Goal: Transaction & Acquisition: Purchase product/service

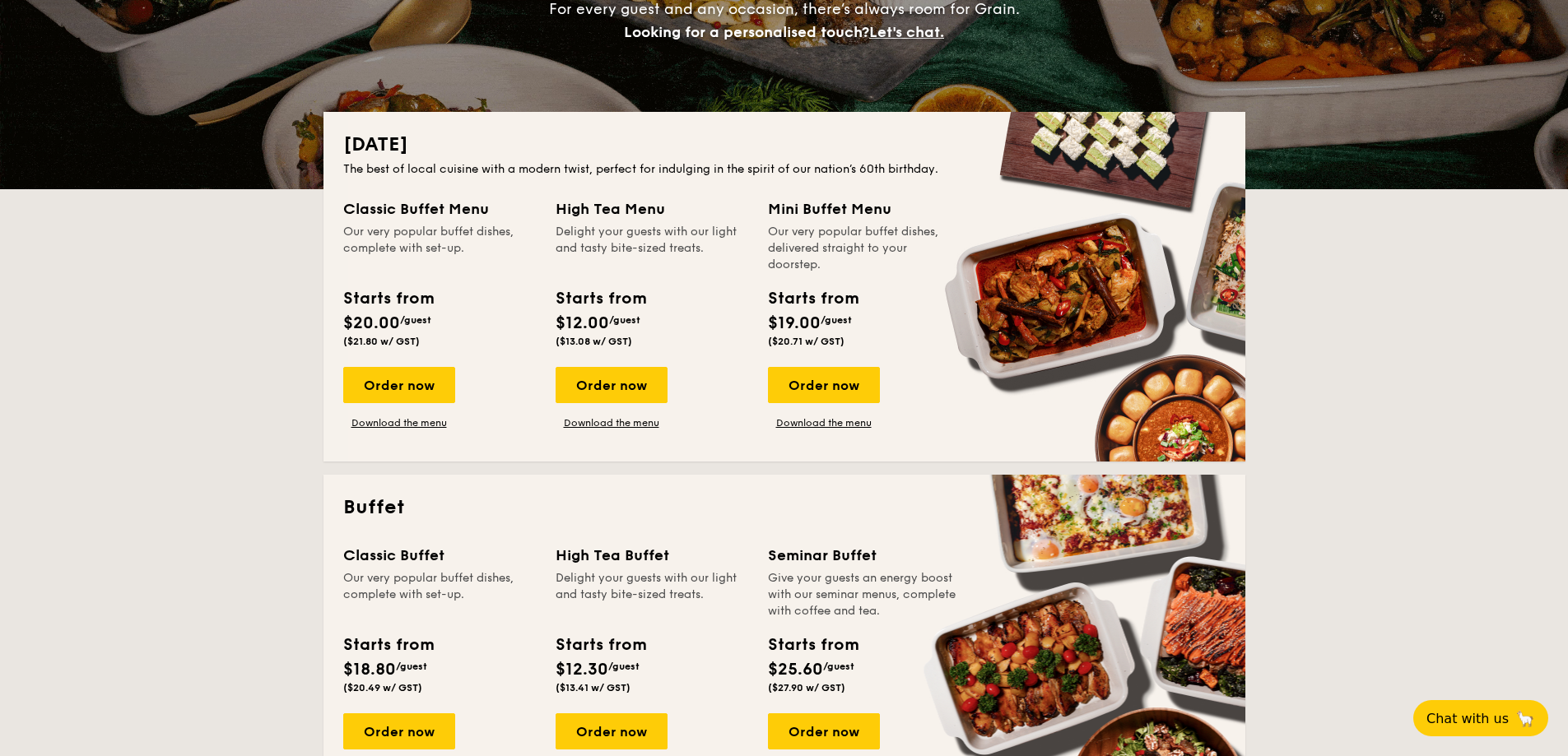
scroll to position [329, 0]
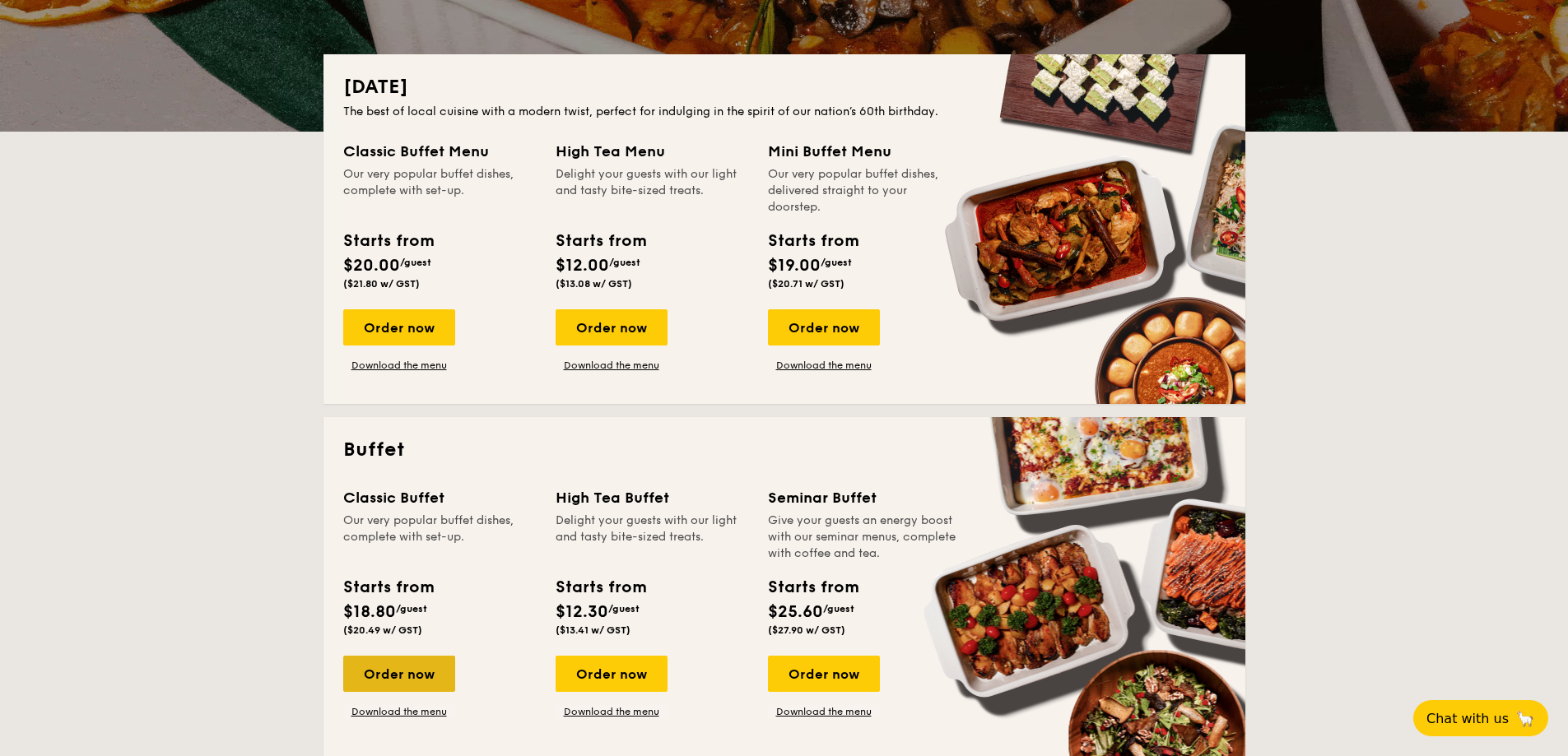
click at [388, 681] on div "Order now" at bounding box center [400, 673] width 112 height 36
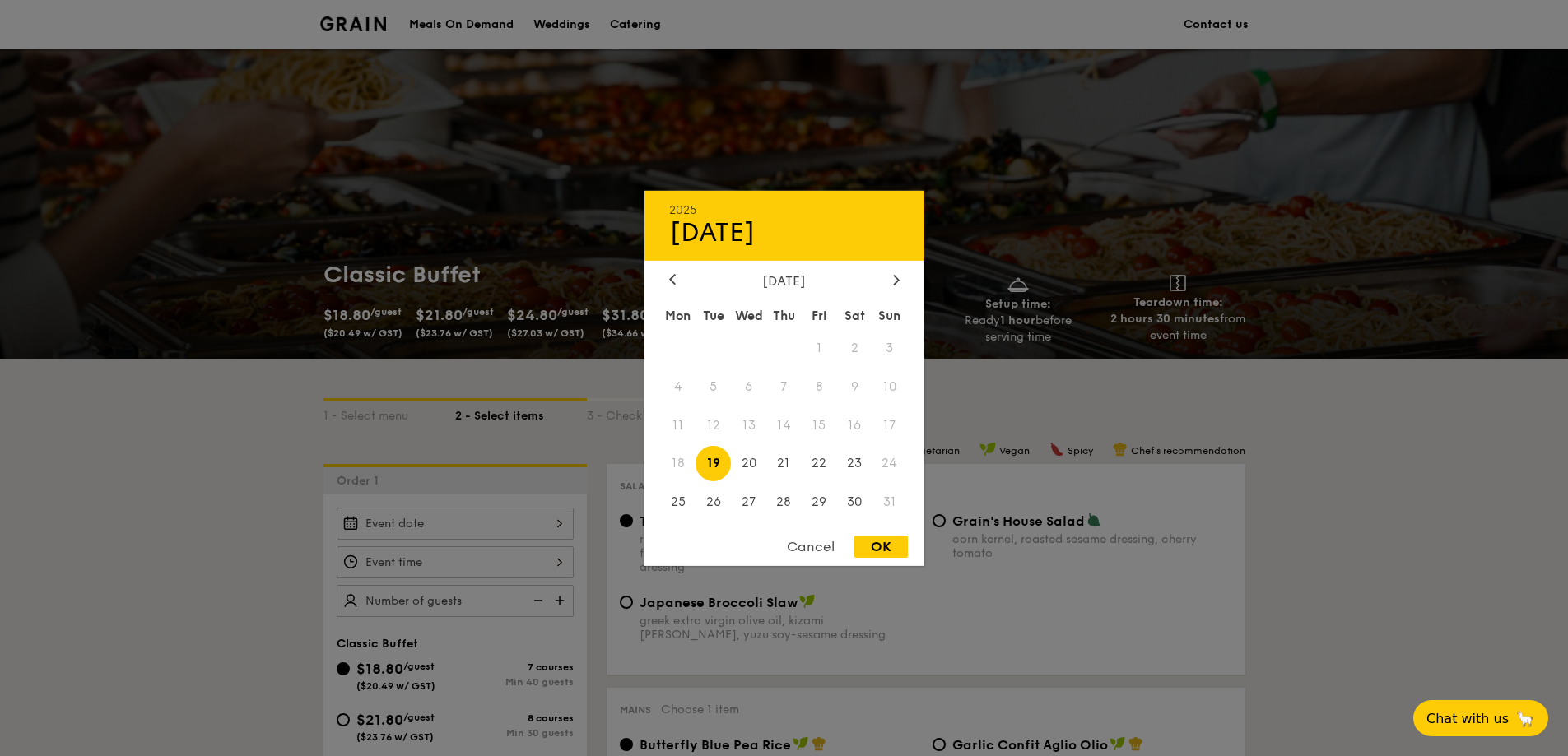
click at [448, 527] on div "2025 Aug [DATE] Tue Wed Thu Fri Sat Sun 1 2 3 4 5 6 7 8 9 10 11 12 13 14 15 16 …" at bounding box center [455, 524] width 237 height 32
click at [791, 502] on span "28" at bounding box center [784, 502] width 36 height 36
click at [881, 545] on div "OK" at bounding box center [881, 547] width 53 height 22
type input "[DATE]"
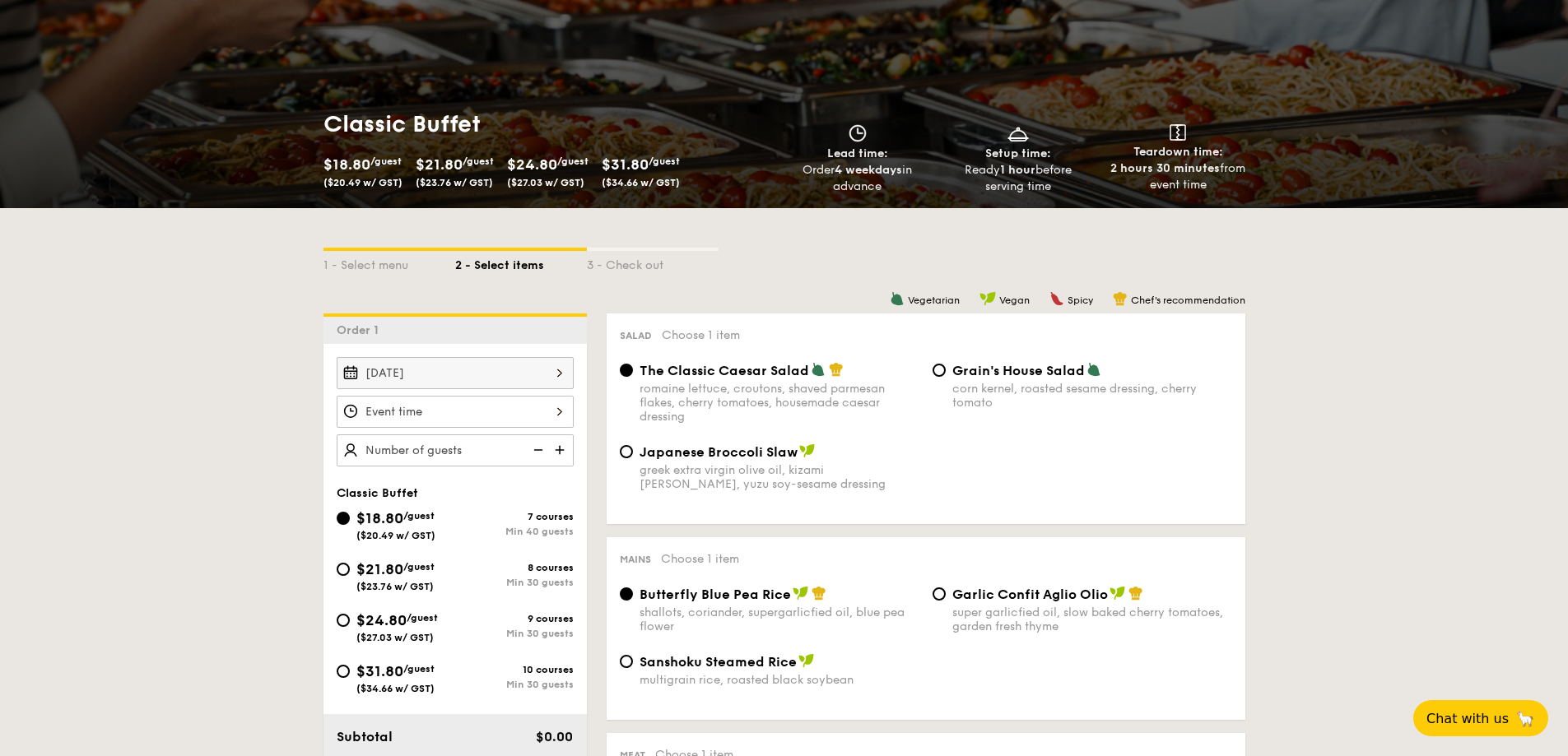
scroll to position [164, 0]
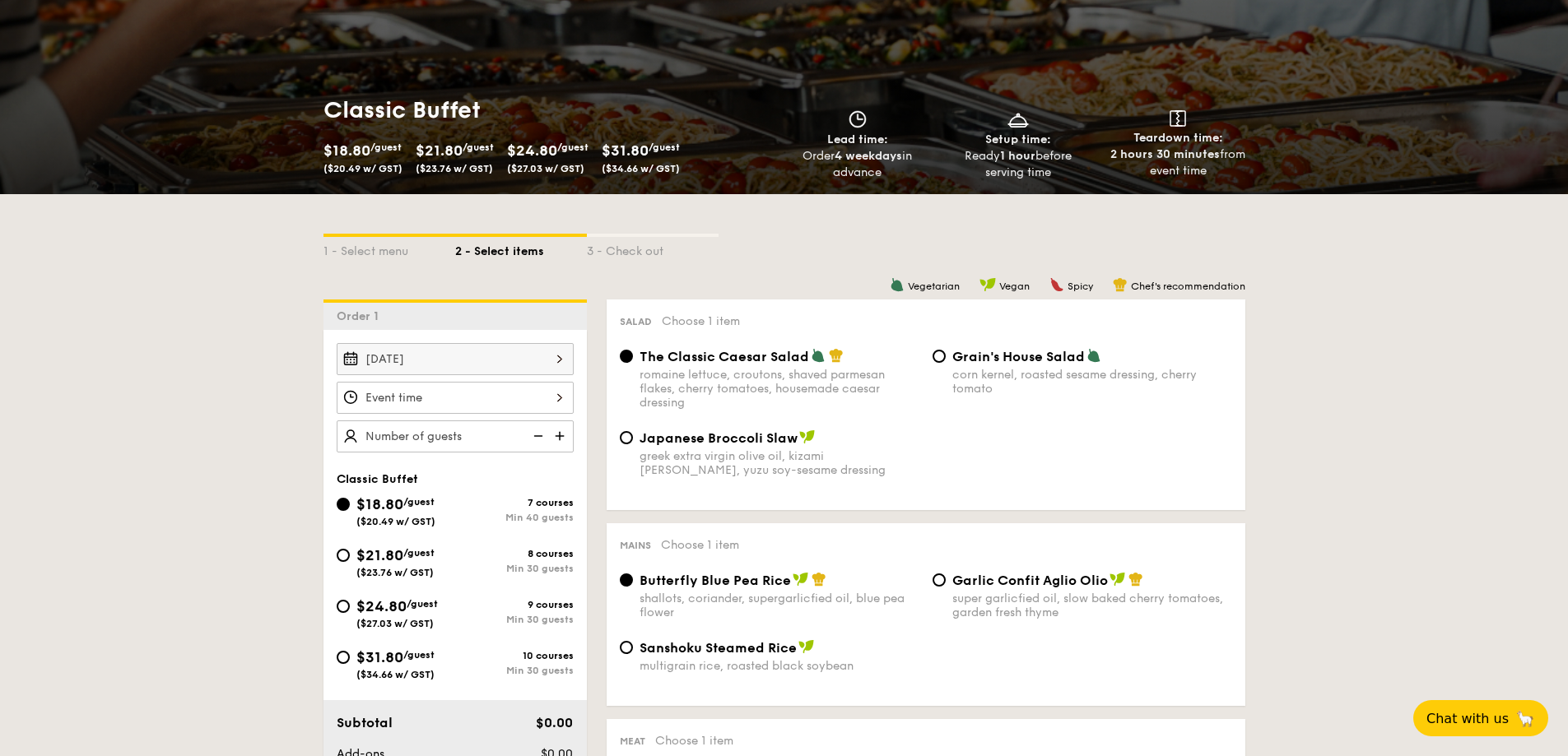
click at [429, 402] on div at bounding box center [455, 398] width 237 height 32
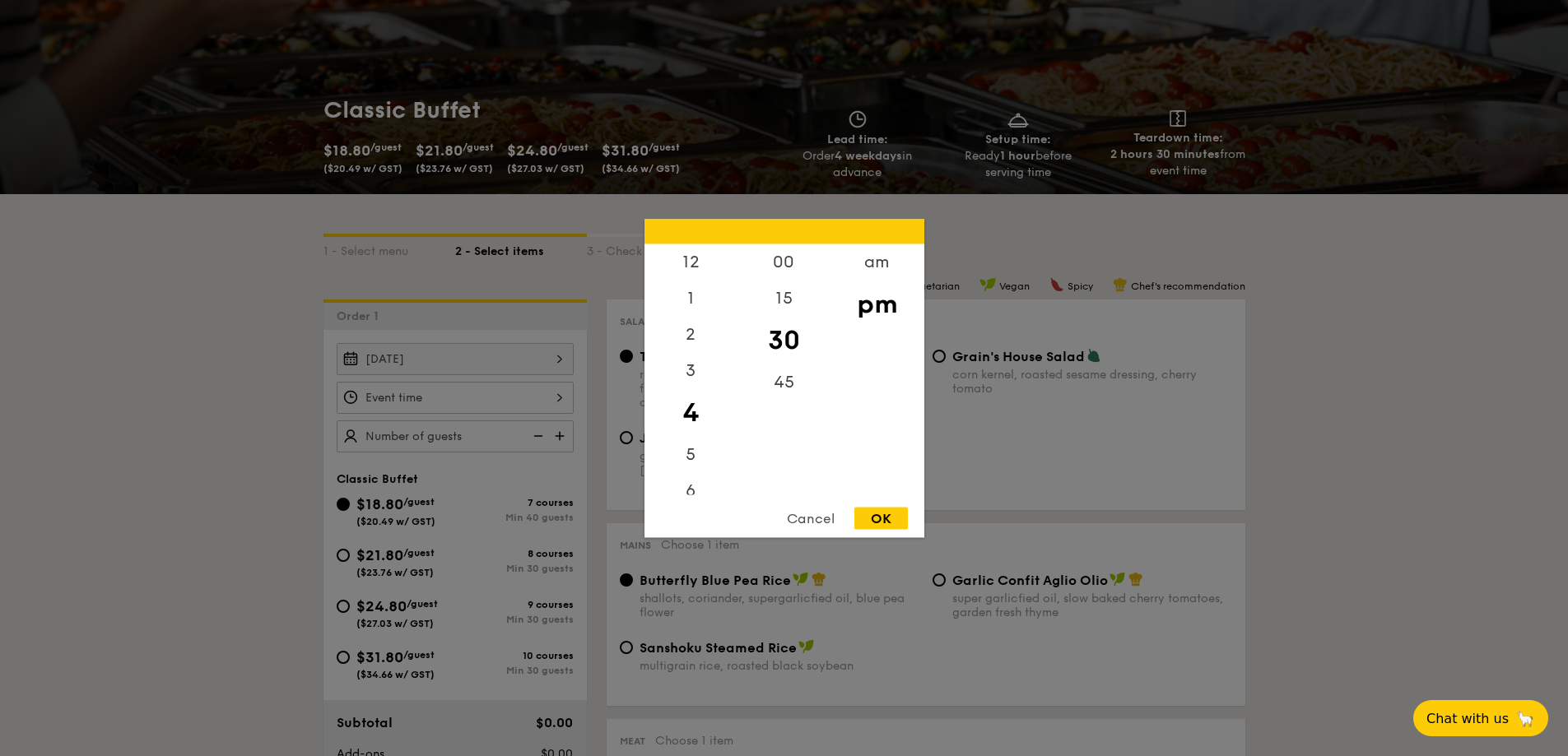
click at [887, 518] on div "OK" at bounding box center [881, 518] width 53 height 22
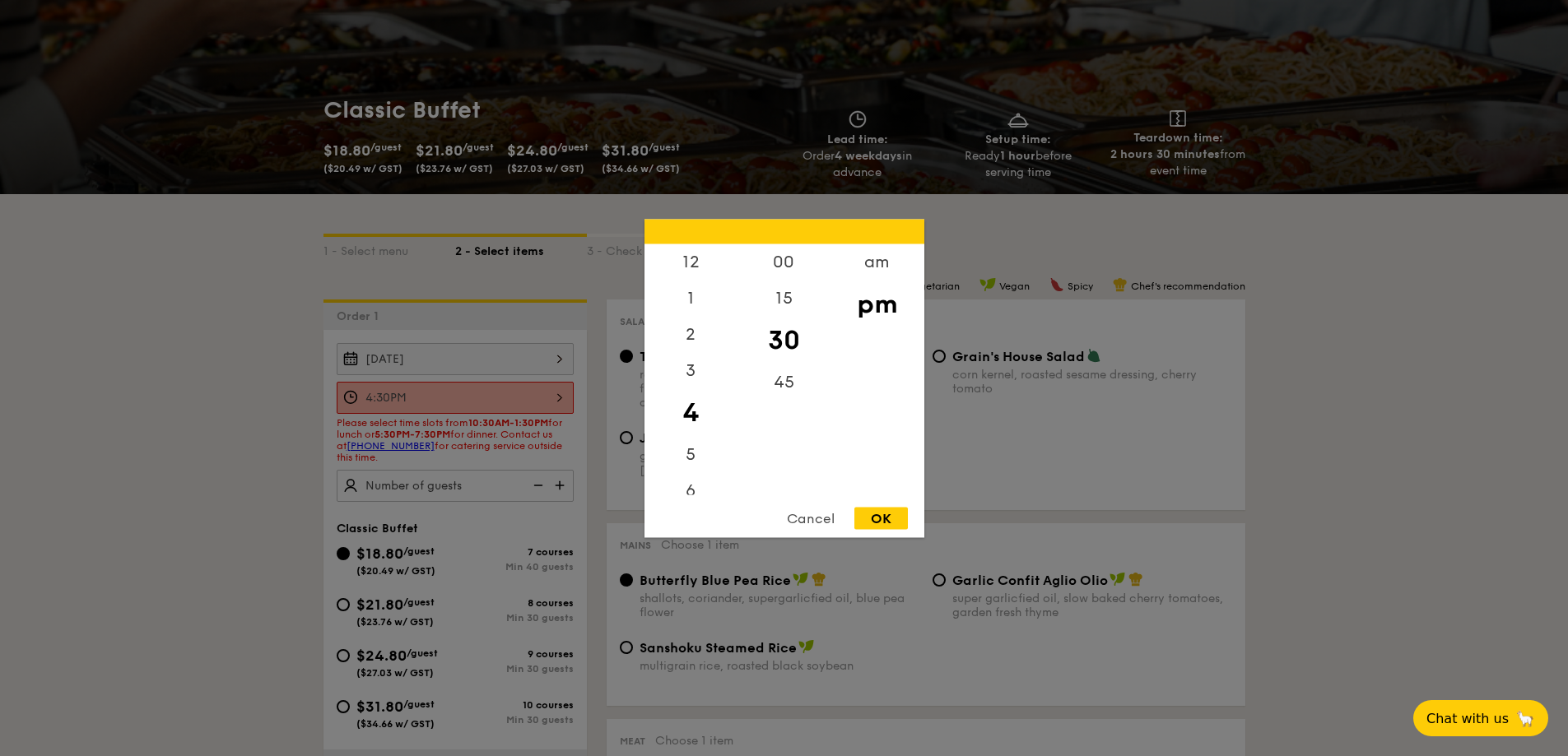
click at [406, 400] on div "4:30PM 12 1 2 3 4 5 6 7 8 9 10 11 00 15 30 45 am pm Cancel OK" at bounding box center [455, 398] width 237 height 32
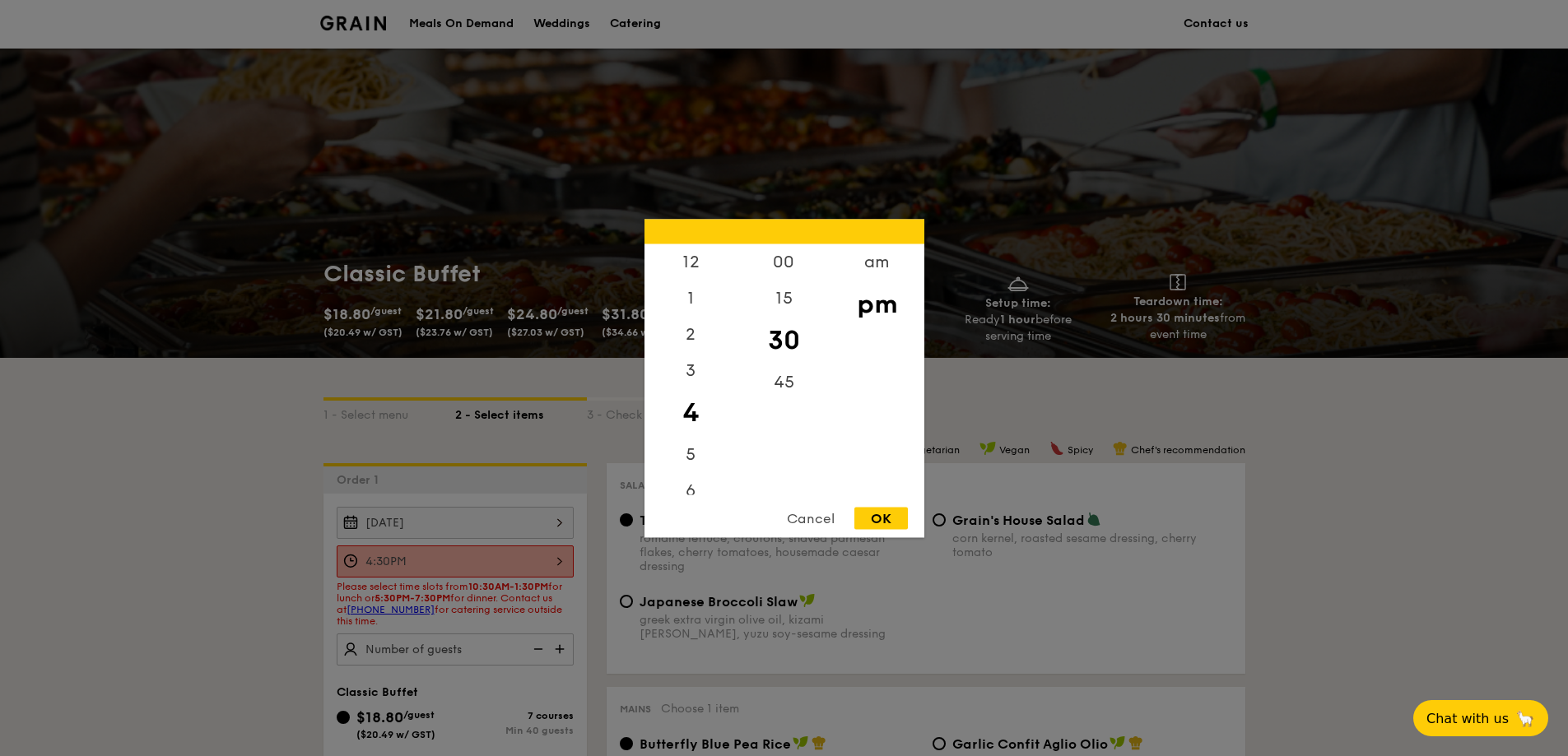
scroll to position [0, 0]
click at [438, 557] on div at bounding box center [784, 378] width 1568 height 756
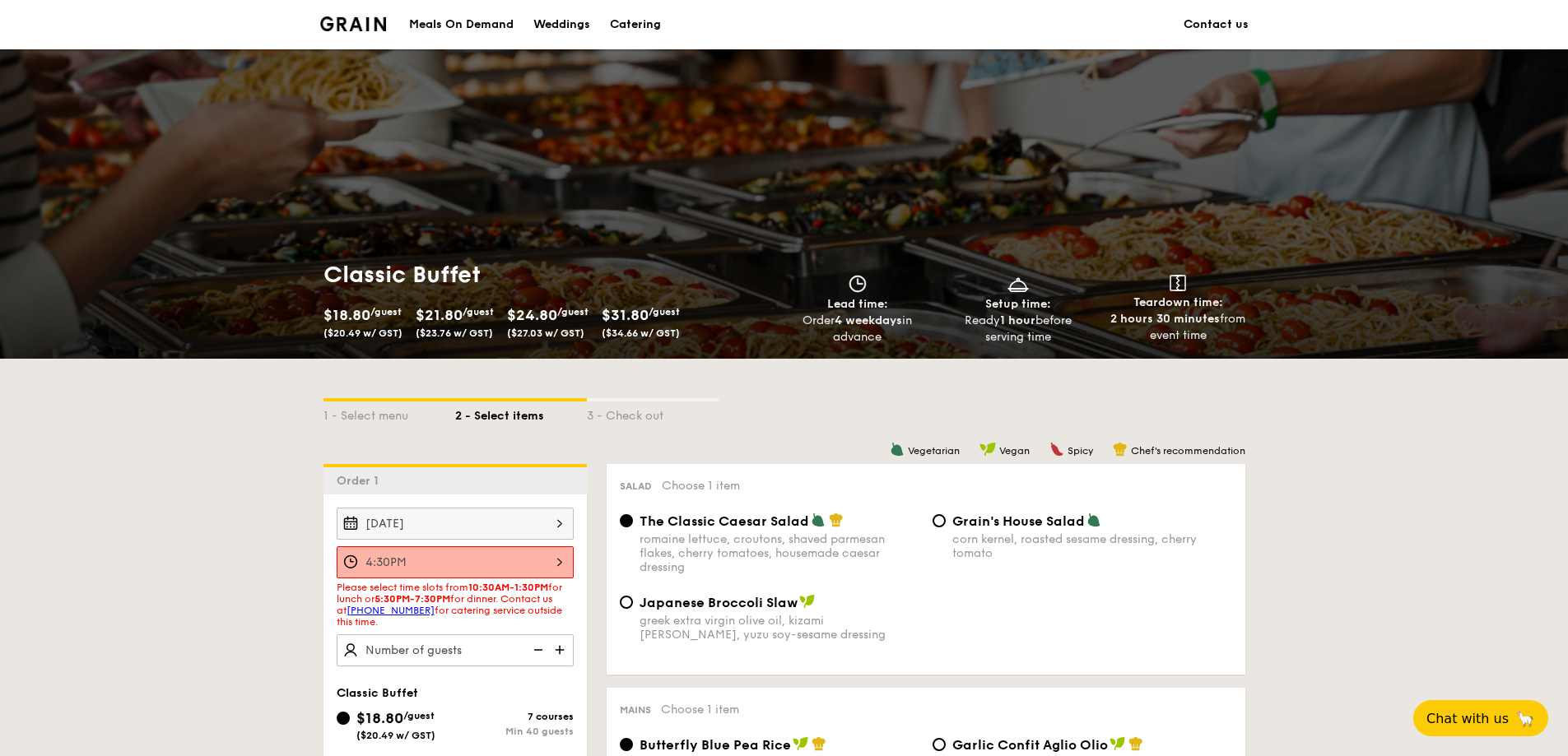
click at [545, 565] on div "4:30PM 12 1 2 3 4 5 6 7 8 9 10 11 00 15 30 45 am pm Cancel OK" at bounding box center [455, 562] width 237 height 32
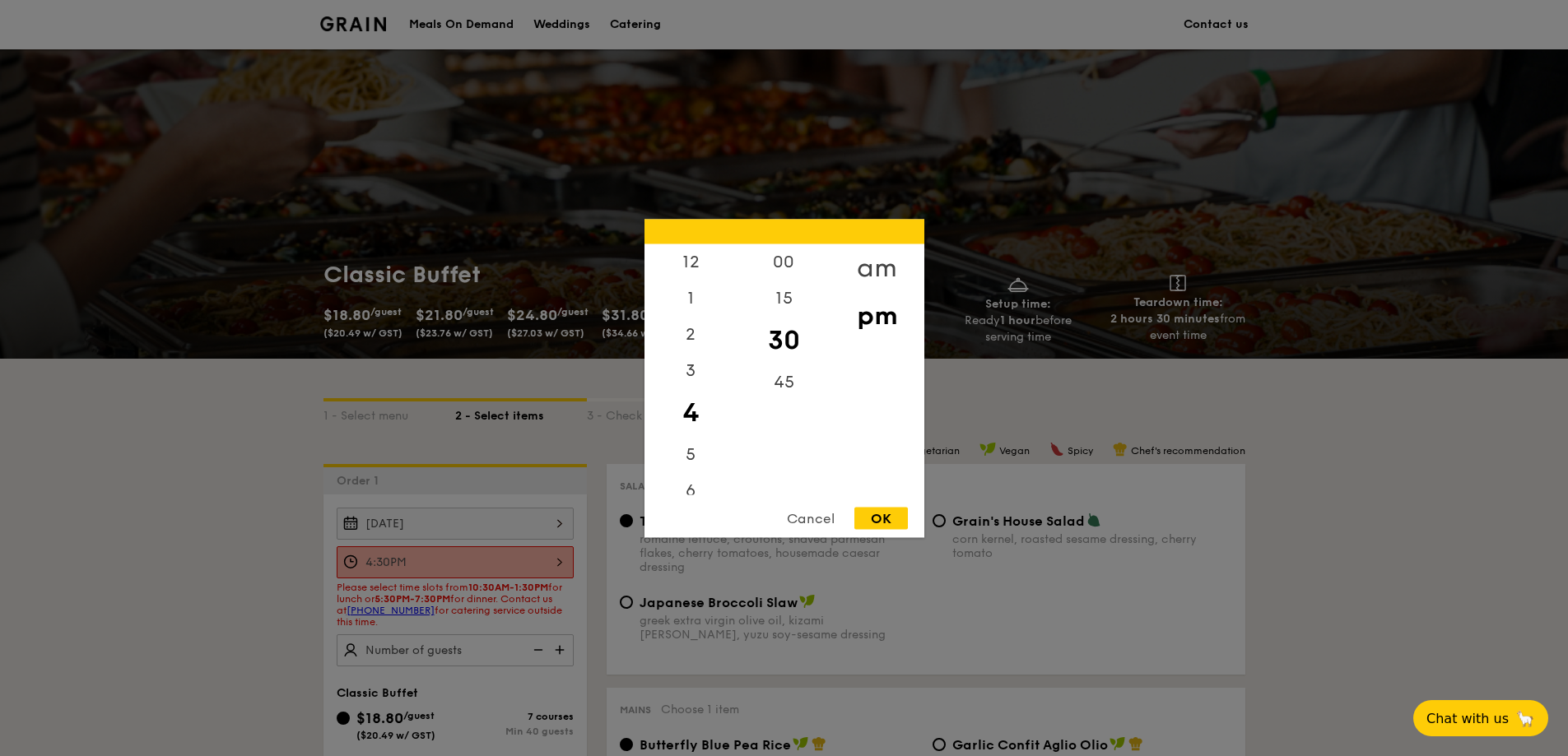
click at [875, 265] on div "am" at bounding box center [876, 267] width 93 height 48
click at [874, 314] on div "pm" at bounding box center [876, 315] width 93 height 48
click at [694, 263] on div "12" at bounding box center [690, 267] width 93 height 48
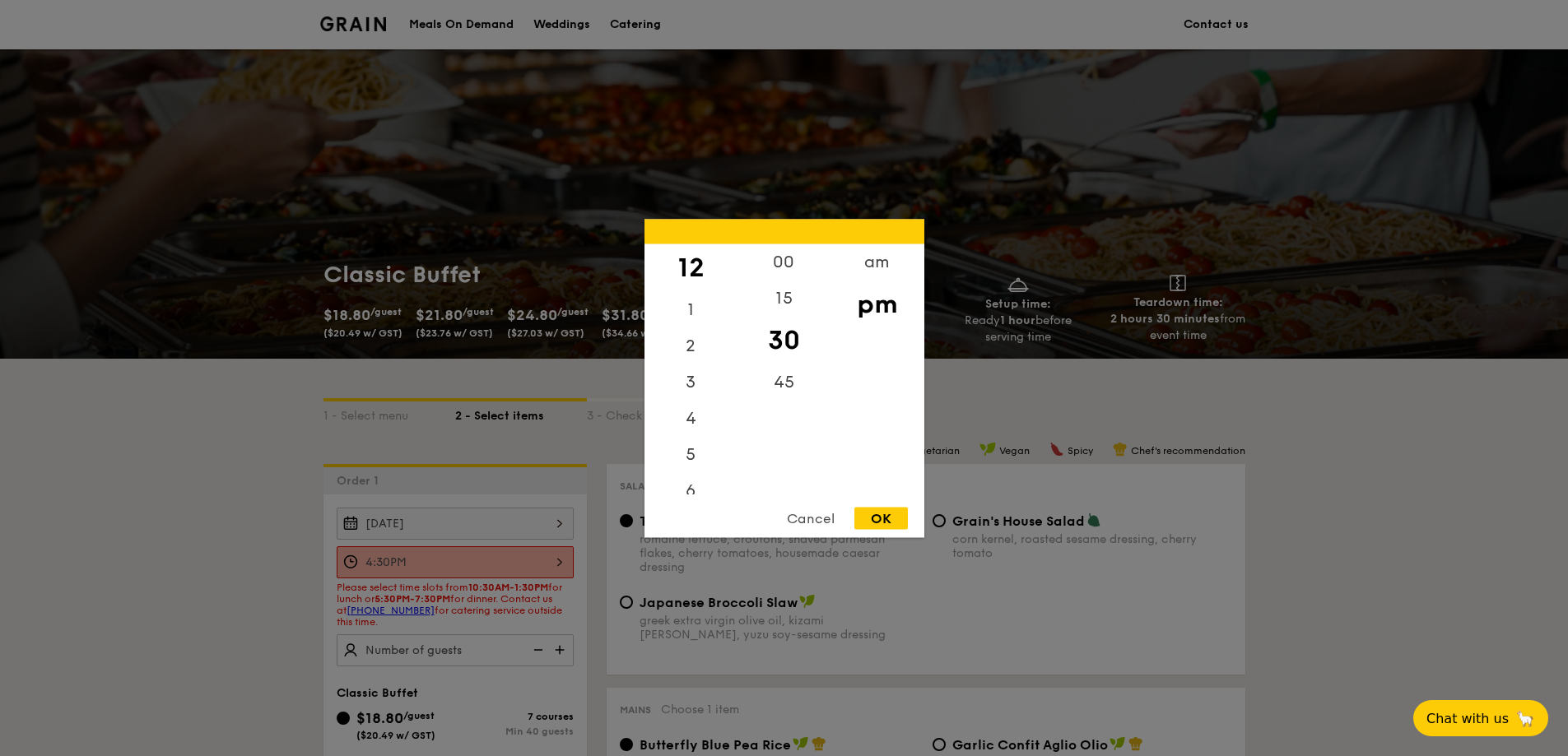
click at [815, 519] on div "Cancel" at bounding box center [811, 518] width 81 height 22
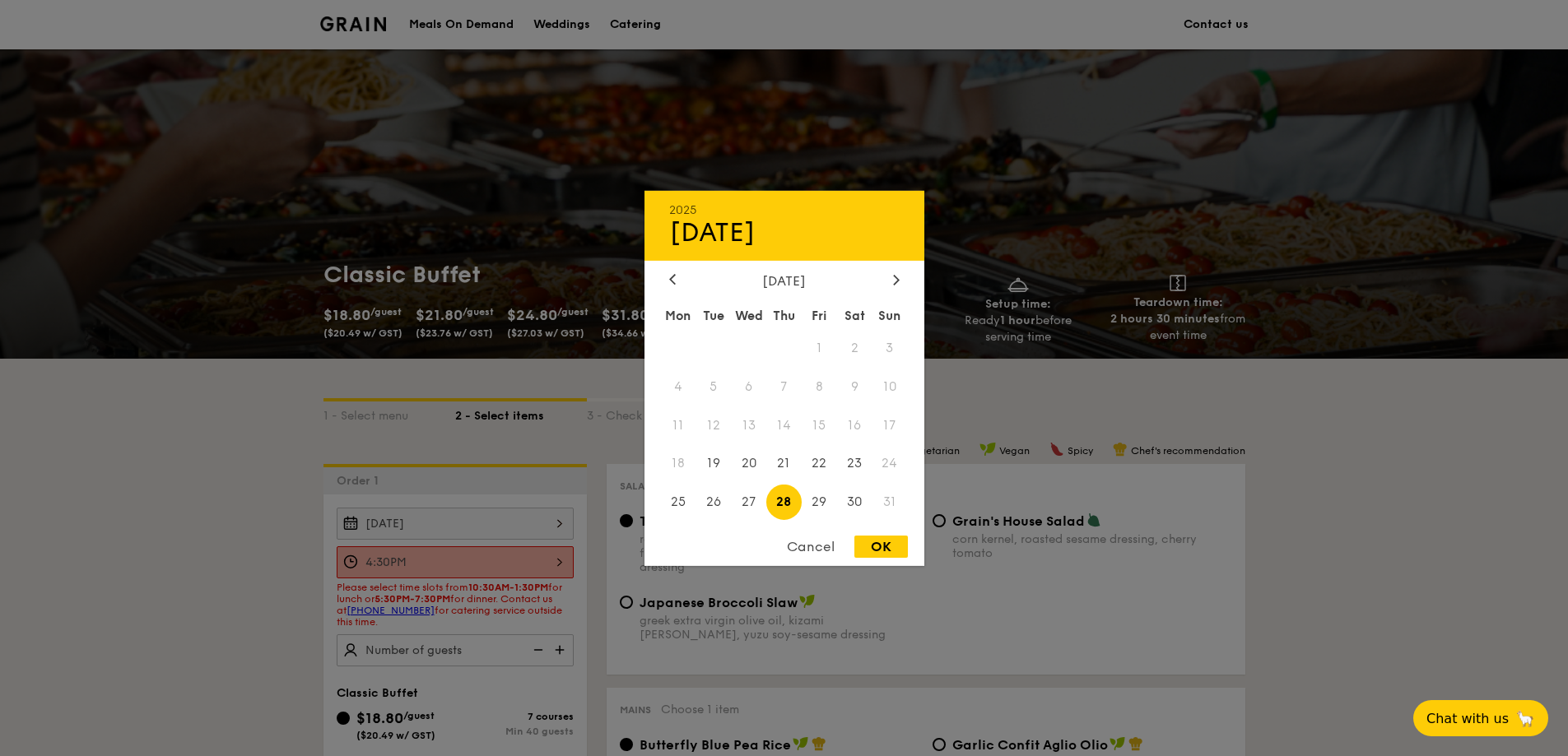
click at [446, 518] on div "[DATE] 2025 Aug [DATE] Tue Wed Thu Fri Sat Sun 1 2 3 4 5 6 7 8 9 10 11 12 13 14…" at bounding box center [455, 524] width 237 height 32
click at [785, 504] on span "28" at bounding box center [784, 502] width 36 height 36
click at [891, 546] on div "OK" at bounding box center [881, 547] width 53 height 22
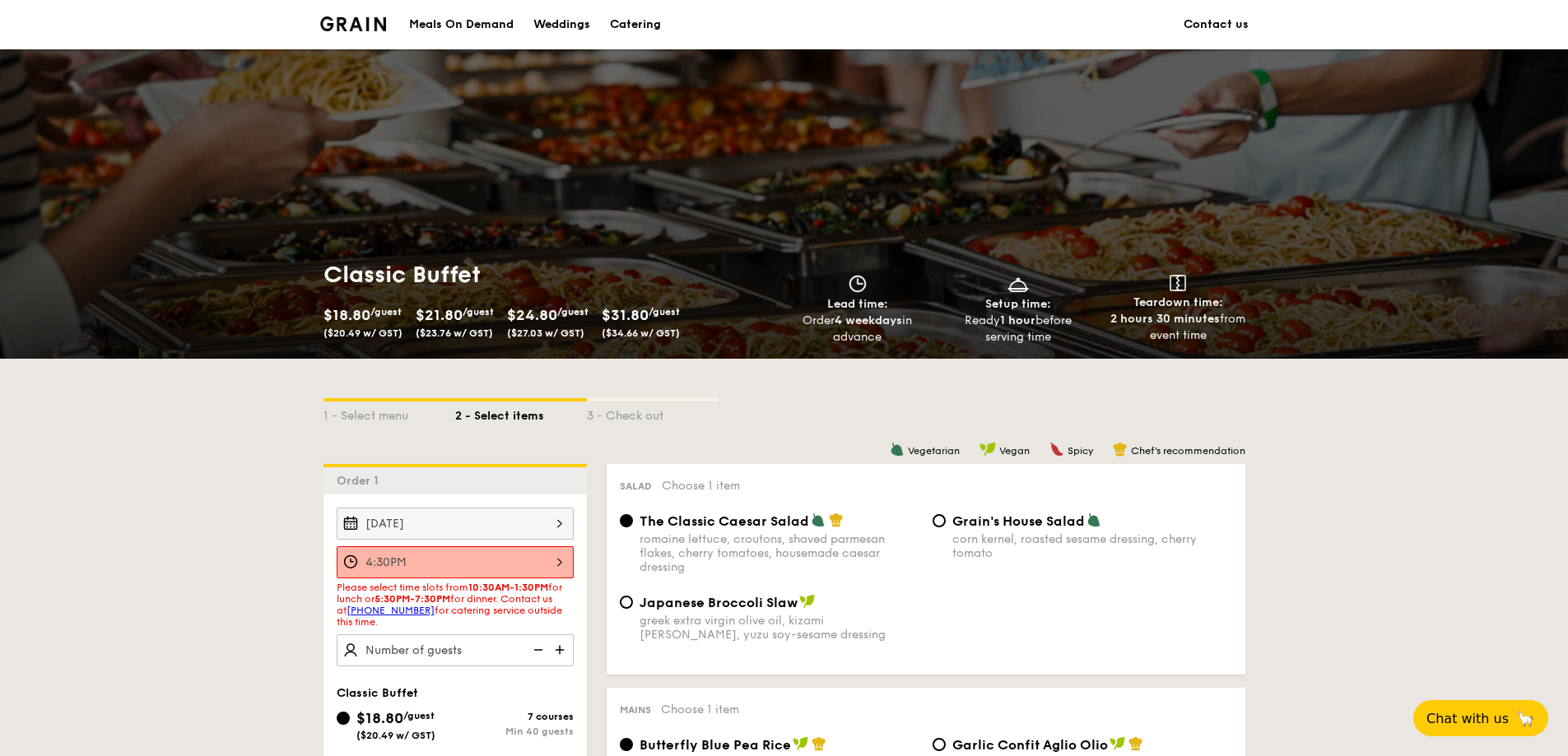
click at [525, 570] on div "4:30PM" at bounding box center [455, 562] width 237 height 32
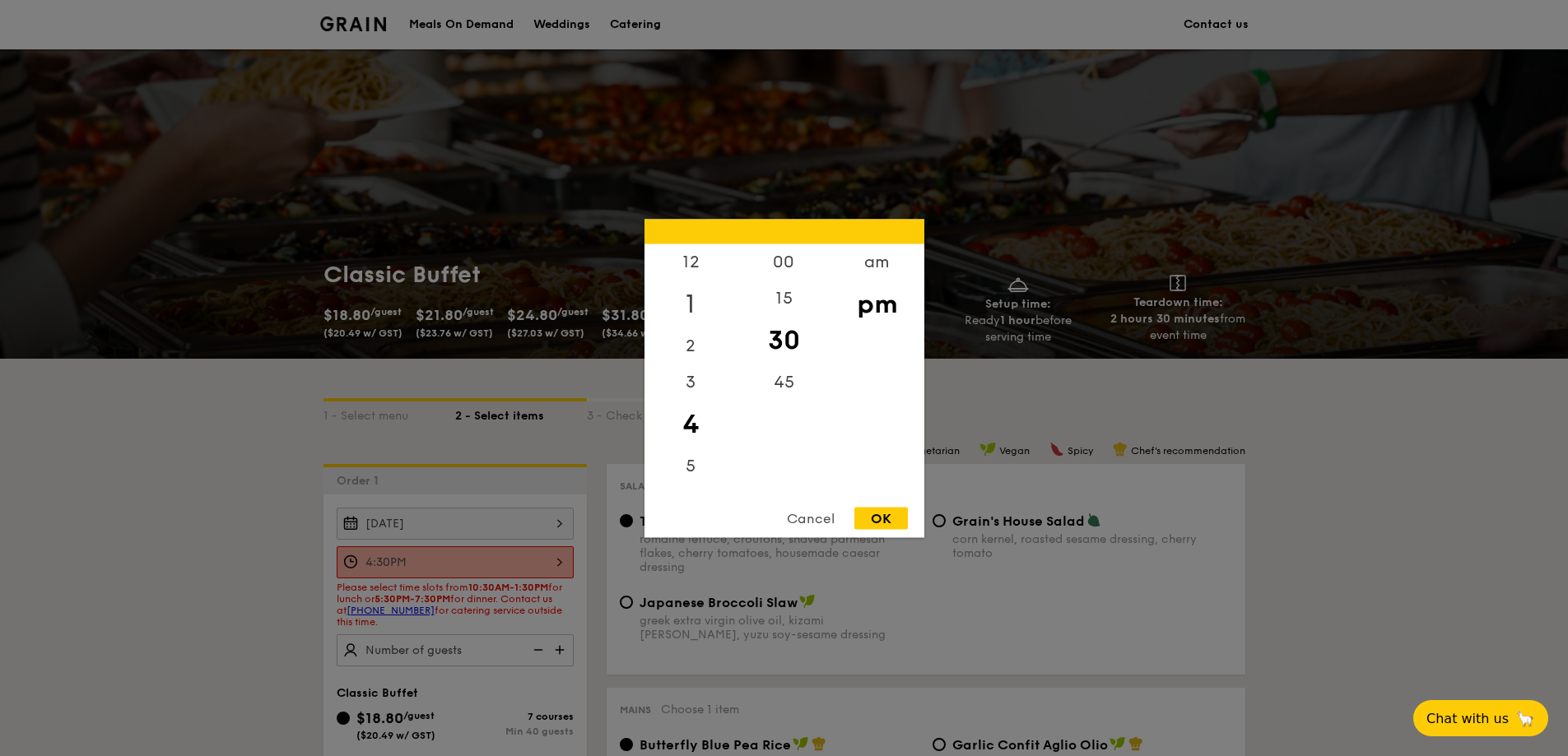
click at [692, 301] on div "1" at bounding box center [690, 304] width 93 height 48
click at [688, 261] on div "12" at bounding box center [690, 267] width 93 height 48
click at [875, 267] on div "am" at bounding box center [876, 267] width 93 height 48
click at [790, 382] on div "45" at bounding box center [784, 388] width 93 height 48
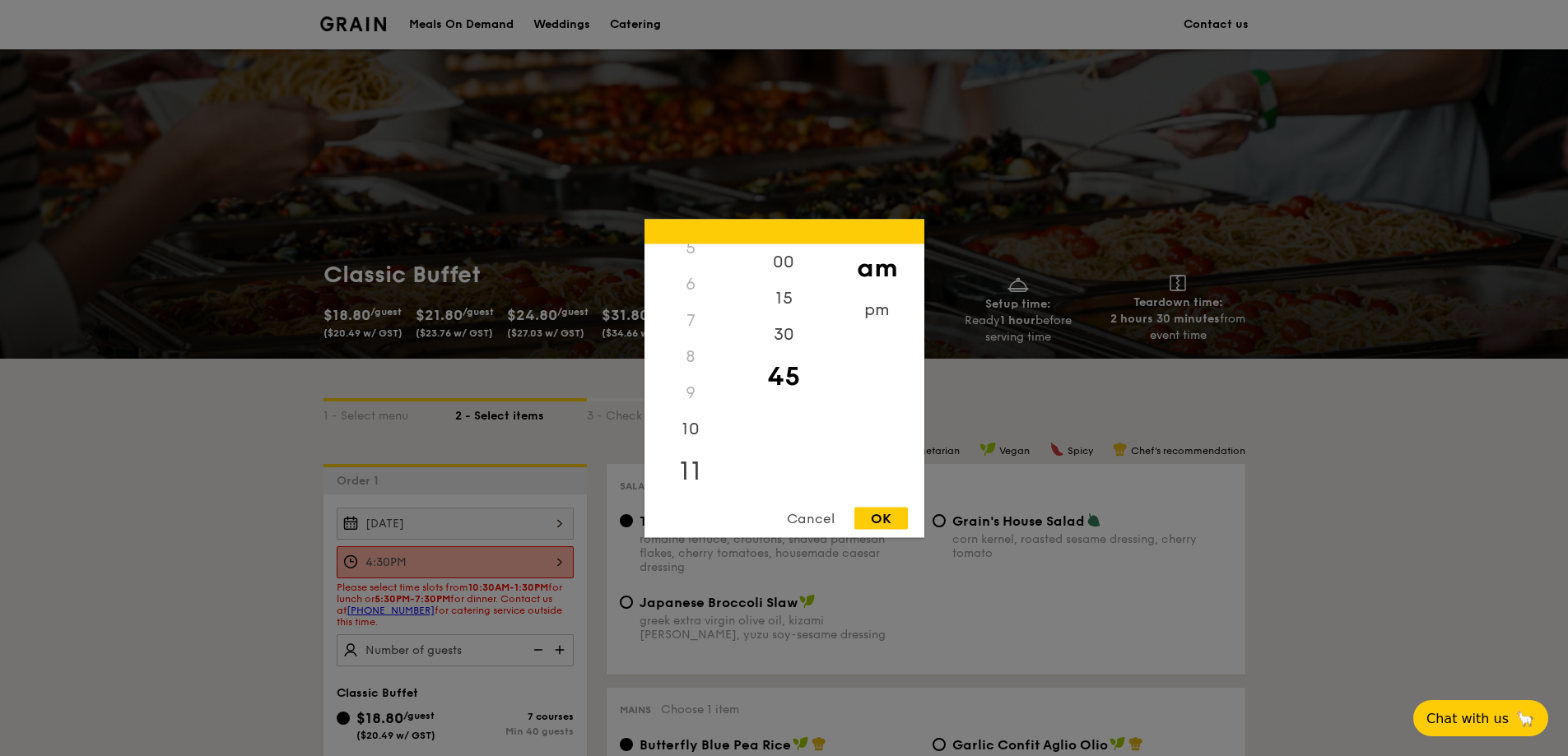
click at [692, 462] on div "11" at bounding box center [690, 470] width 93 height 48
click at [889, 521] on div "OK" at bounding box center [881, 518] width 53 height 22
type input "11:45AM"
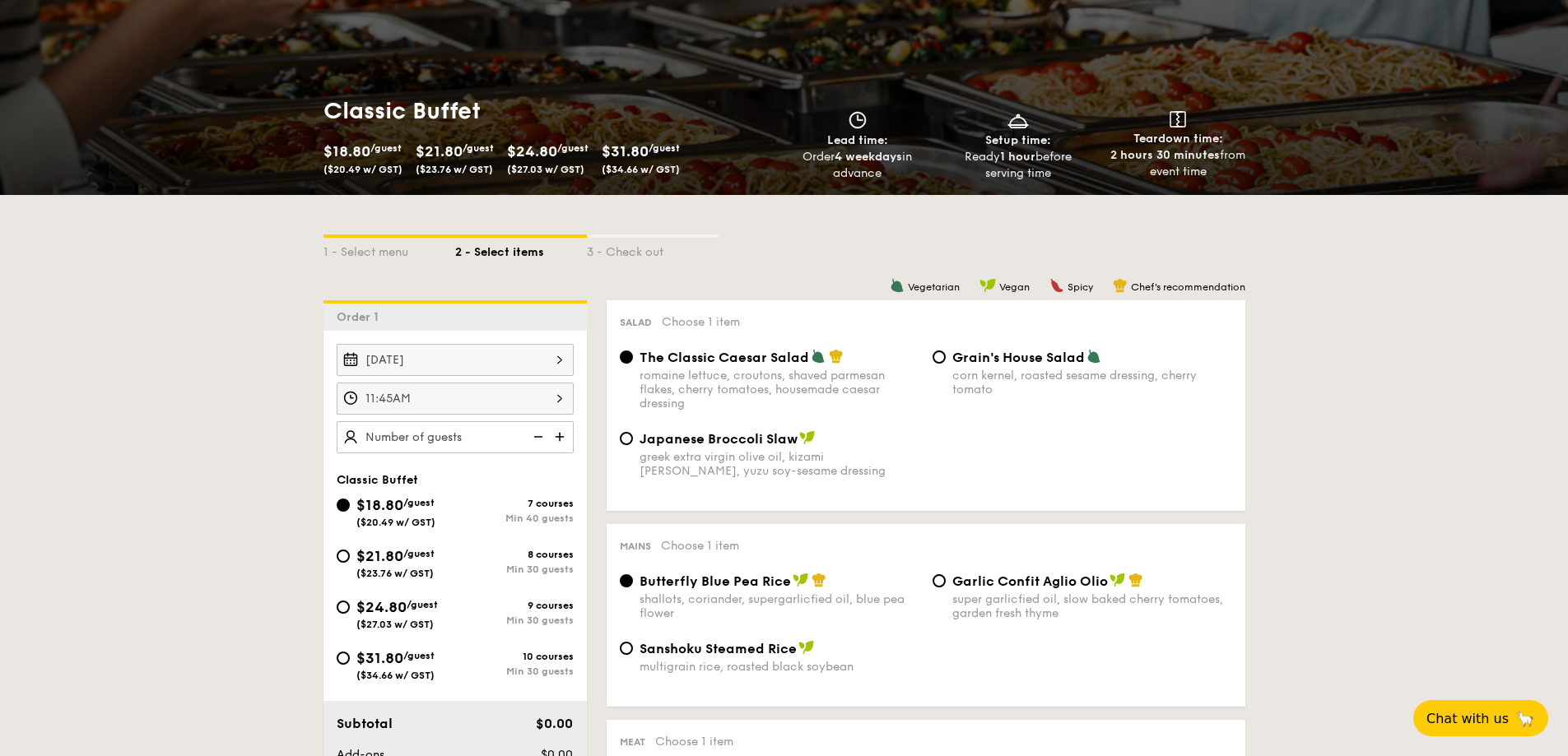
scroll to position [164, 0]
click at [1145, 528] on div "Mains Choose 1 item Butterfly Blue Pea Rice shallots, coriander, supergarlicfie…" at bounding box center [925, 615] width 638 height 183
click at [531, 439] on img at bounding box center [536, 436] width 25 height 31
click at [536, 437] on img at bounding box center [536, 436] width 25 height 31
type input "40 guests"
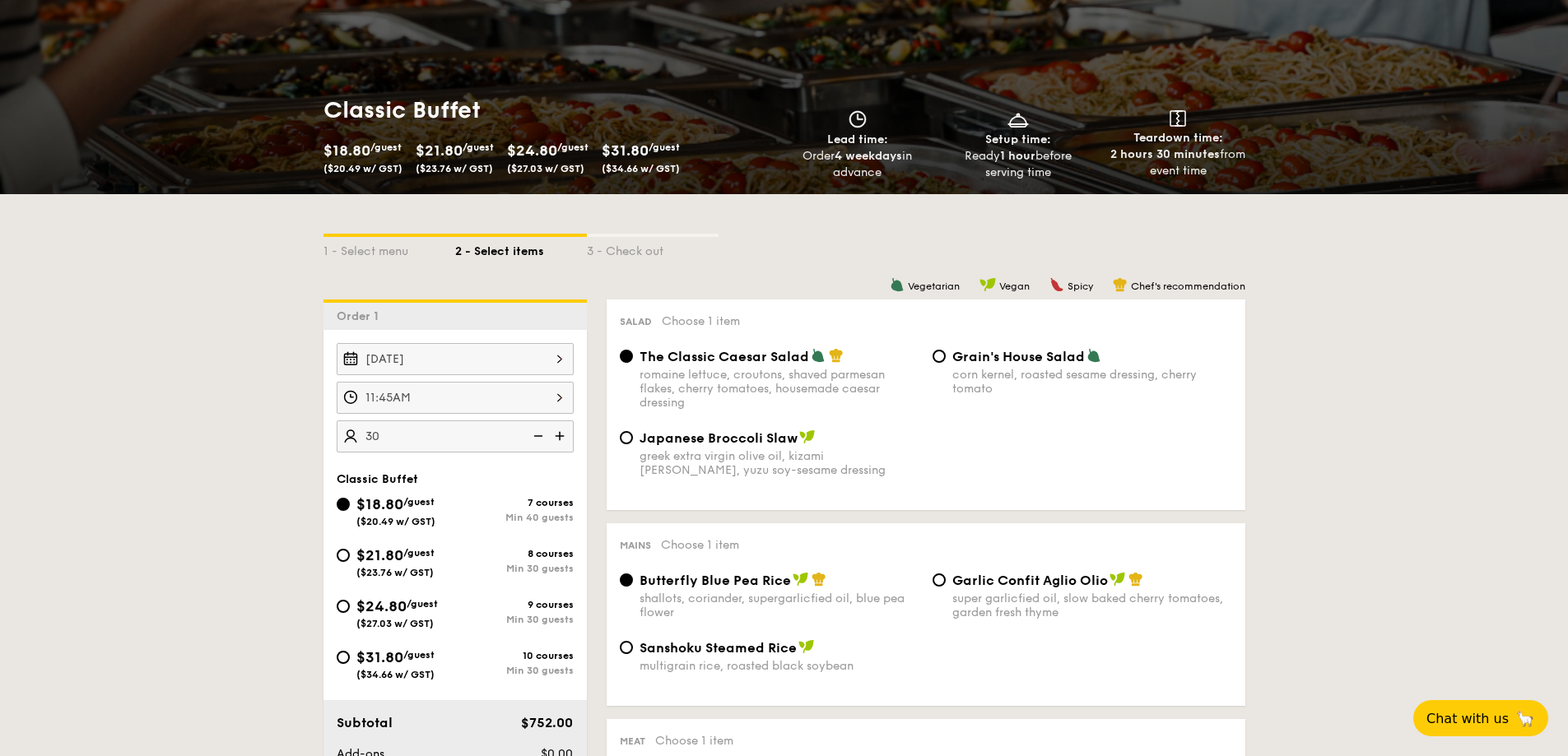
click at [1089, 455] on div "Japanese Broccoli Slaw greek extra virgin olive oil, kizami [PERSON_NAME], yuzu…" at bounding box center [925, 463] width 626 height 67
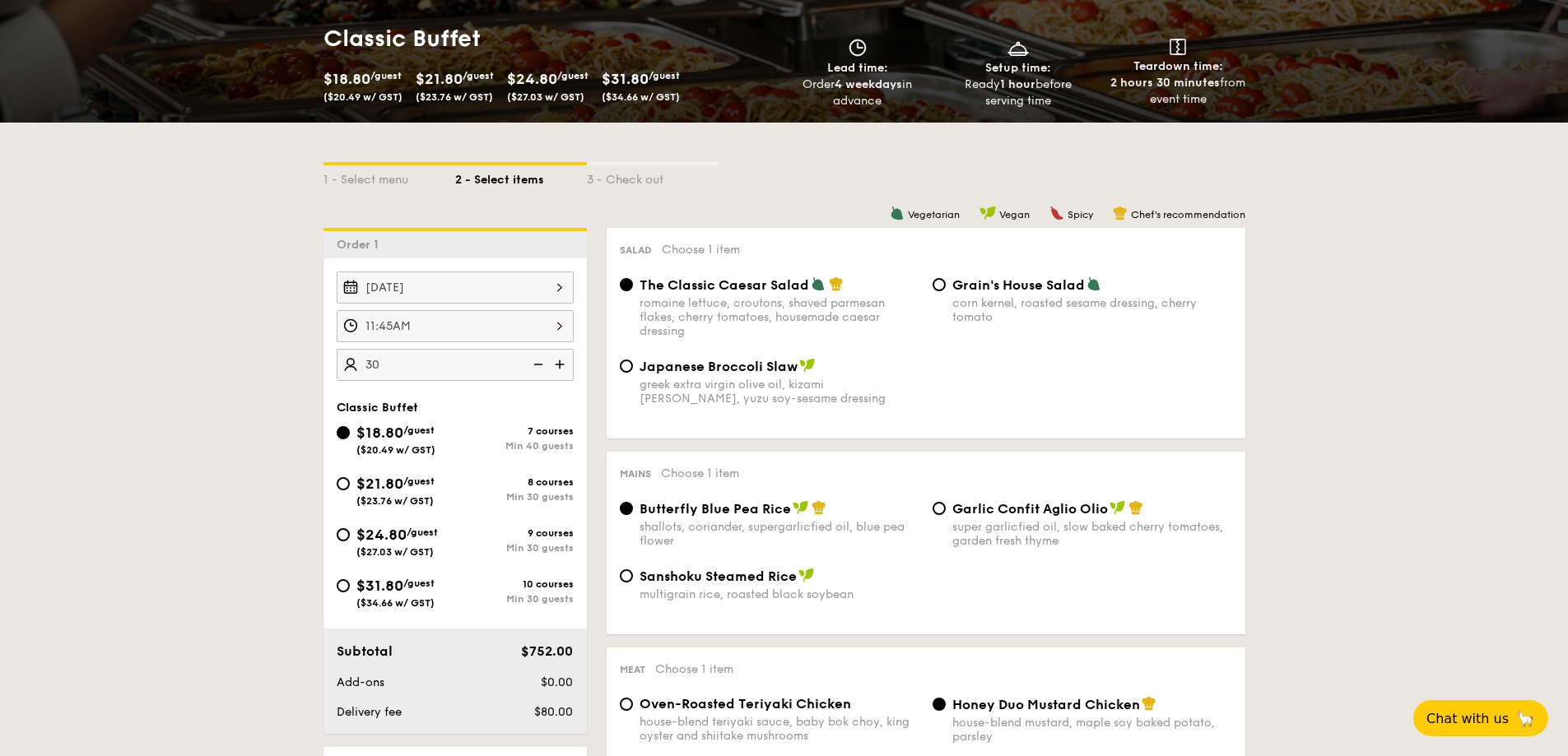
scroll to position [329, 0]
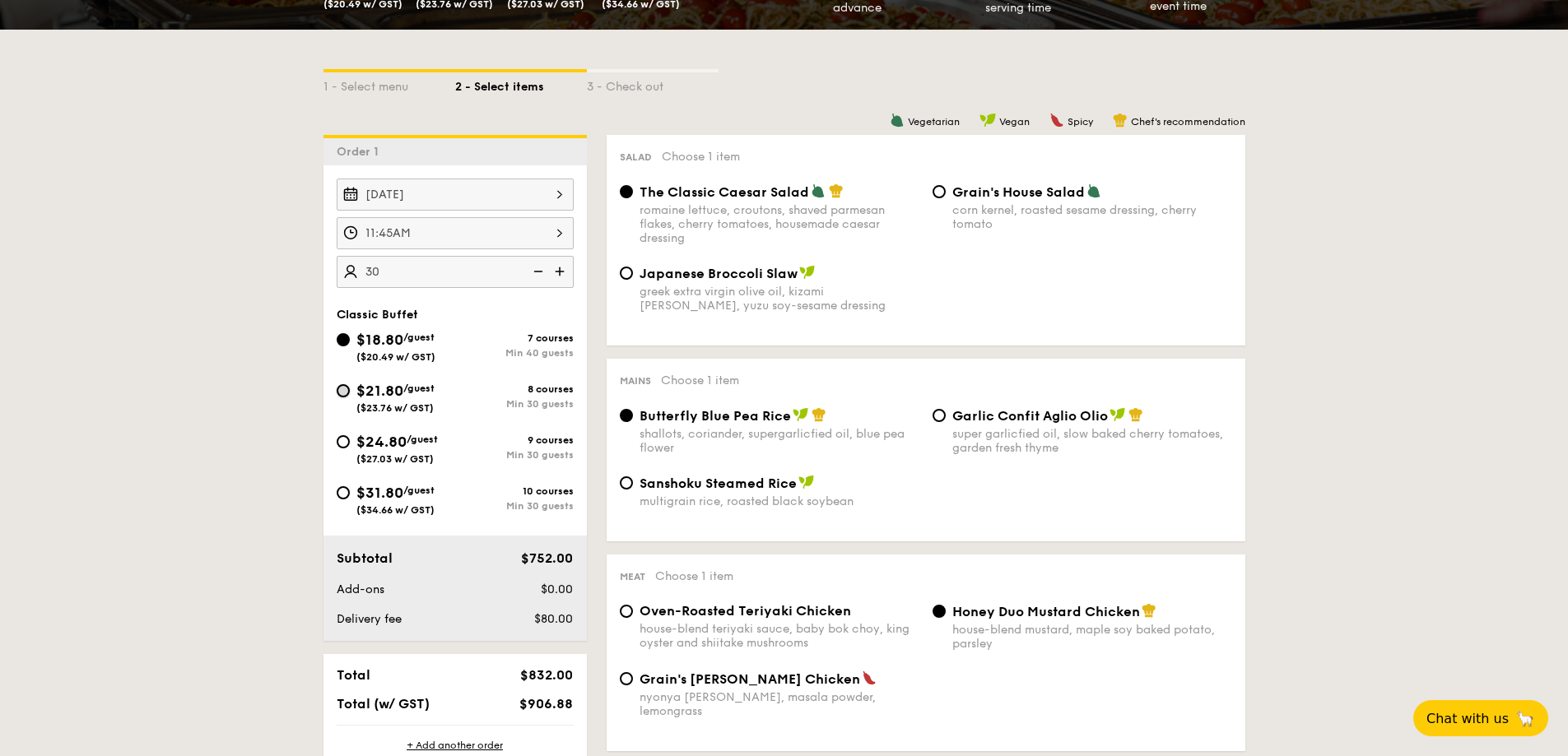
click at [339, 393] on input "$21.80 /guest ($23.76 w/ GST) 8 courses Min 30 guests" at bounding box center [343, 390] width 13 height 13
radio input "true"
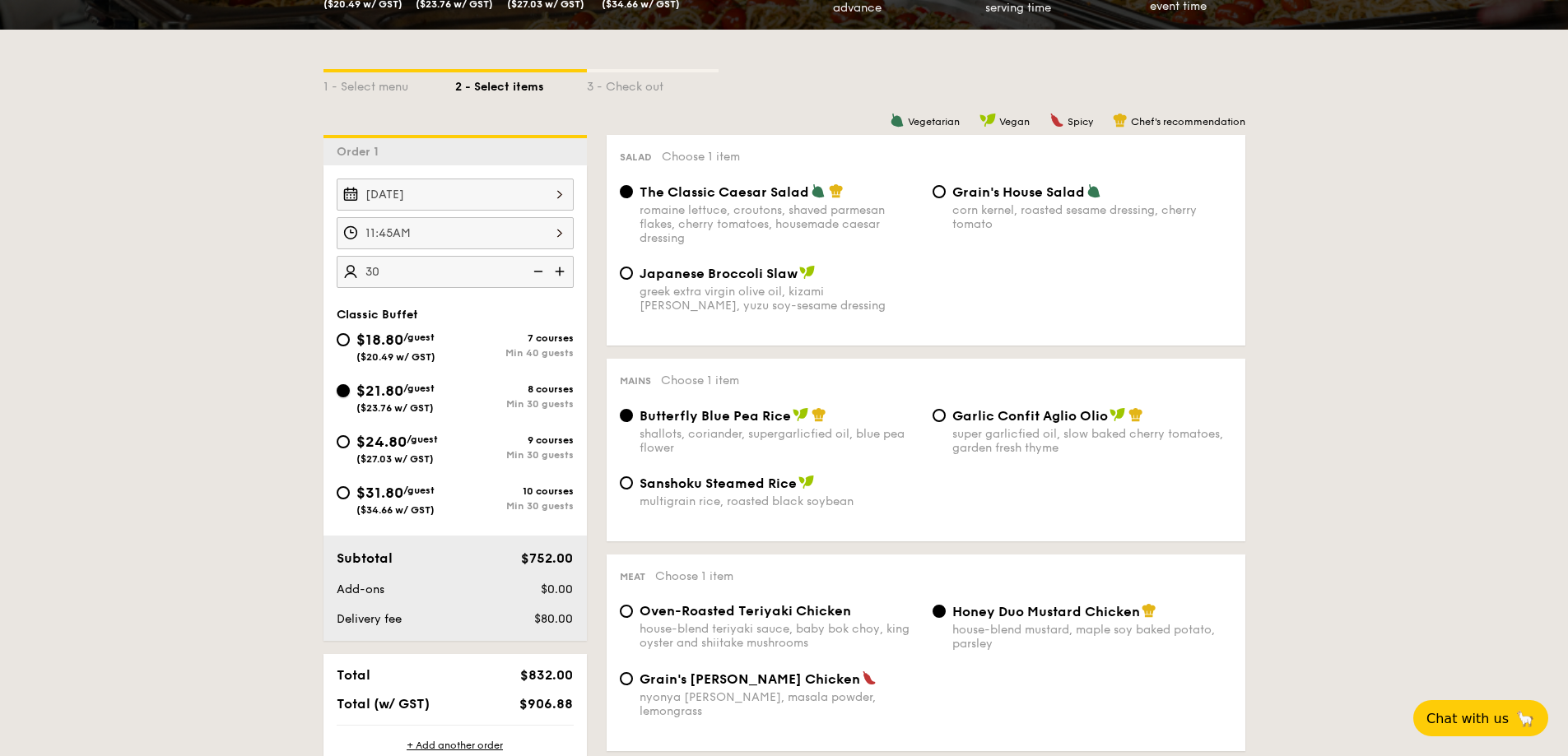
radio input "true"
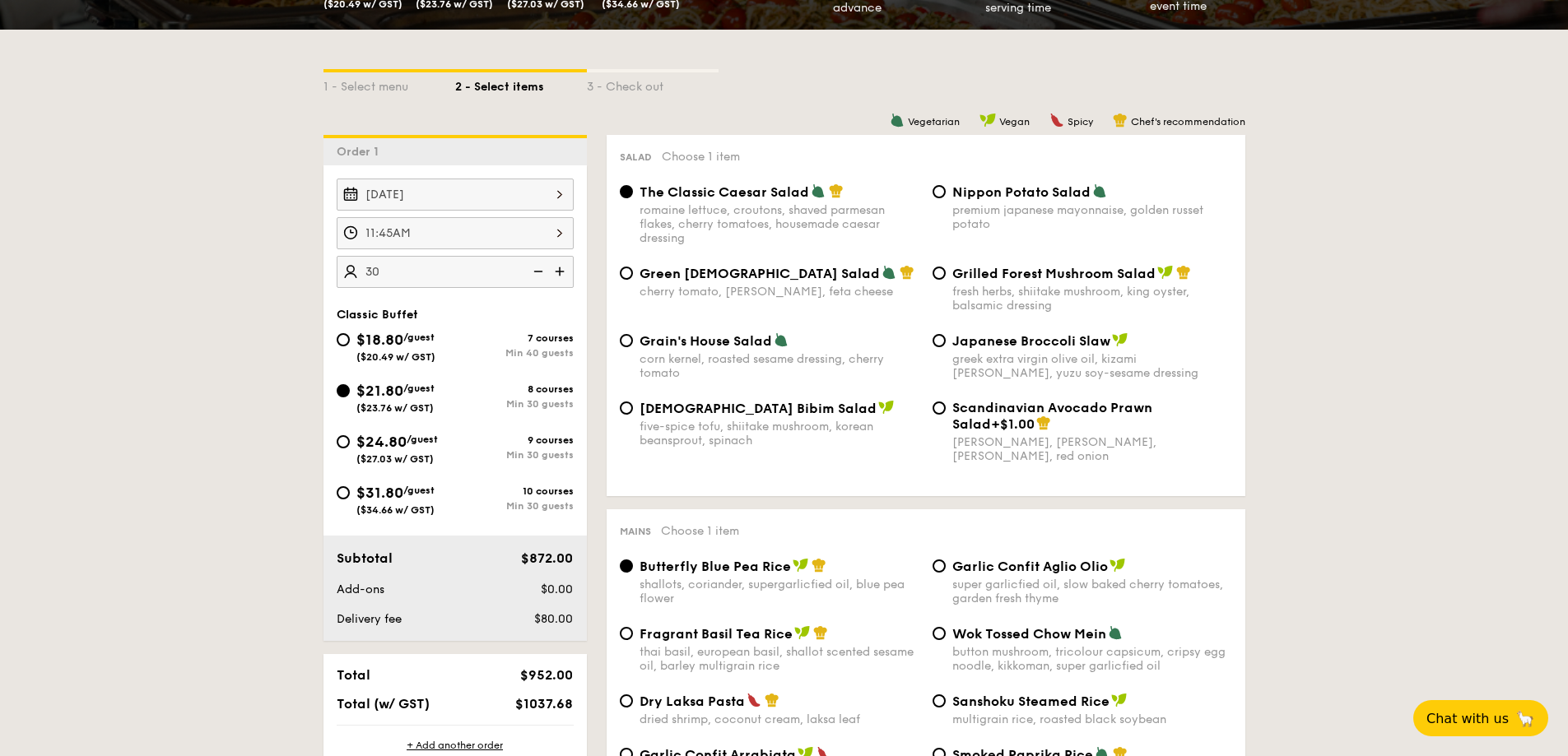
click at [394, 342] on span "$18.80" at bounding box center [379, 340] width 47 height 18
click at [350, 342] on input "$18.80 /guest ($20.49 w/ GST) 7 courses Min 40 guests" at bounding box center [343, 340] width 13 height 13
radio input "true"
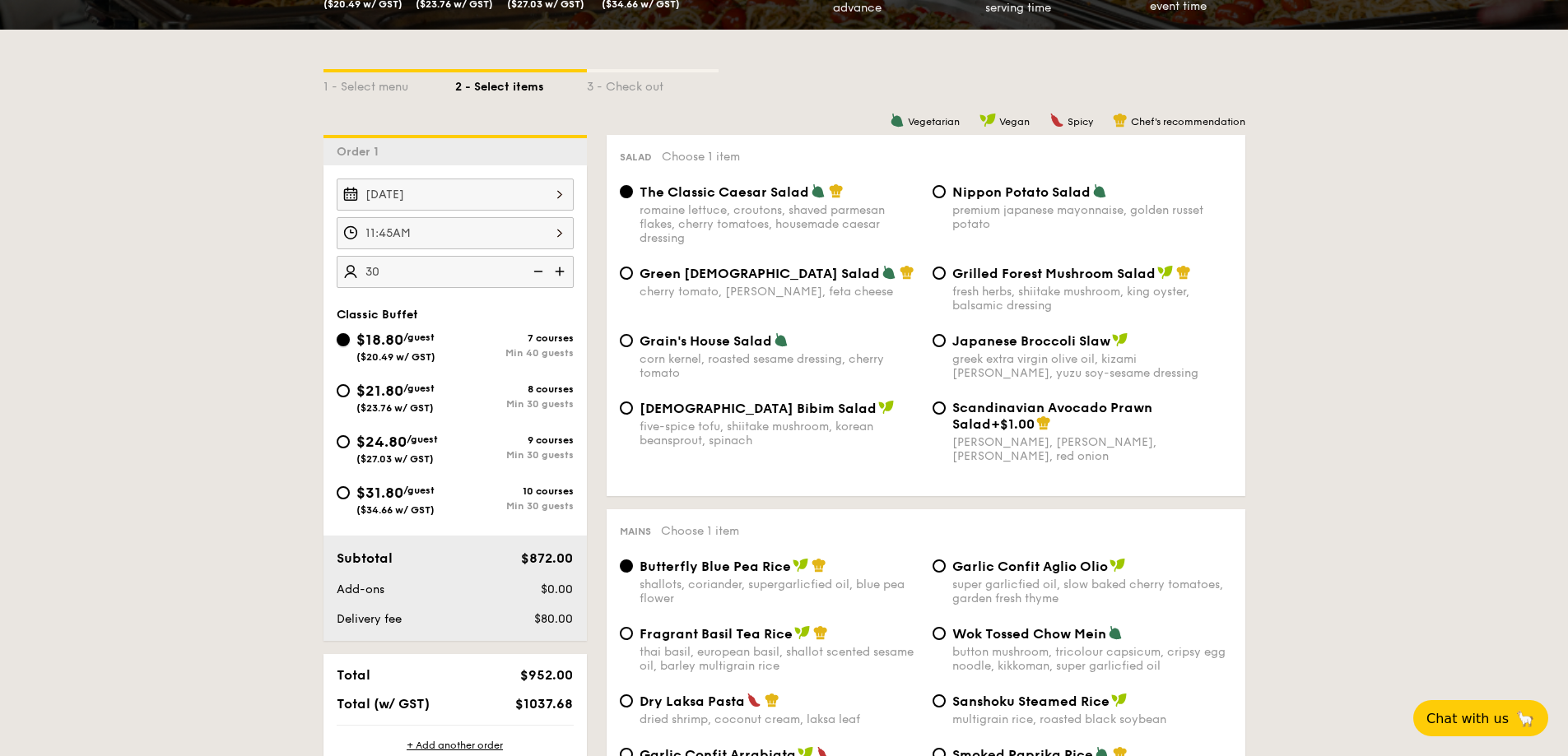
radio input "true"
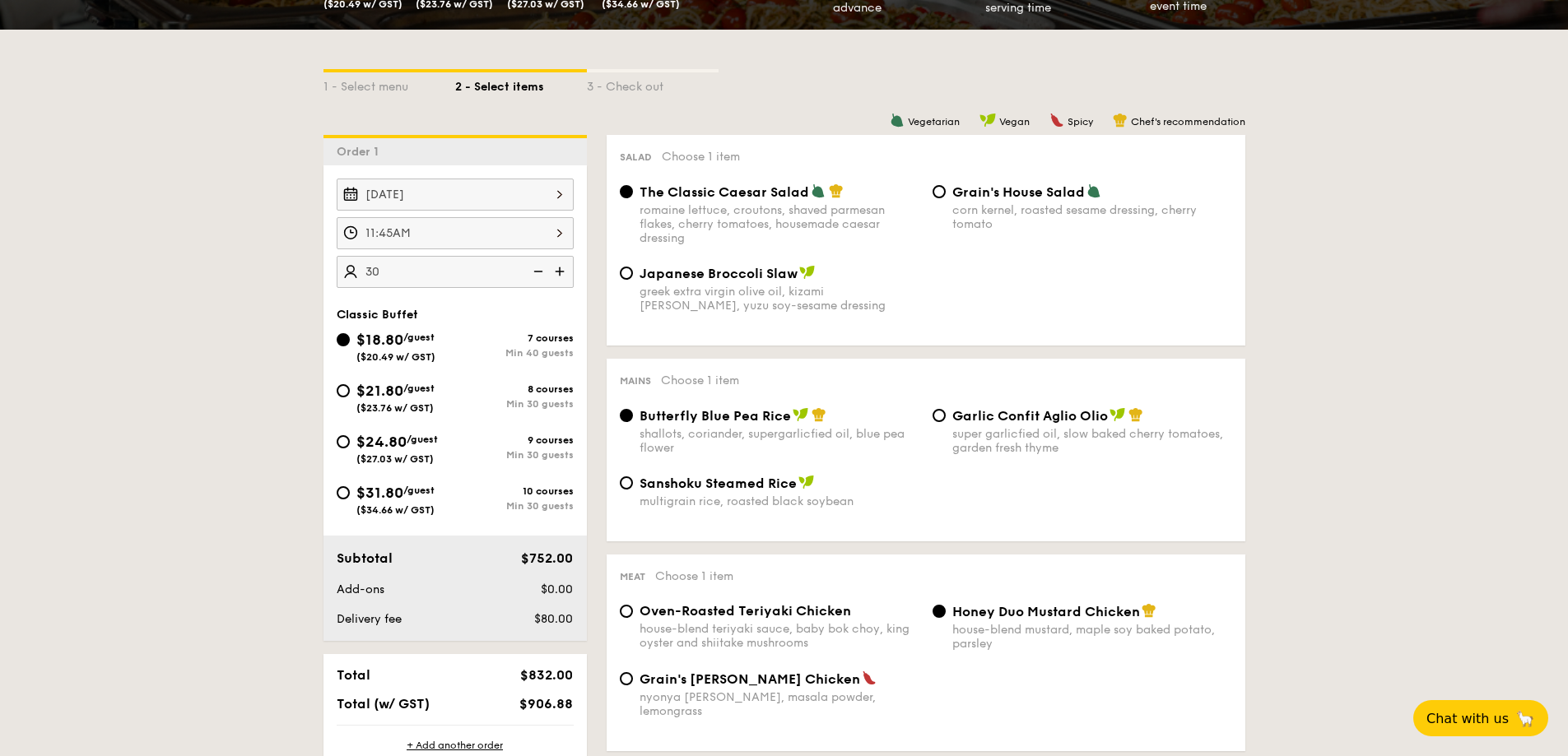
click at [351, 396] on div "$21.80 /guest ($23.76 w/ GST)" at bounding box center [395, 397] width 118 height 35
click at [350, 396] on input "$21.80 /guest ($23.76 w/ GST) 8 courses Min 30 guests" at bounding box center [343, 390] width 13 height 13
radio input "true"
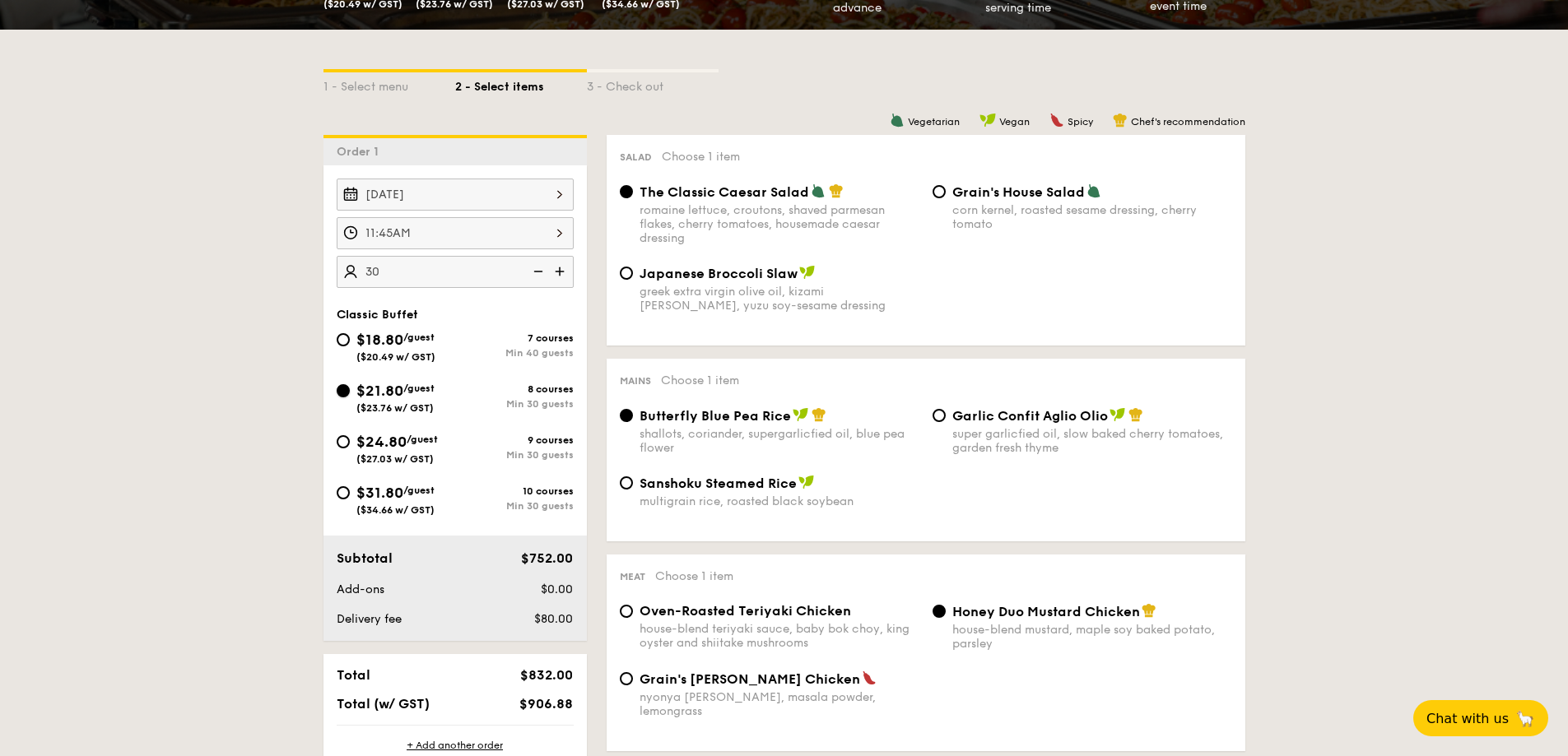
radio input "true"
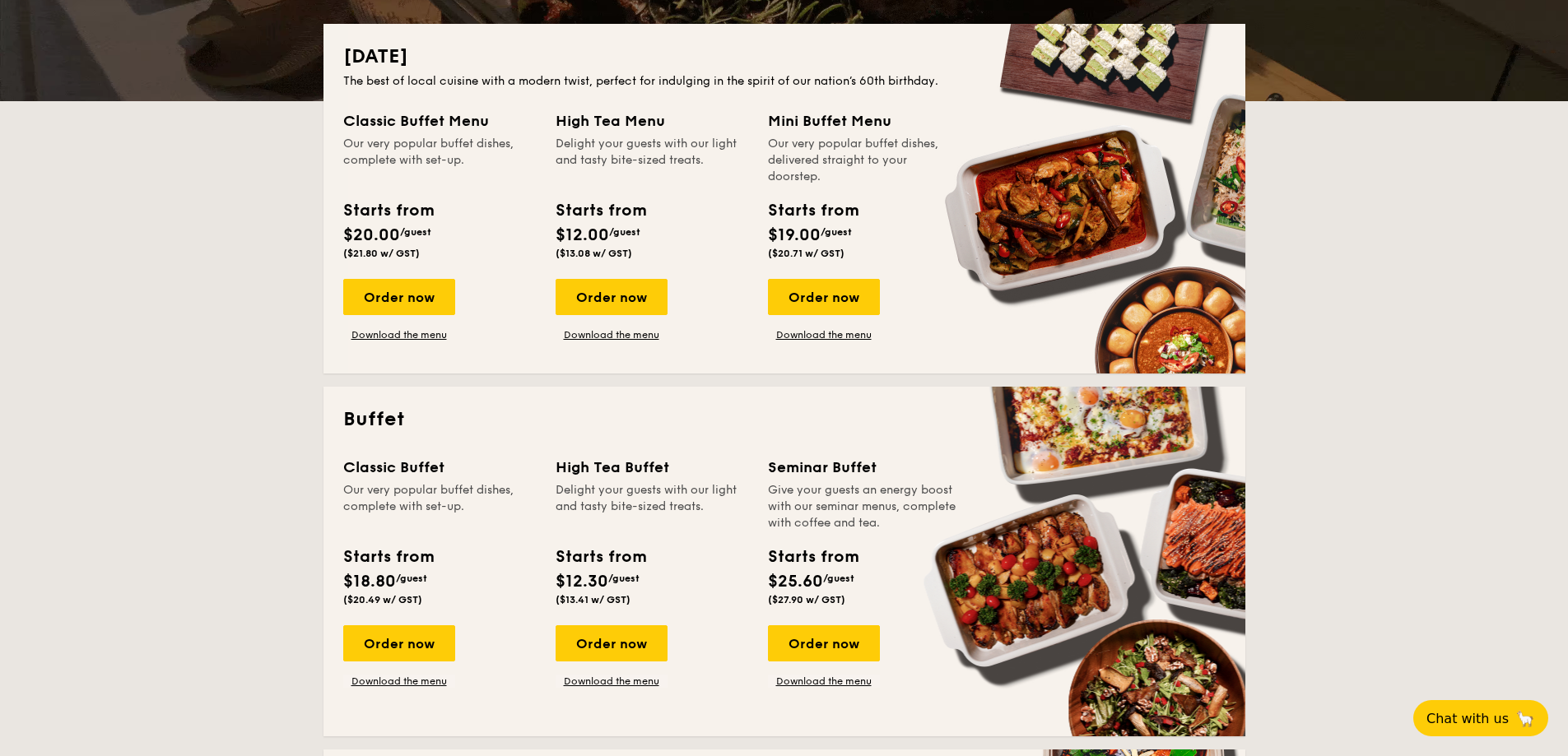
scroll to position [329, 0]
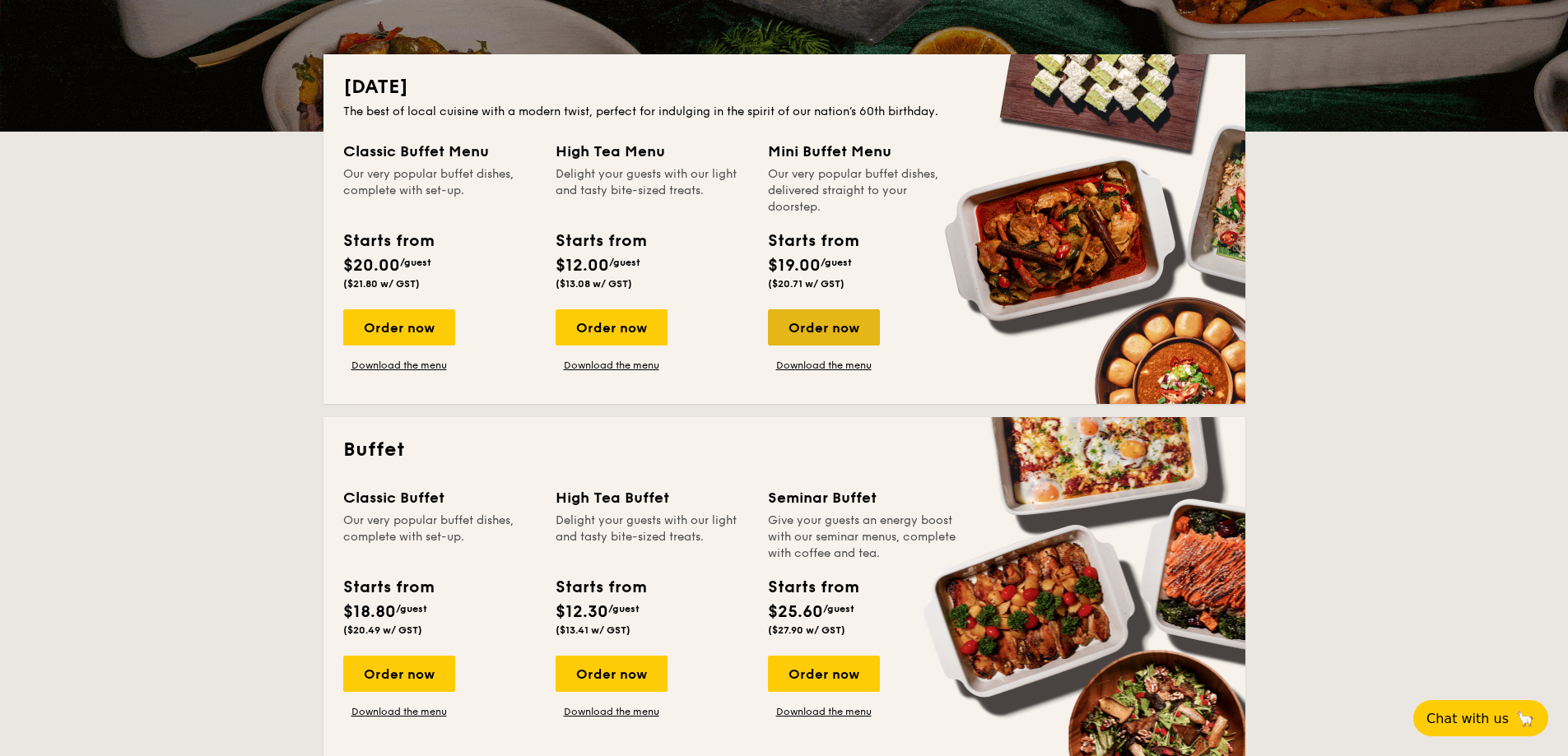
click at [795, 322] on div "Order now" at bounding box center [824, 327] width 112 height 36
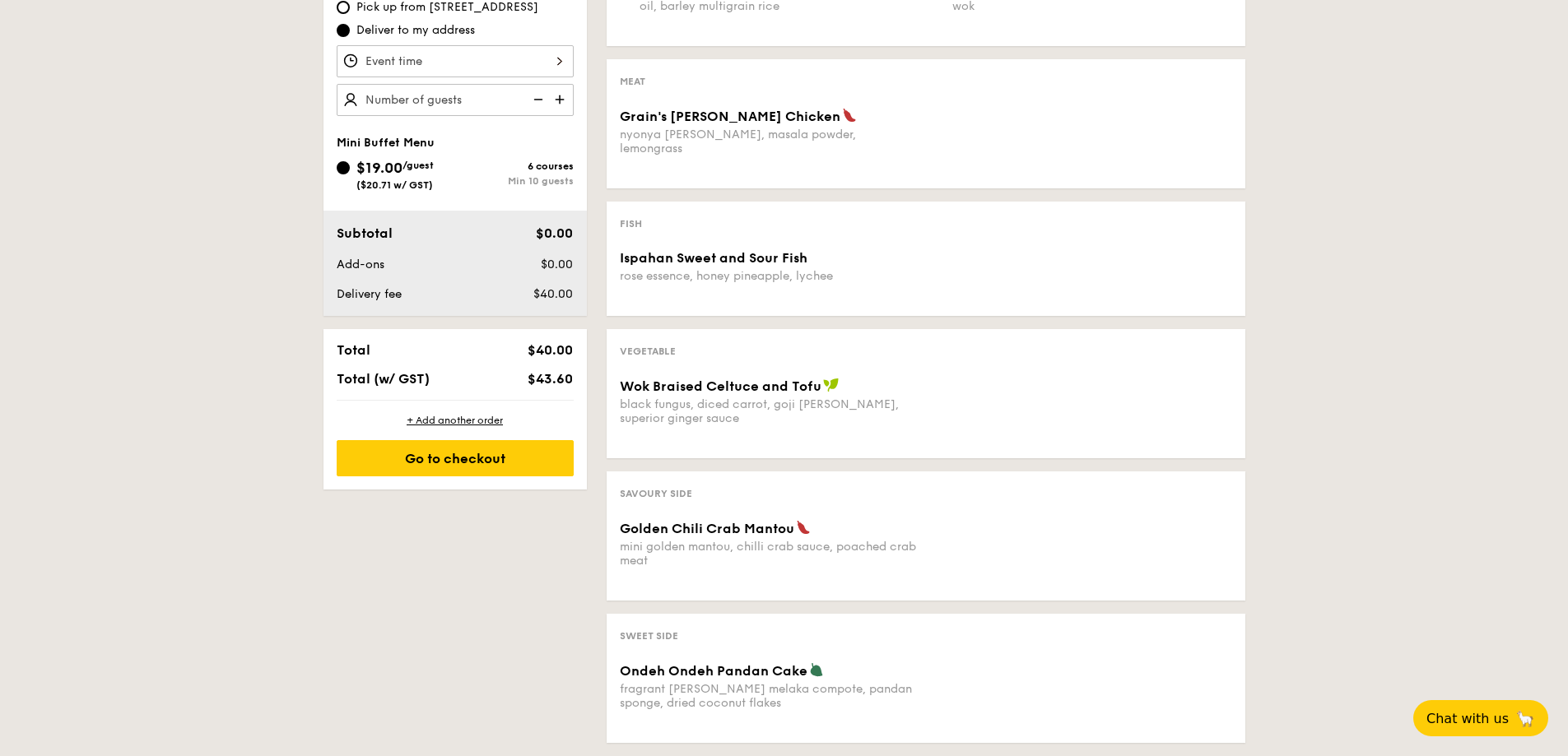
scroll to position [576, 0]
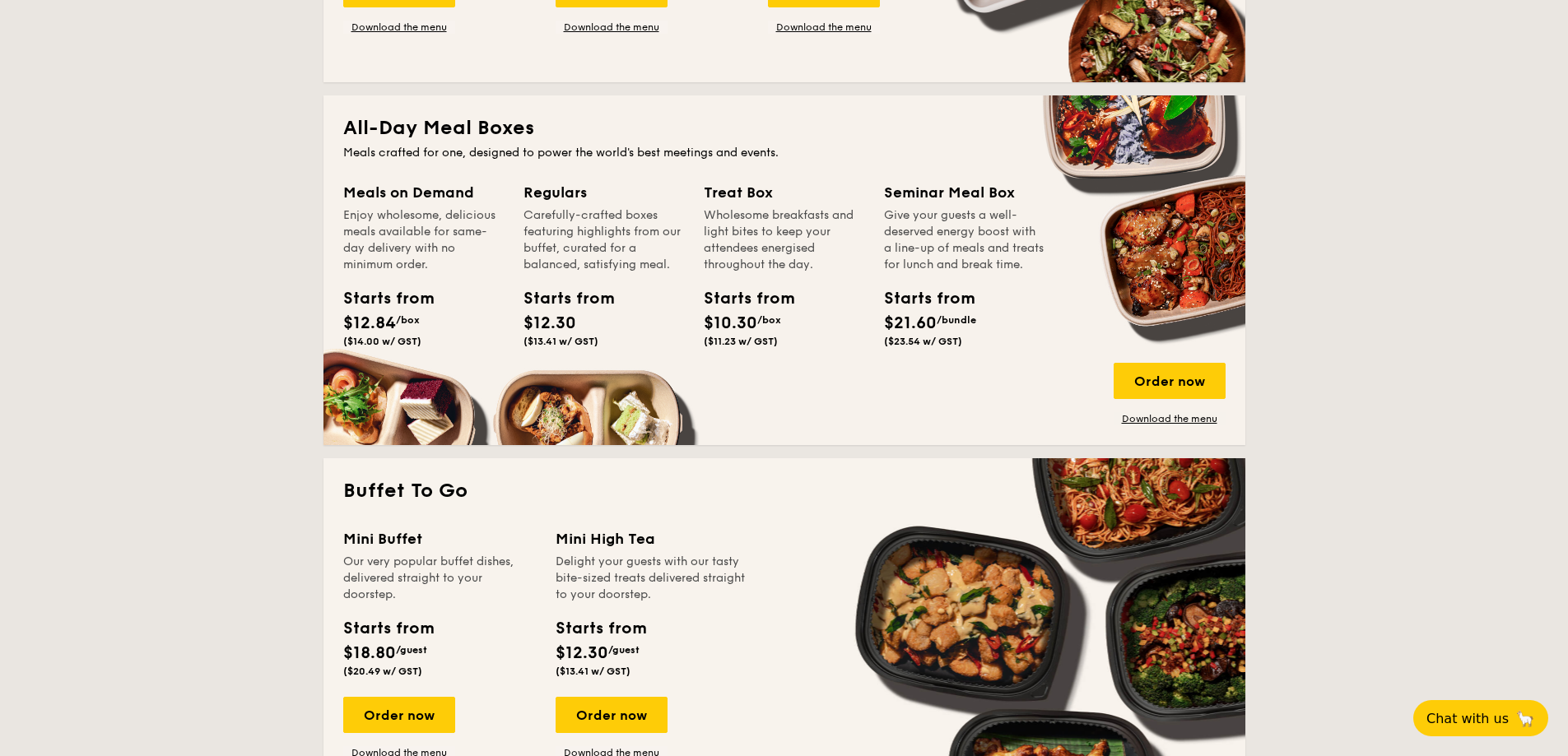
scroll to position [1152, 0]
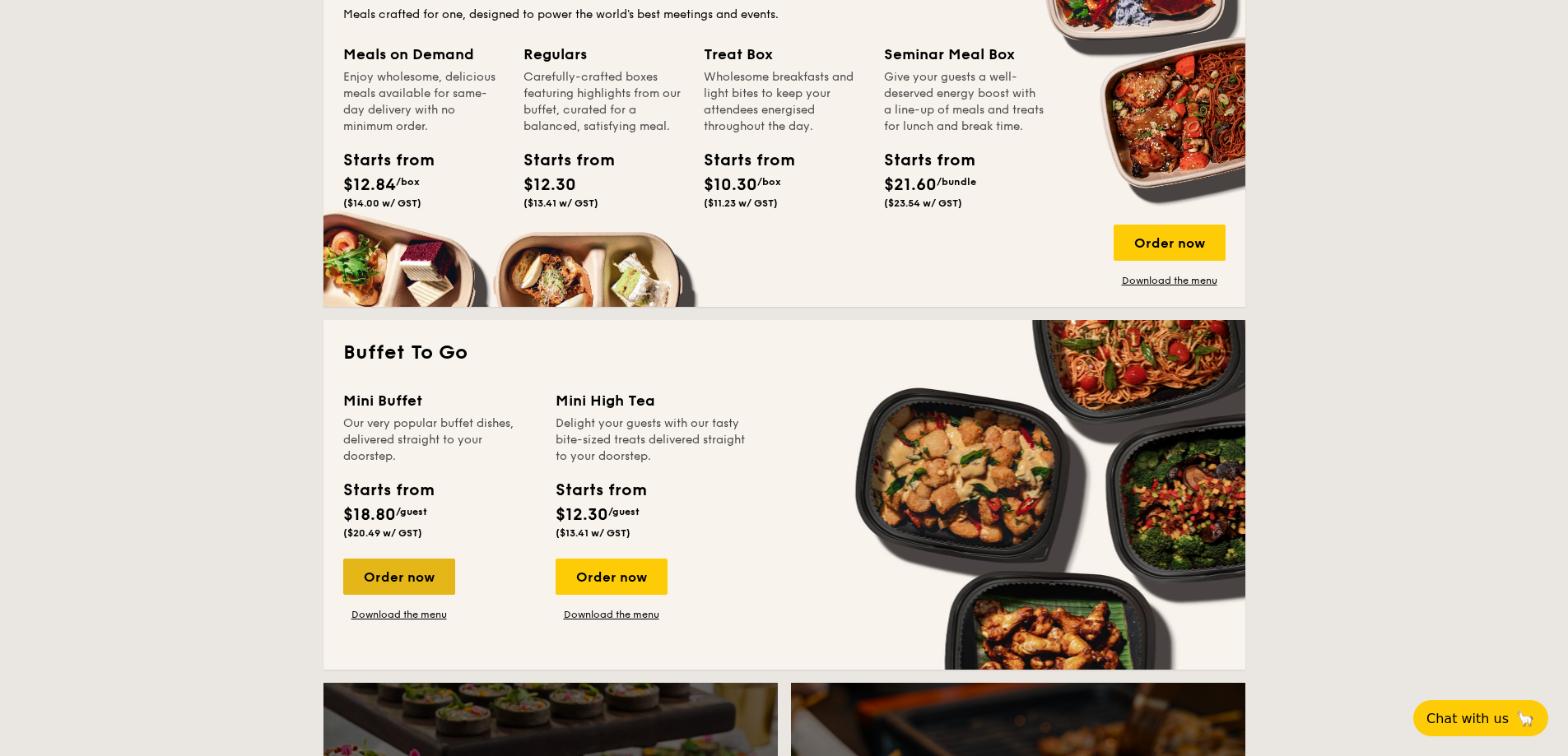
click at [426, 583] on div "Order now" at bounding box center [400, 576] width 112 height 36
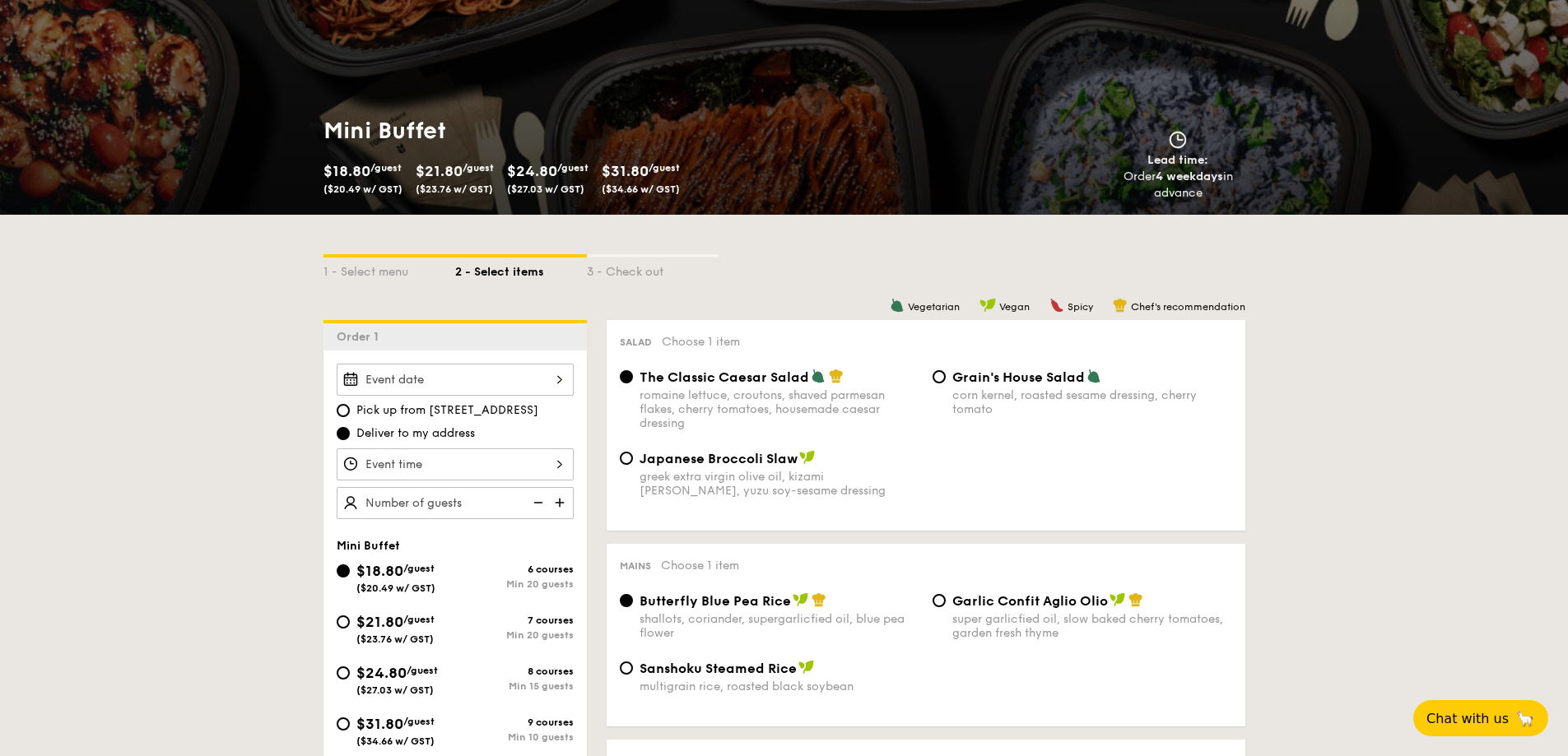
scroll to position [164, 0]
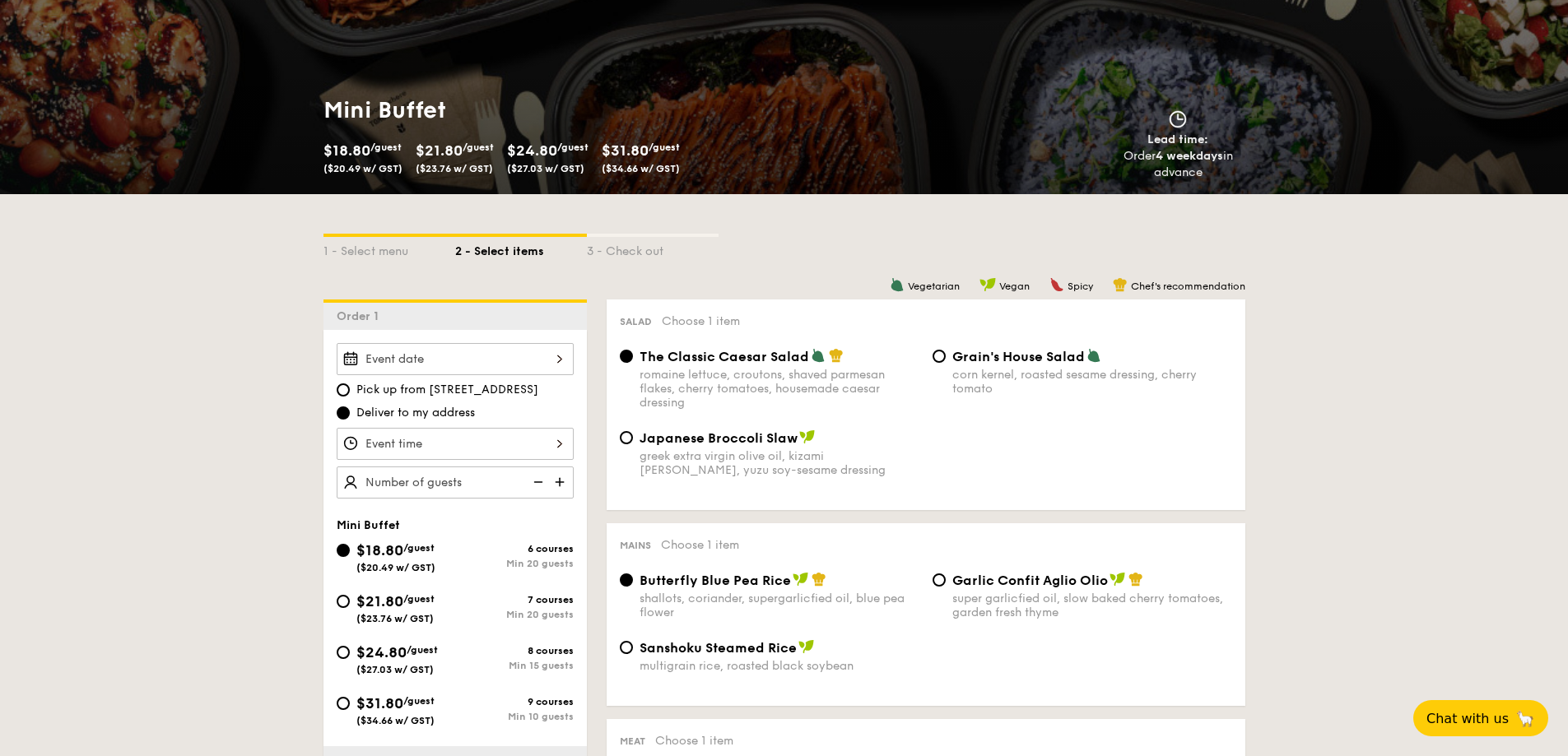
click at [442, 360] on div at bounding box center [455, 359] width 237 height 32
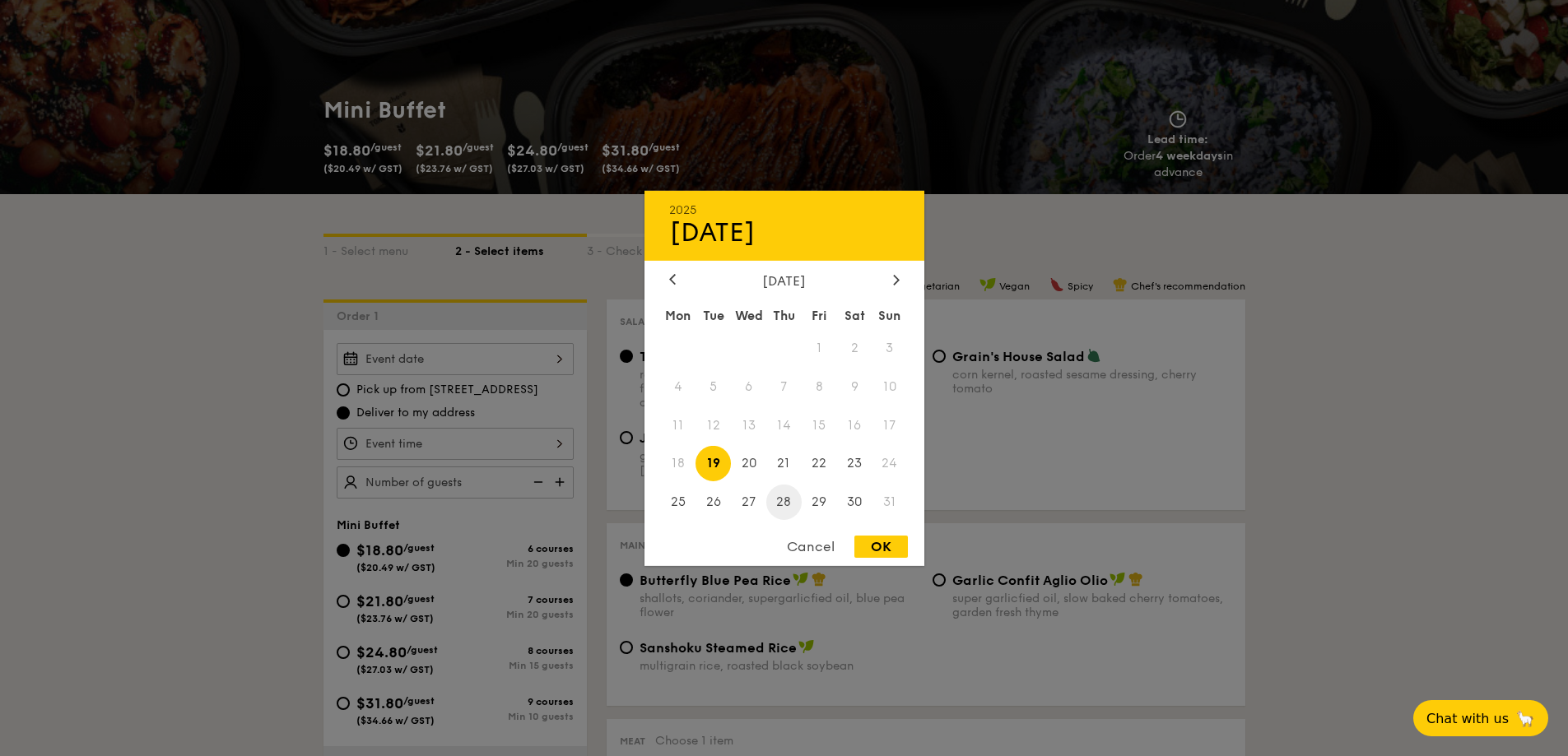
click at [776, 501] on span "28" at bounding box center [784, 502] width 36 height 36
click at [398, 448] on div at bounding box center [784, 378] width 1568 height 756
click at [469, 359] on div "2025 Aug [DATE] Tue Wed Thu Fri Sat Sun 1 2 3 4 5 6 7 8 9 10 11 12 13 14 15 16 …" at bounding box center [455, 359] width 237 height 32
click at [777, 502] on span "28" at bounding box center [784, 502] width 36 height 36
click at [886, 538] on div "OK" at bounding box center [881, 547] width 53 height 22
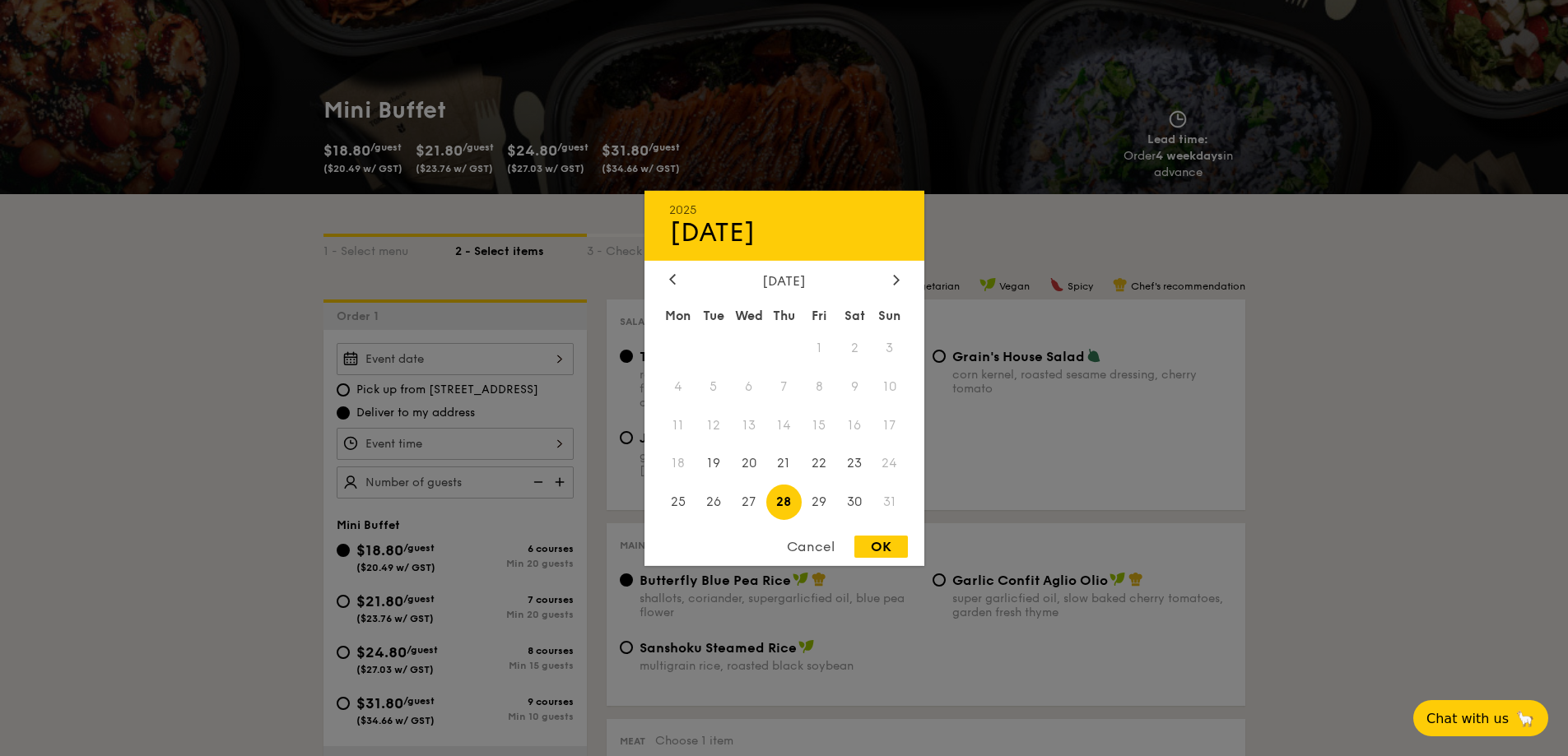
type input "[DATE]"
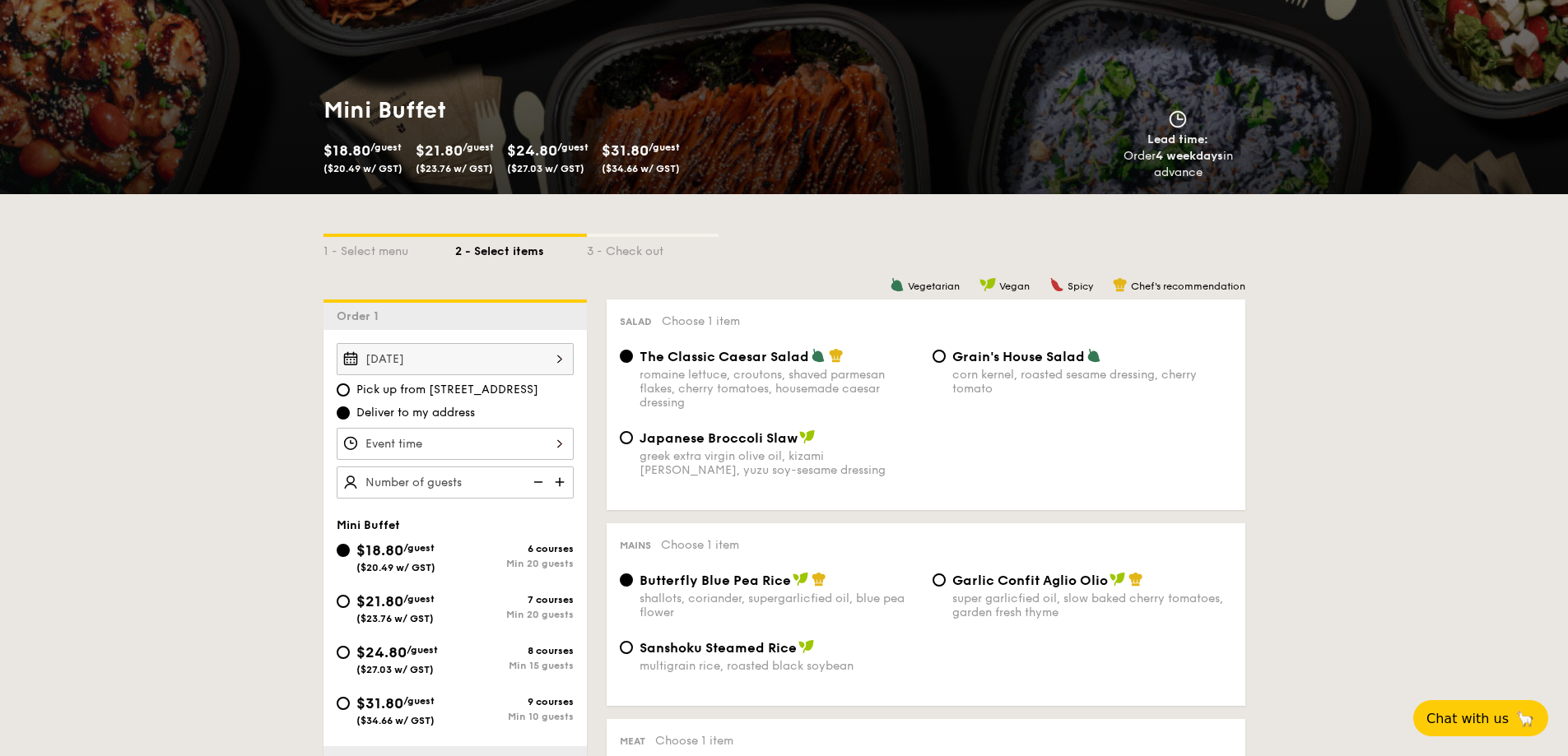
click at [468, 456] on div at bounding box center [455, 444] width 237 height 32
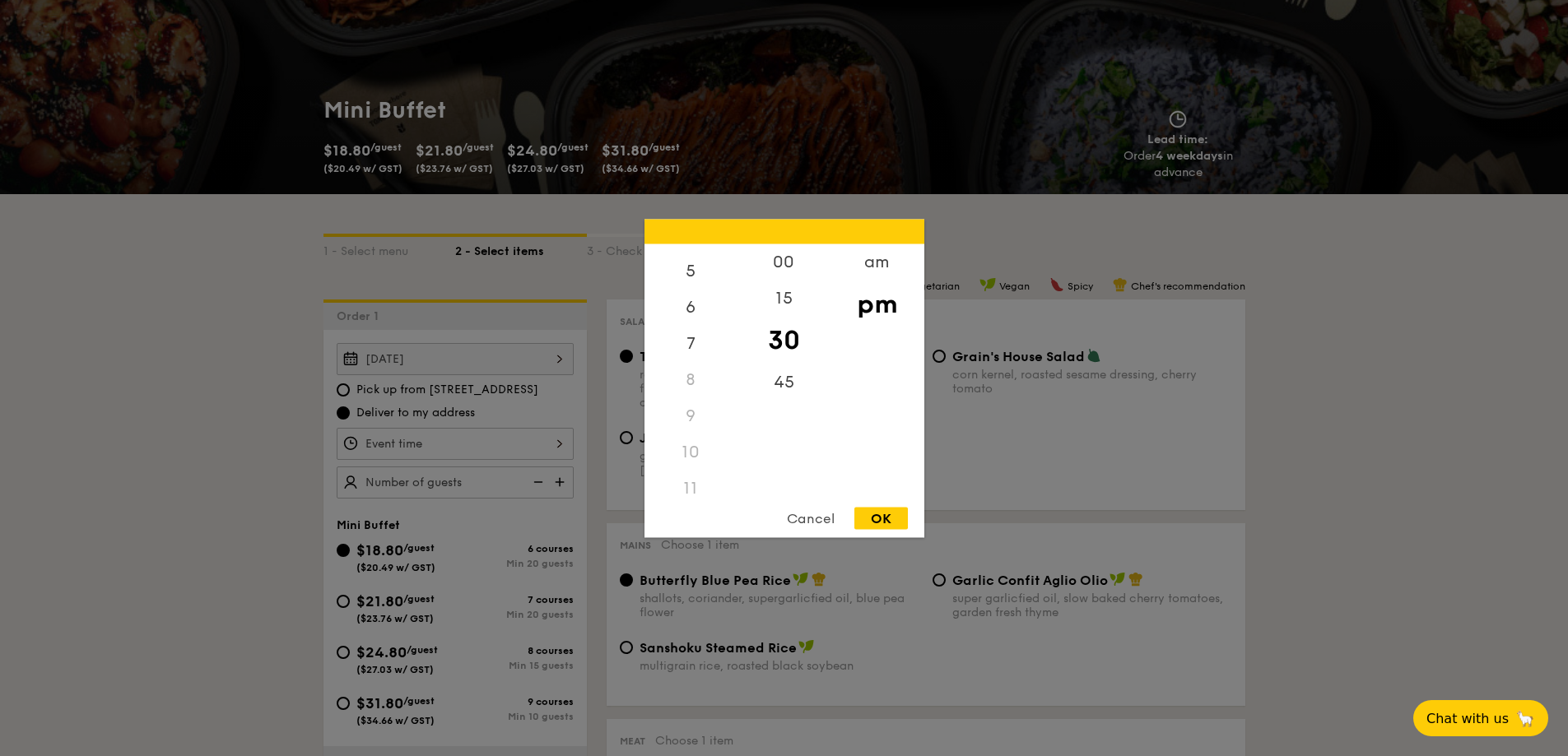
scroll to position [195, 0]
click at [886, 263] on div "am" at bounding box center [876, 267] width 93 height 48
click at [698, 439] on div "10" at bounding box center [690, 446] width 93 height 48
click at [786, 379] on div "45" at bounding box center [784, 388] width 93 height 48
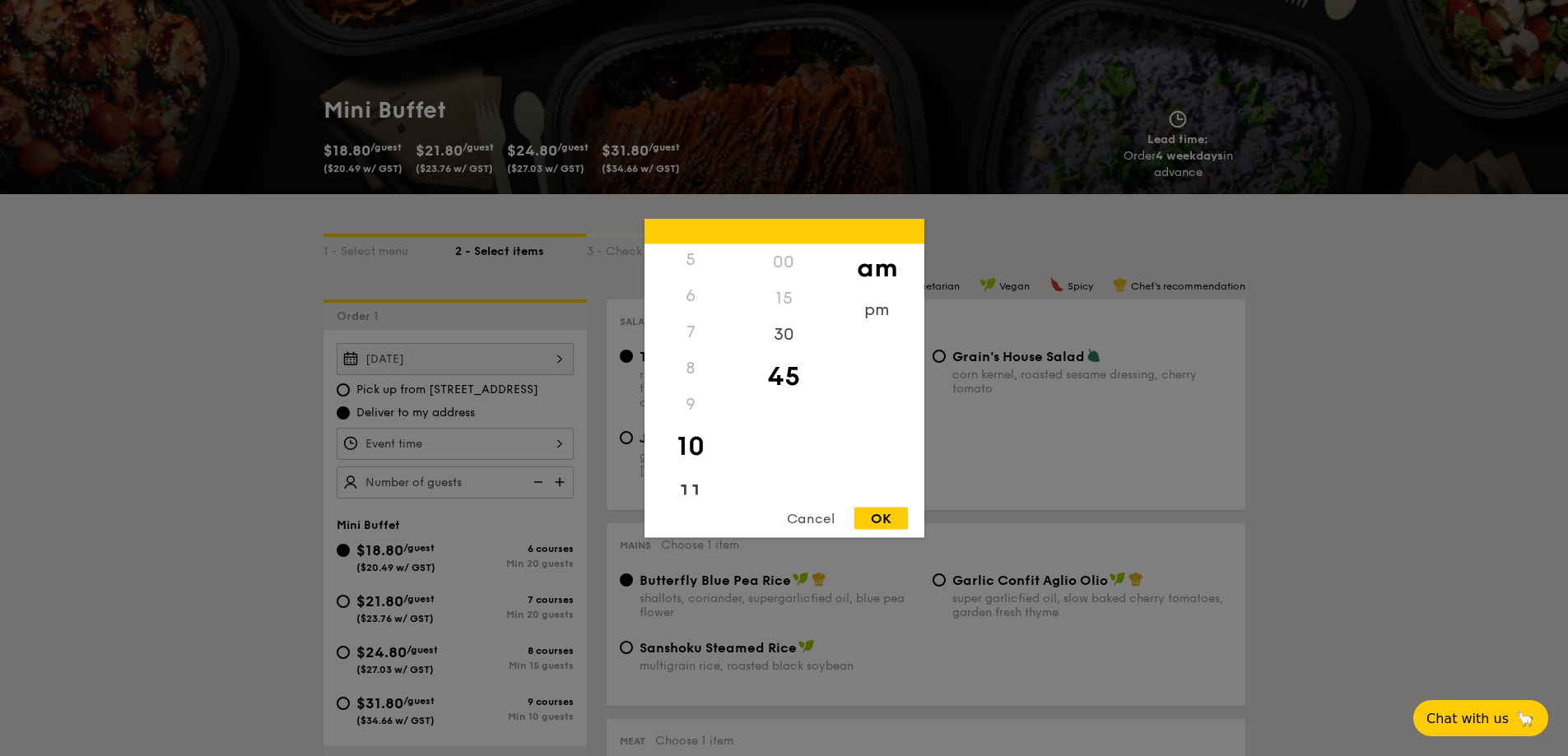
click at [692, 484] on div "11" at bounding box center [690, 494] width 93 height 48
click at [896, 518] on div "OK" at bounding box center [881, 518] width 53 height 22
type input "11:45AM"
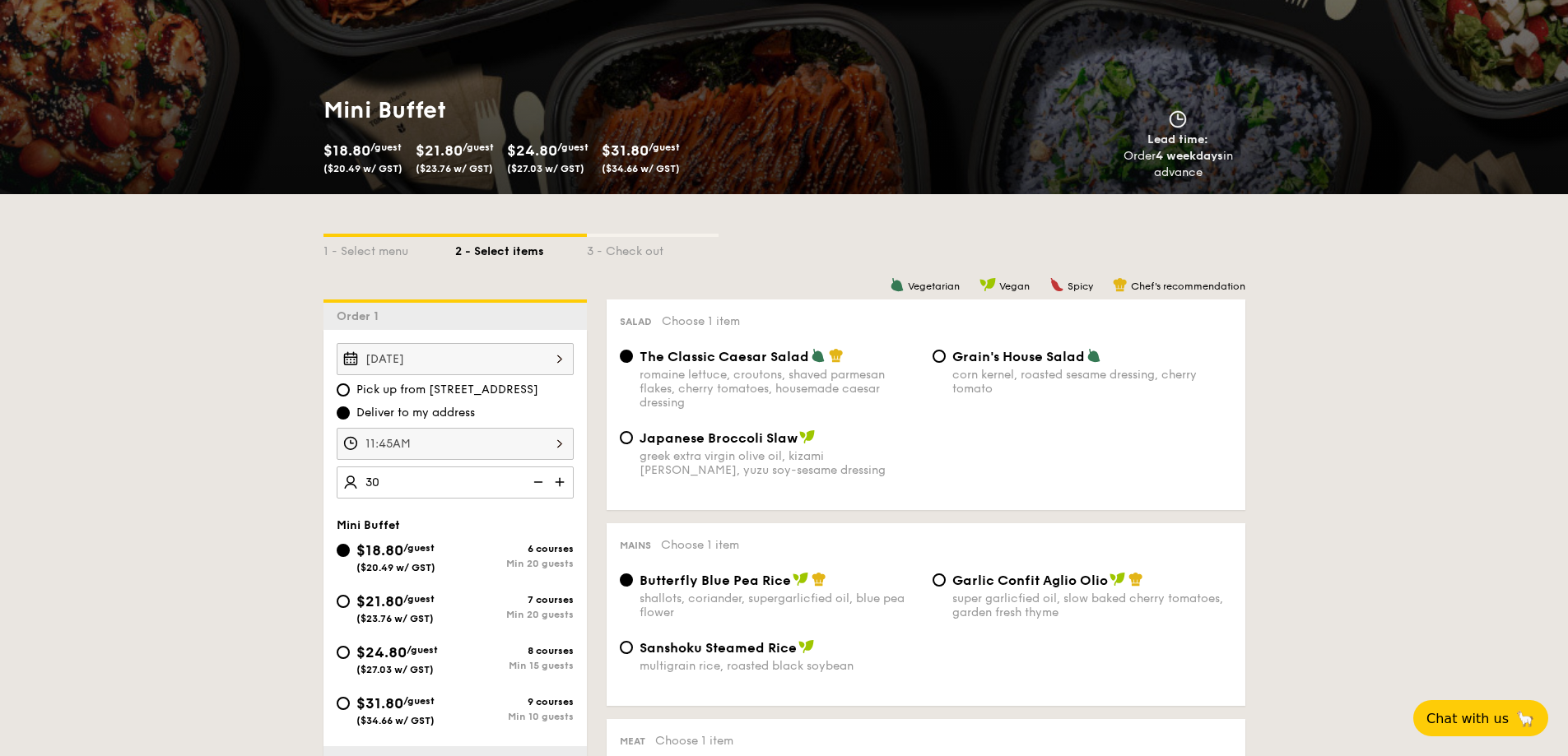
type input "30 guests"
click at [882, 502] on div "Salad Choose 1 item The Classic Caesar Salad romaine lettuce, croutons, shaved …" at bounding box center [925, 404] width 638 height 210
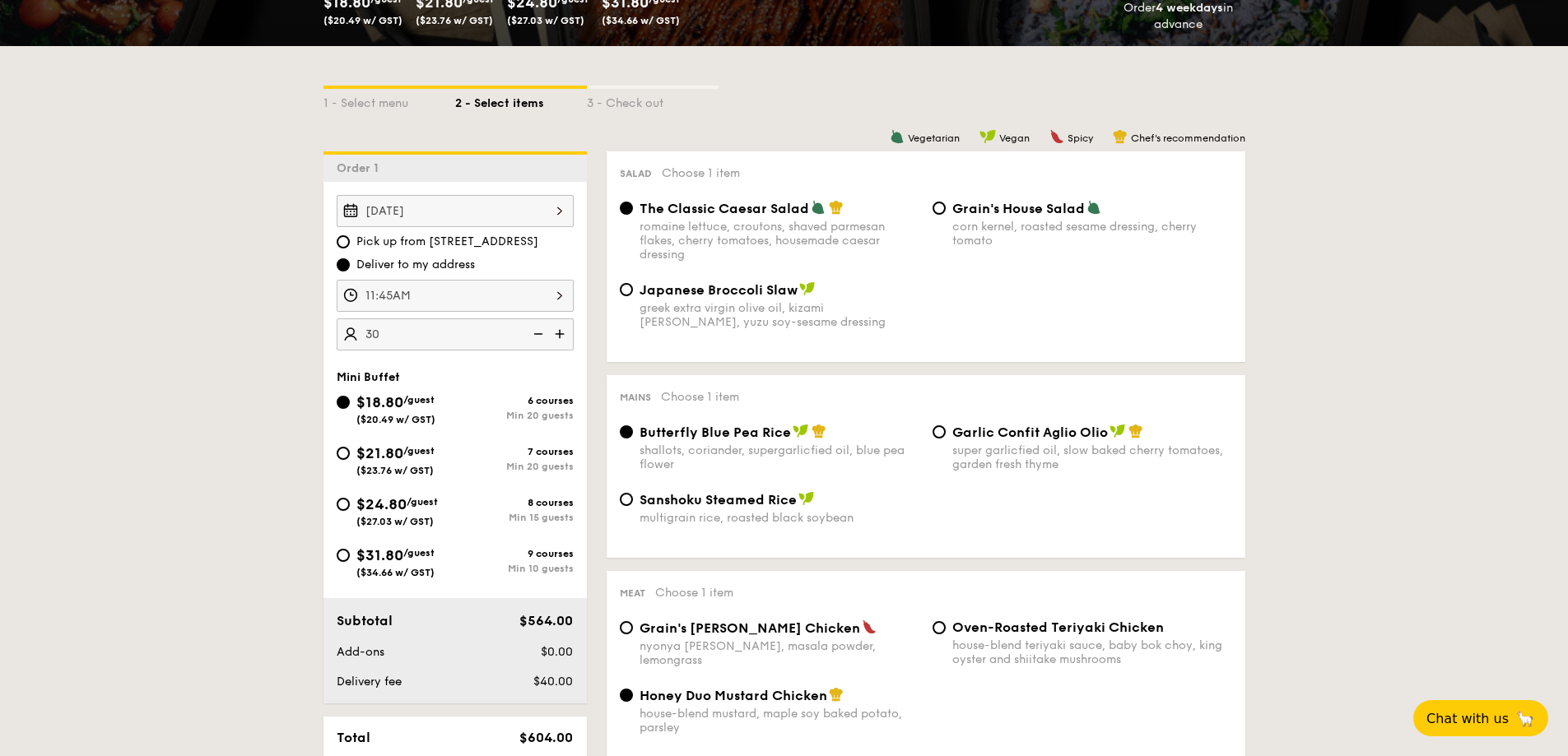
scroll to position [329, 0]
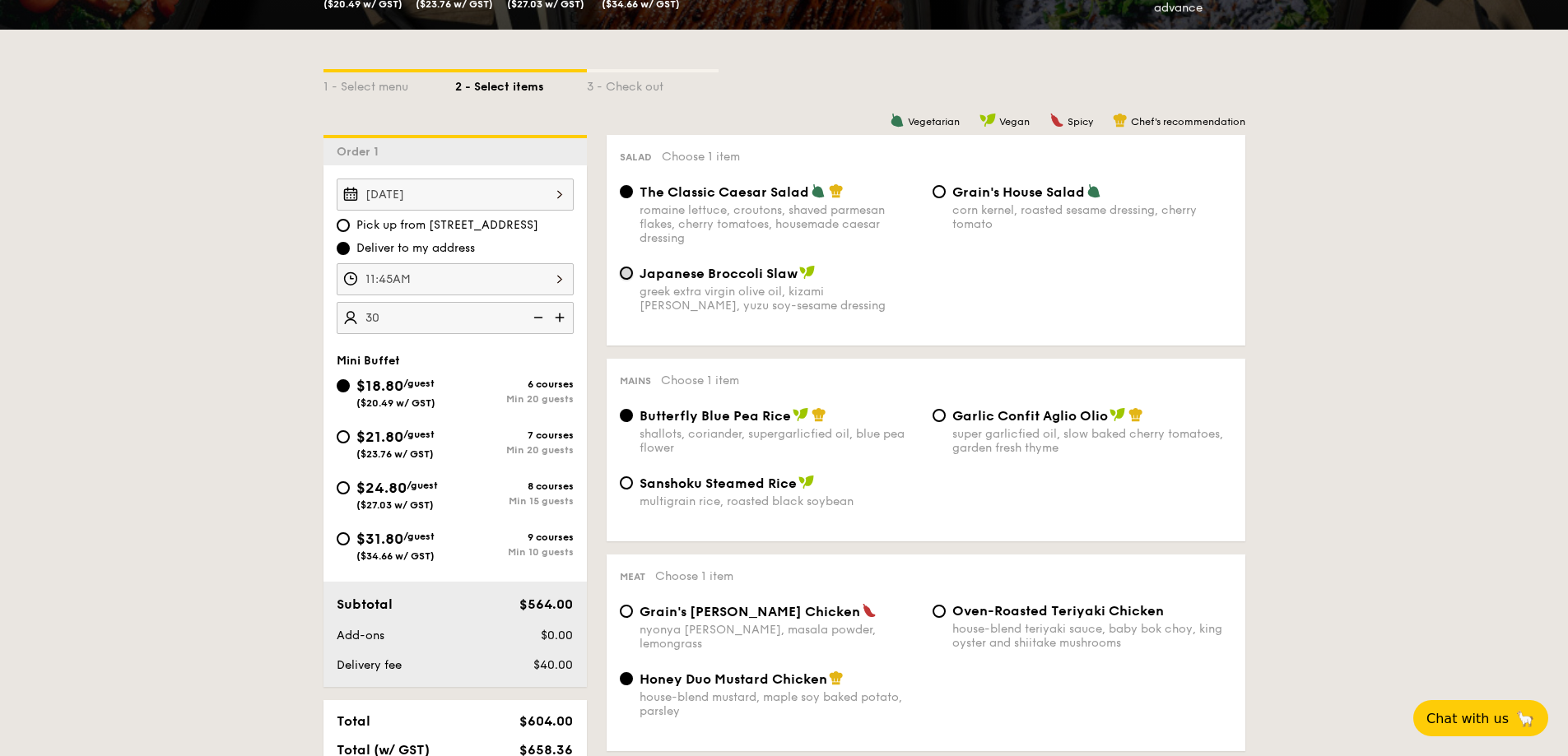
click at [625, 273] on input "Japanese Broccoli Slaw greek extra virgin olive oil, kizami [PERSON_NAME], yuzu…" at bounding box center [626, 273] width 13 height 13
radio input "true"
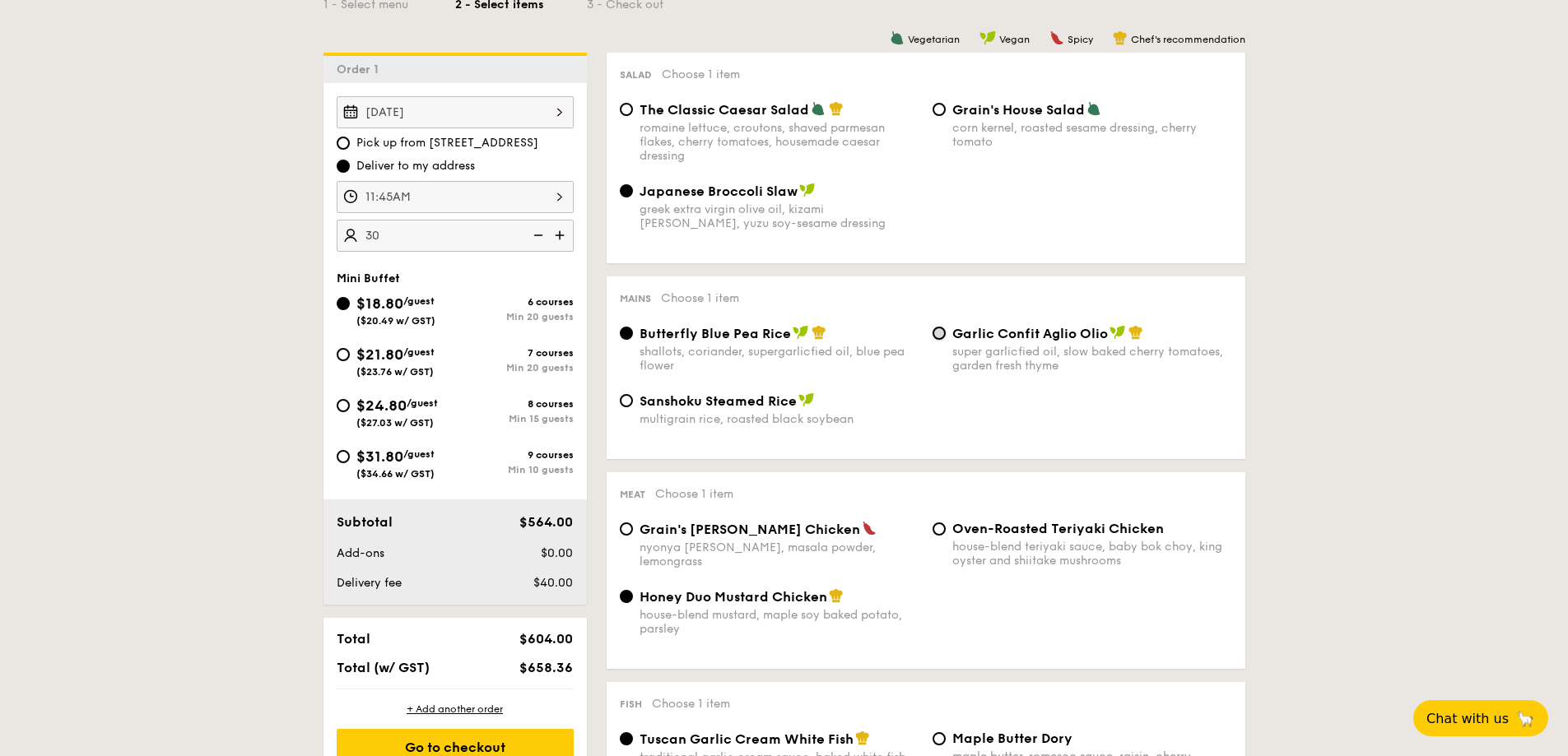
click at [940, 331] on input "Garlic Confit Aglio Olio super garlicfied oil, slow baked cherry tomatoes, gard…" at bounding box center [939, 333] width 13 height 13
radio input "true"
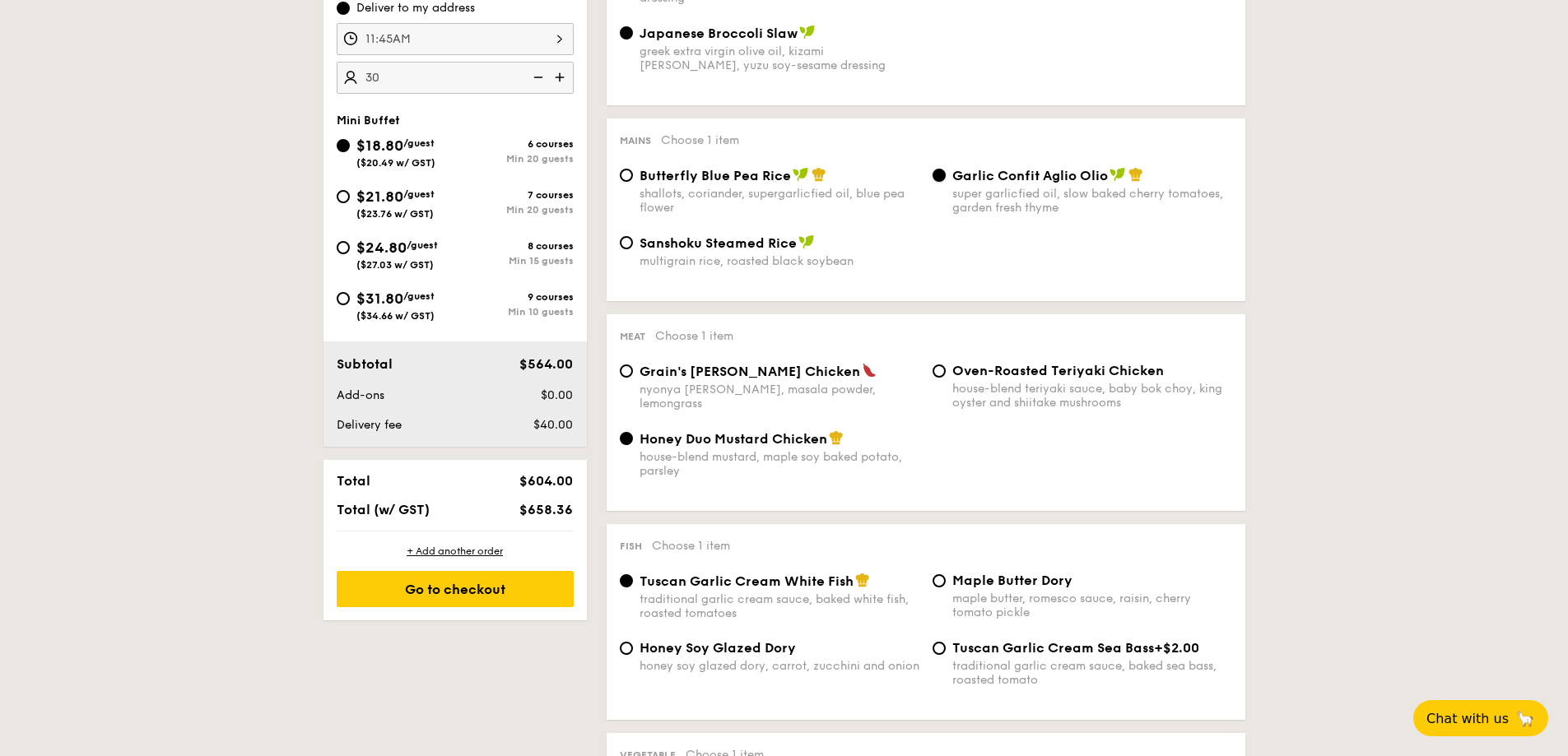
scroll to position [576, 0]
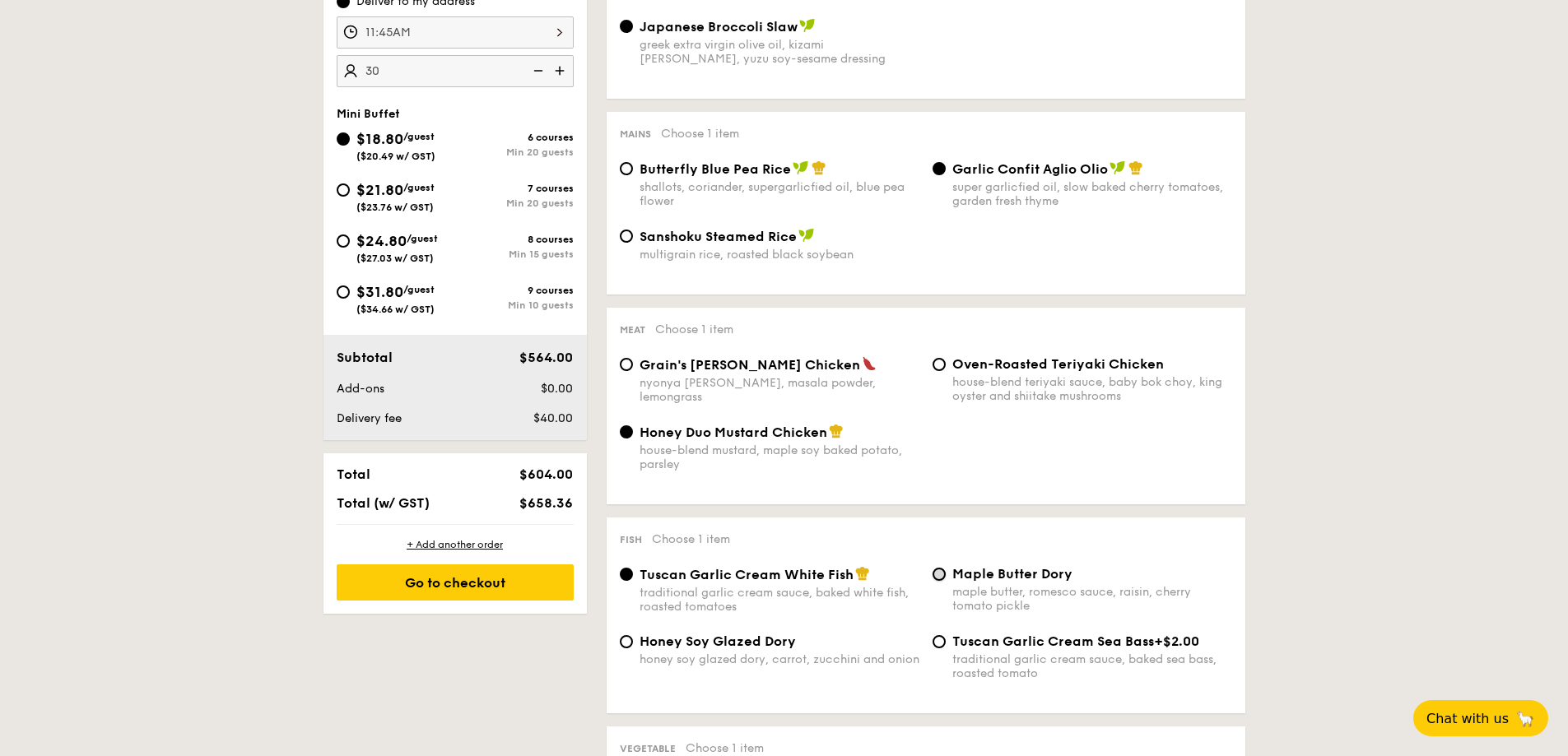
click at [936, 574] on input "Maple Butter Dory maple butter, romesco sauce, raisin, cherry tomato pickle" at bounding box center [939, 574] width 13 height 13
radio input "true"
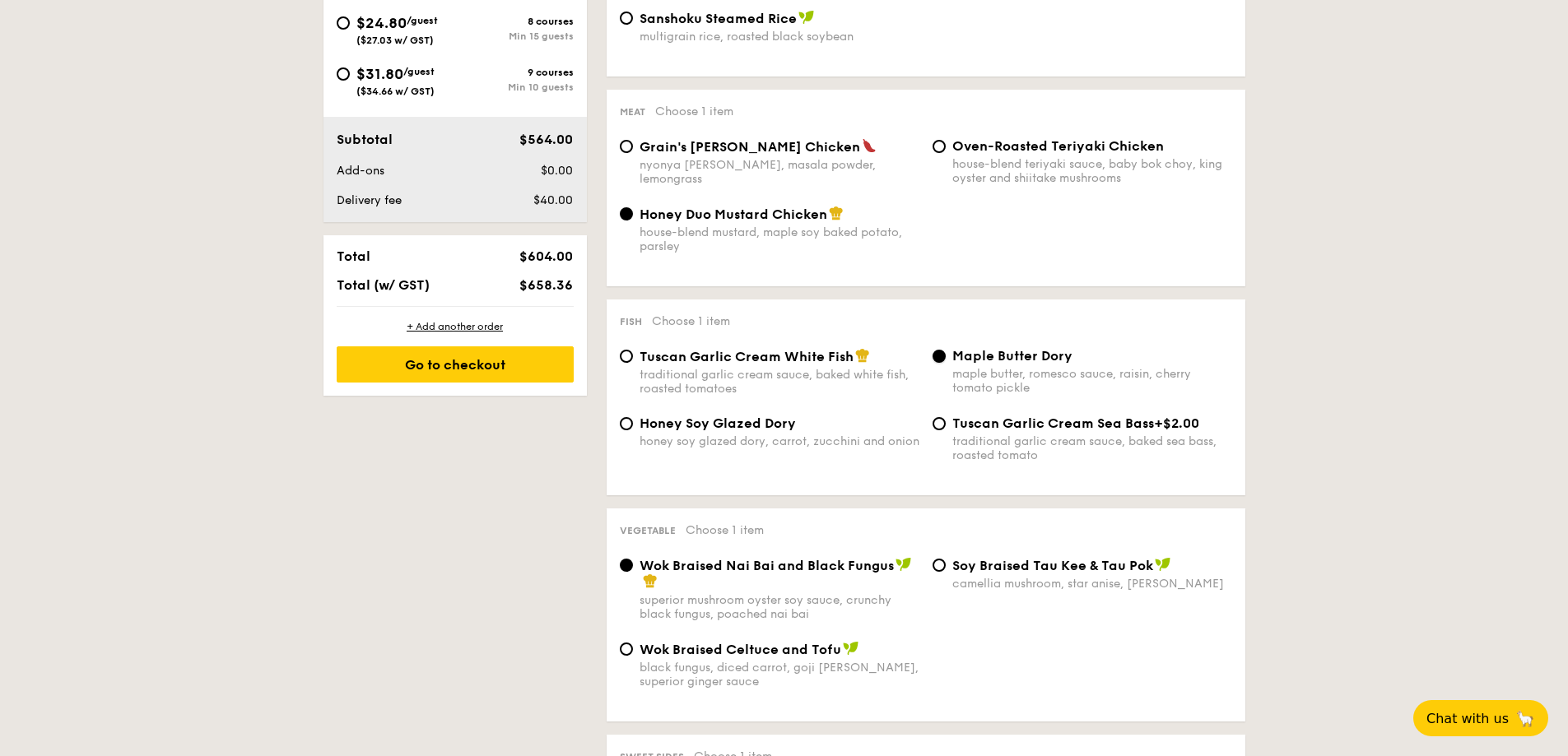
scroll to position [823, 0]
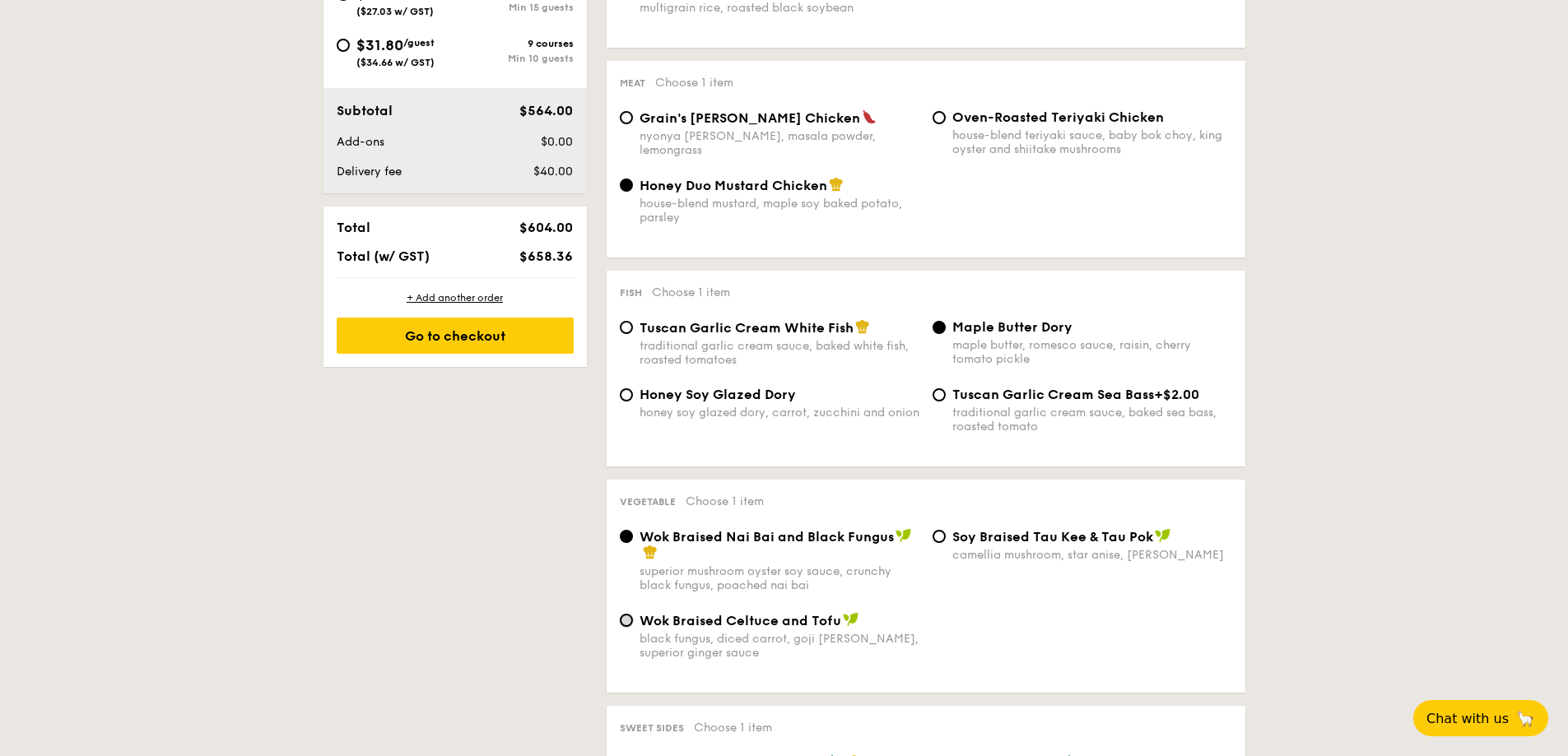
click at [622, 620] on input "Wok Braised Celtuce and Tofu black fungus, diced carrot, goji berry, superior g…" at bounding box center [626, 620] width 13 height 13
radio input "true"
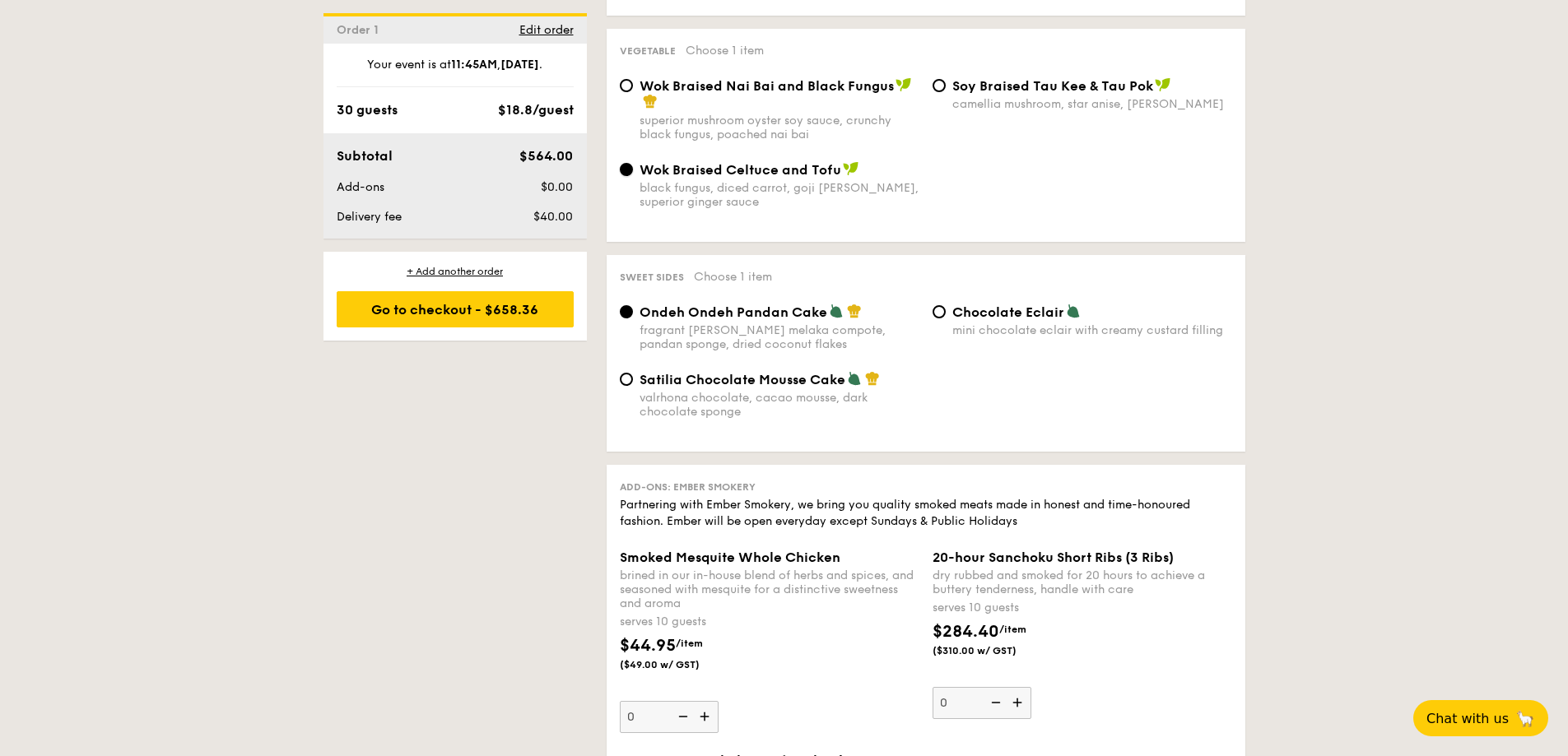
scroll to position [1316, 0]
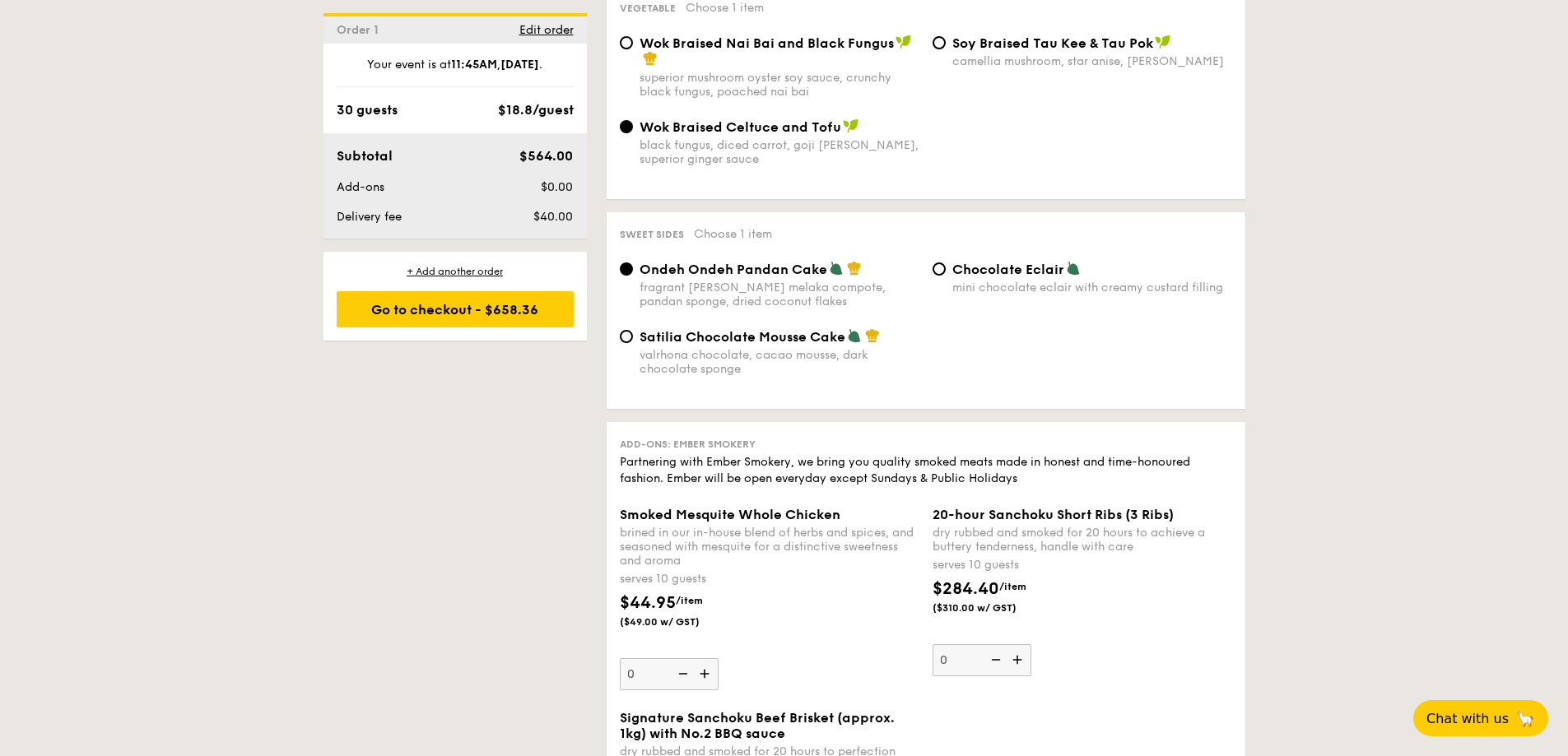
click at [626, 344] on div "Satilia Chocolate Mousse Cake valrhona chocolate, cacao mousse, dark chocolate …" at bounding box center [769, 352] width 312 height 48
click at [629, 339] on input "Satilia Chocolate Mousse Cake valrhona chocolate, cacao mousse, dark chocolate …" at bounding box center [626, 336] width 13 height 13
radio input "true"
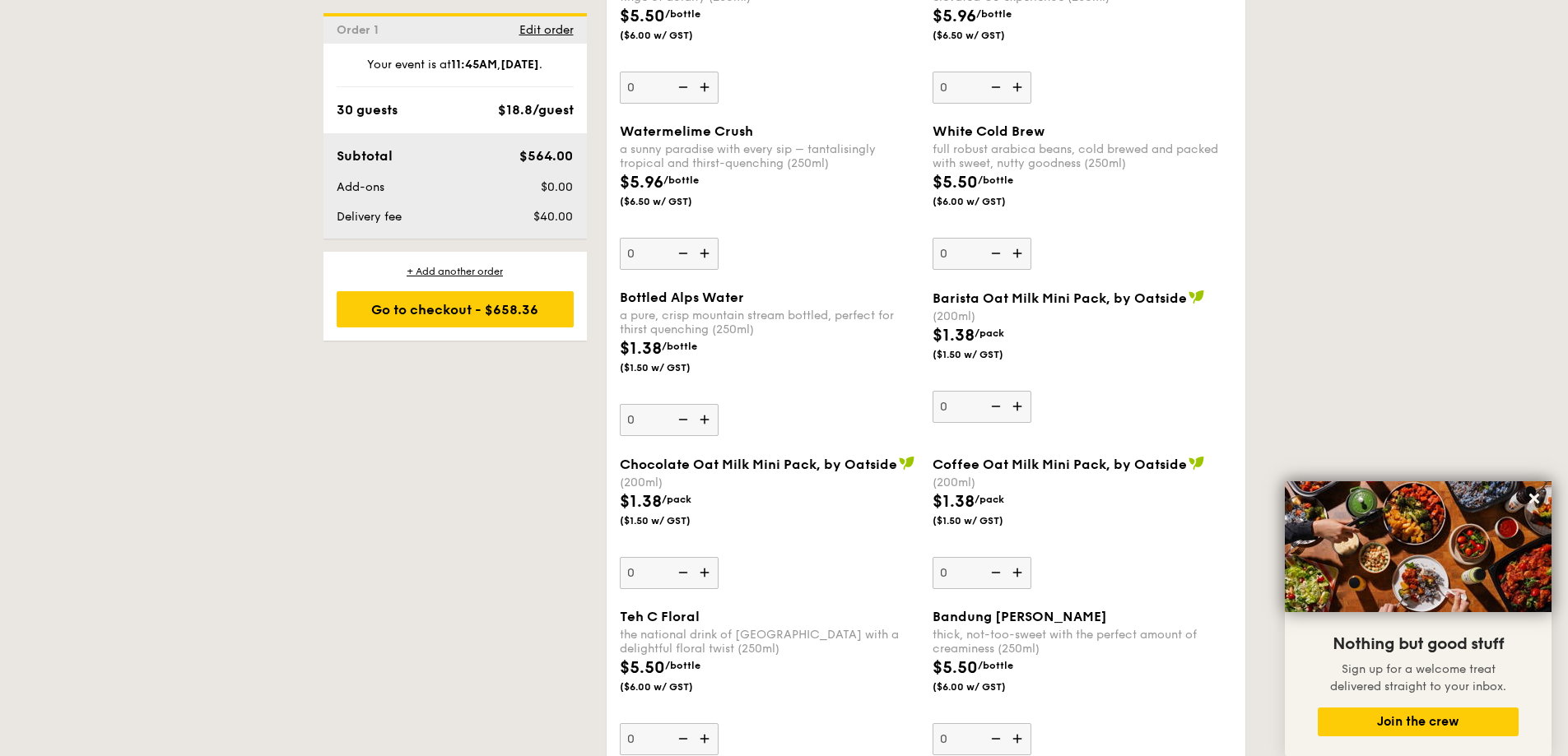
scroll to position [2634, 0]
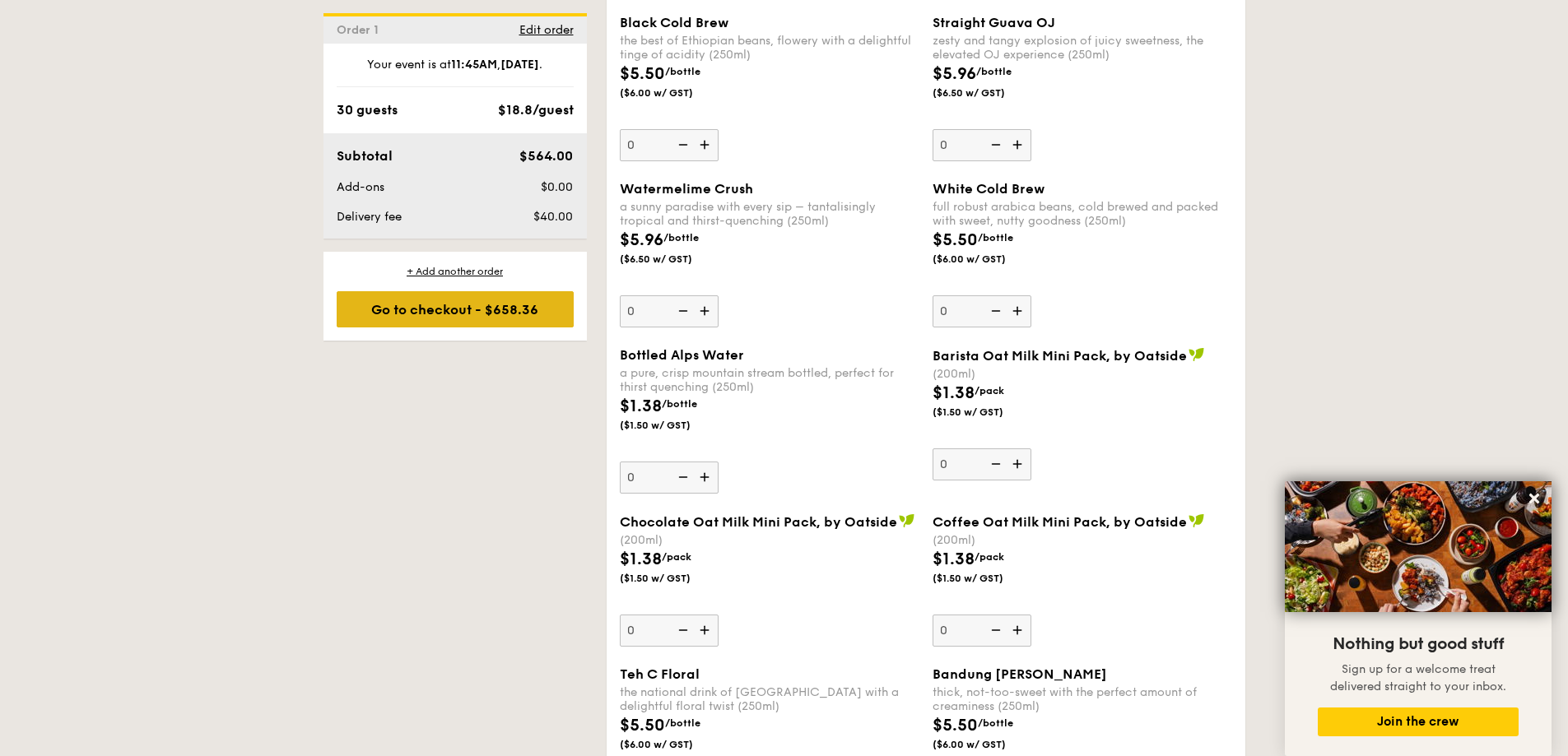
click at [520, 311] on div "Go to checkout - $658.36" at bounding box center [455, 309] width 237 height 36
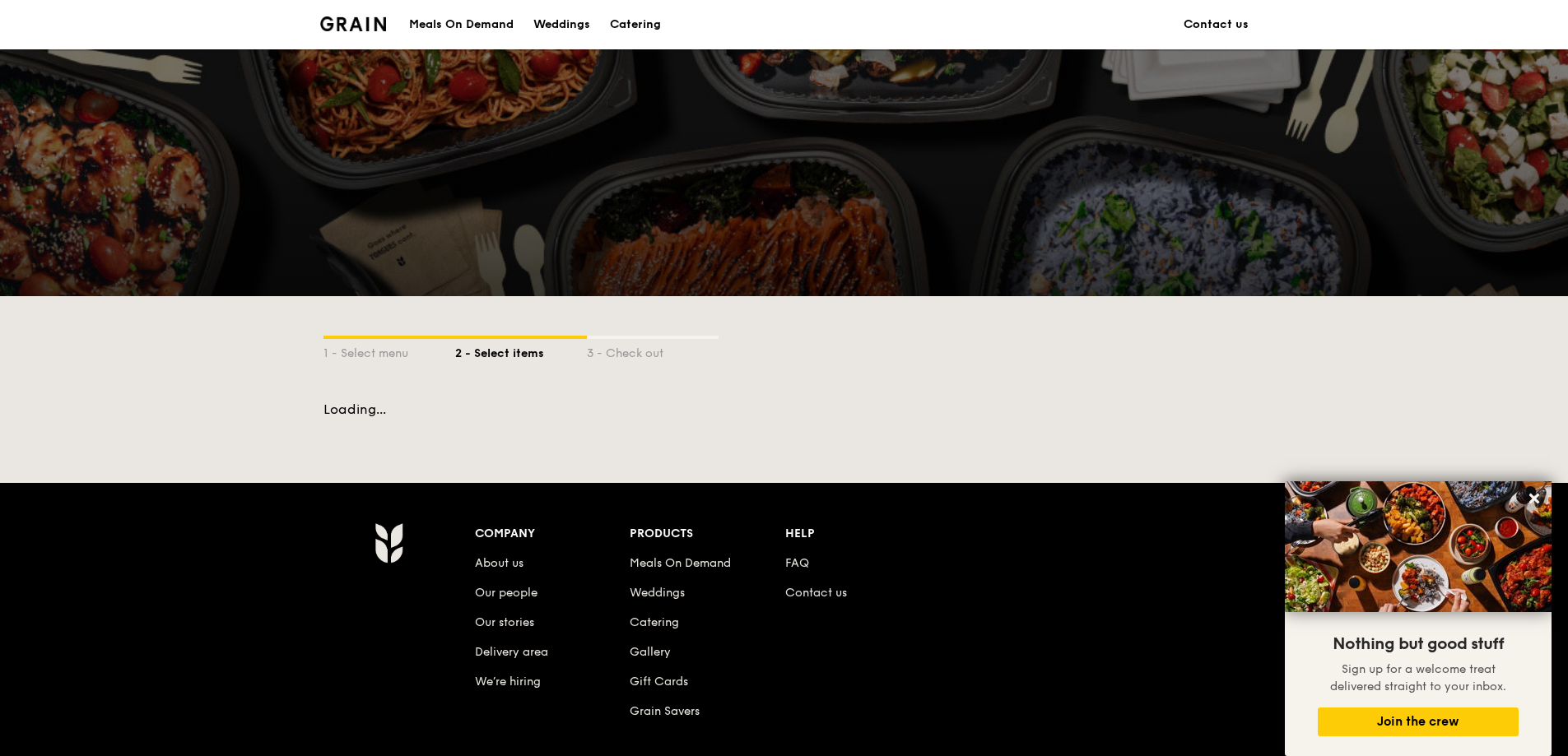
scroll to position [185, 0]
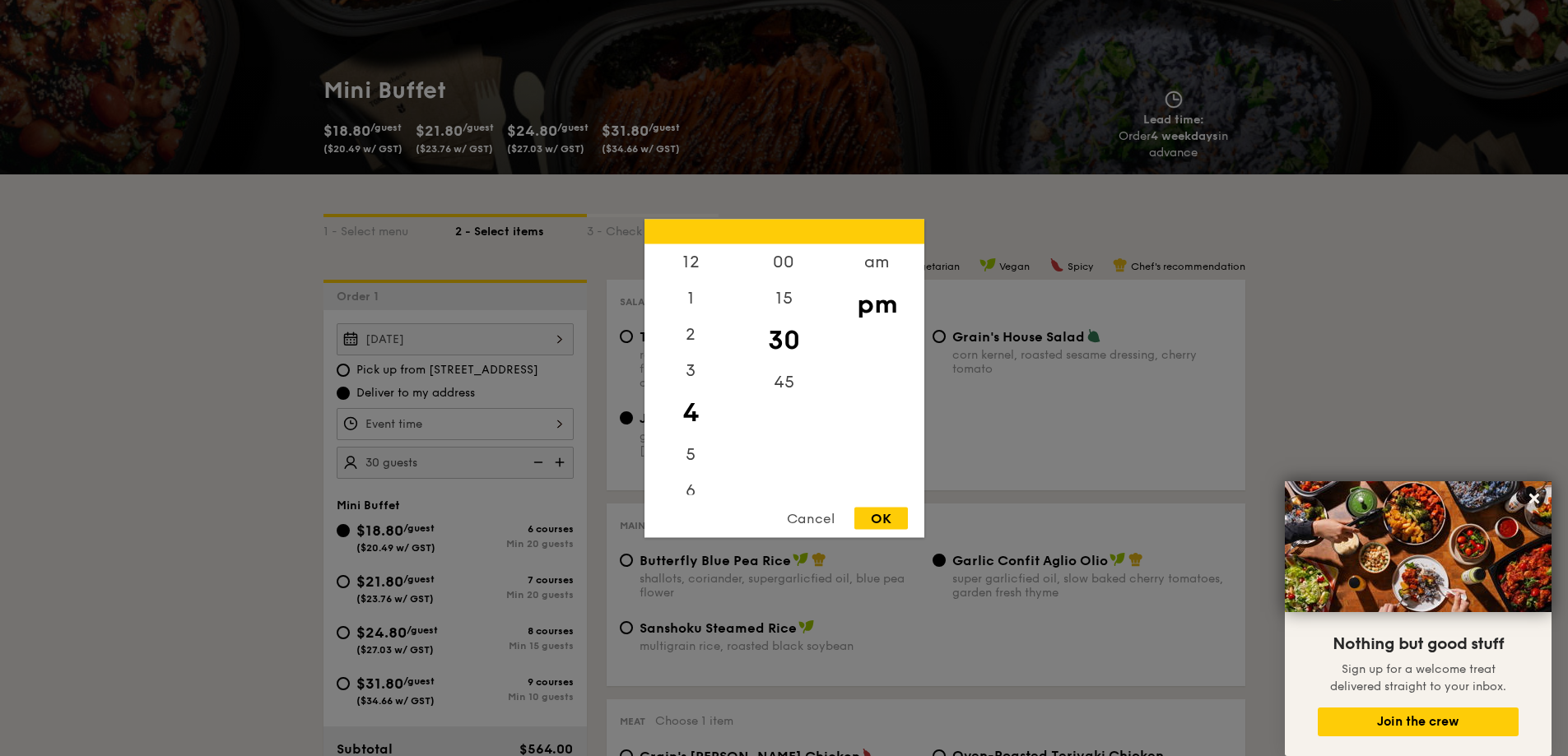
click at [444, 430] on div "12 1 2 3 4 5 6 7 8 9 10 11 00 15 30 45 am pm Cancel OK" at bounding box center [455, 423] width 237 height 32
click at [874, 265] on div "am" at bounding box center [876, 267] width 93 height 48
click at [687, 484] on div "11" at bounding box center [690, 482] width 93 height 48
click at [786, 344] on div "30" at bounding box center [784, 340] width 93 height 48
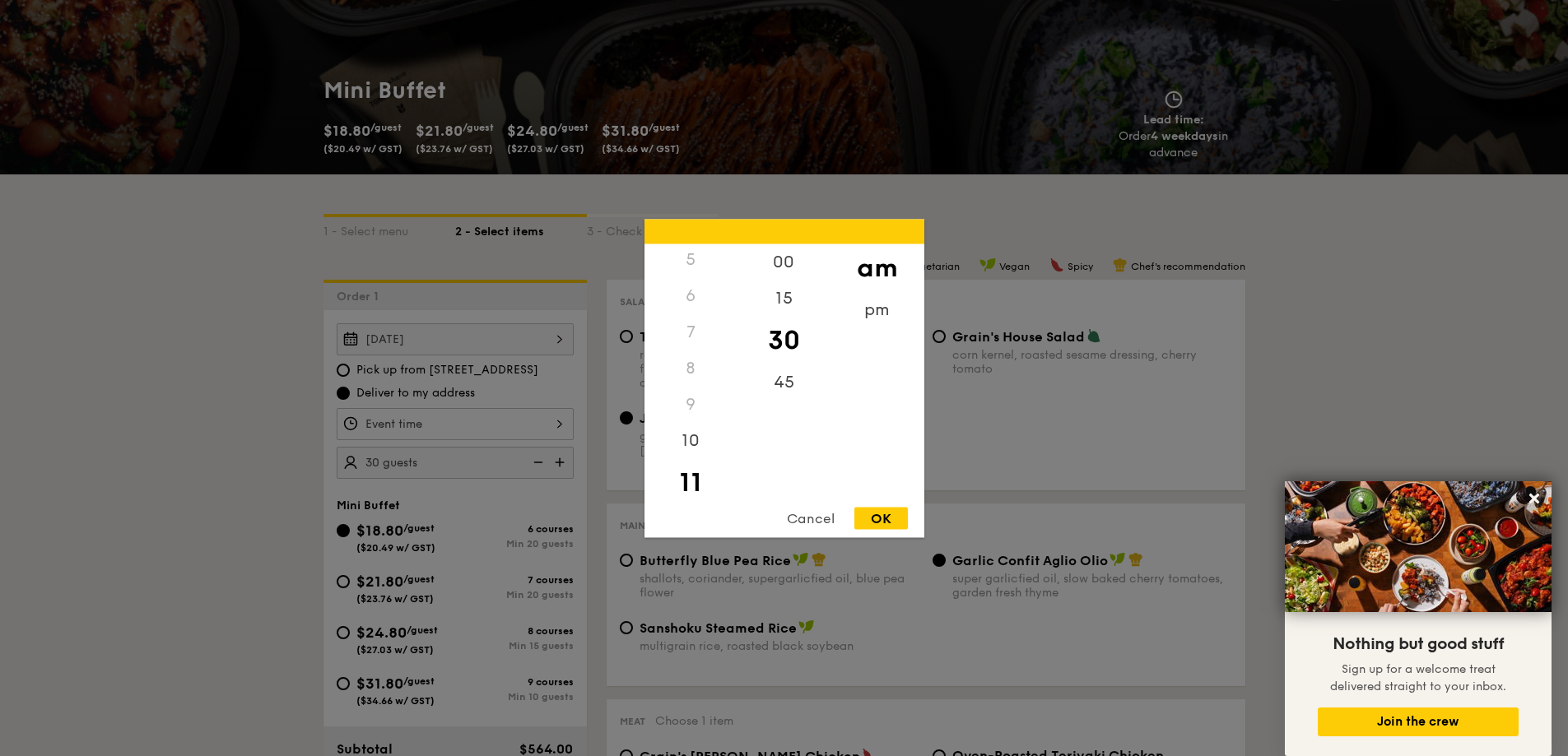
click at [897, 514] on div "OK" at bounding box center [881, 518] width 53 height 22
type input "11:30AM"
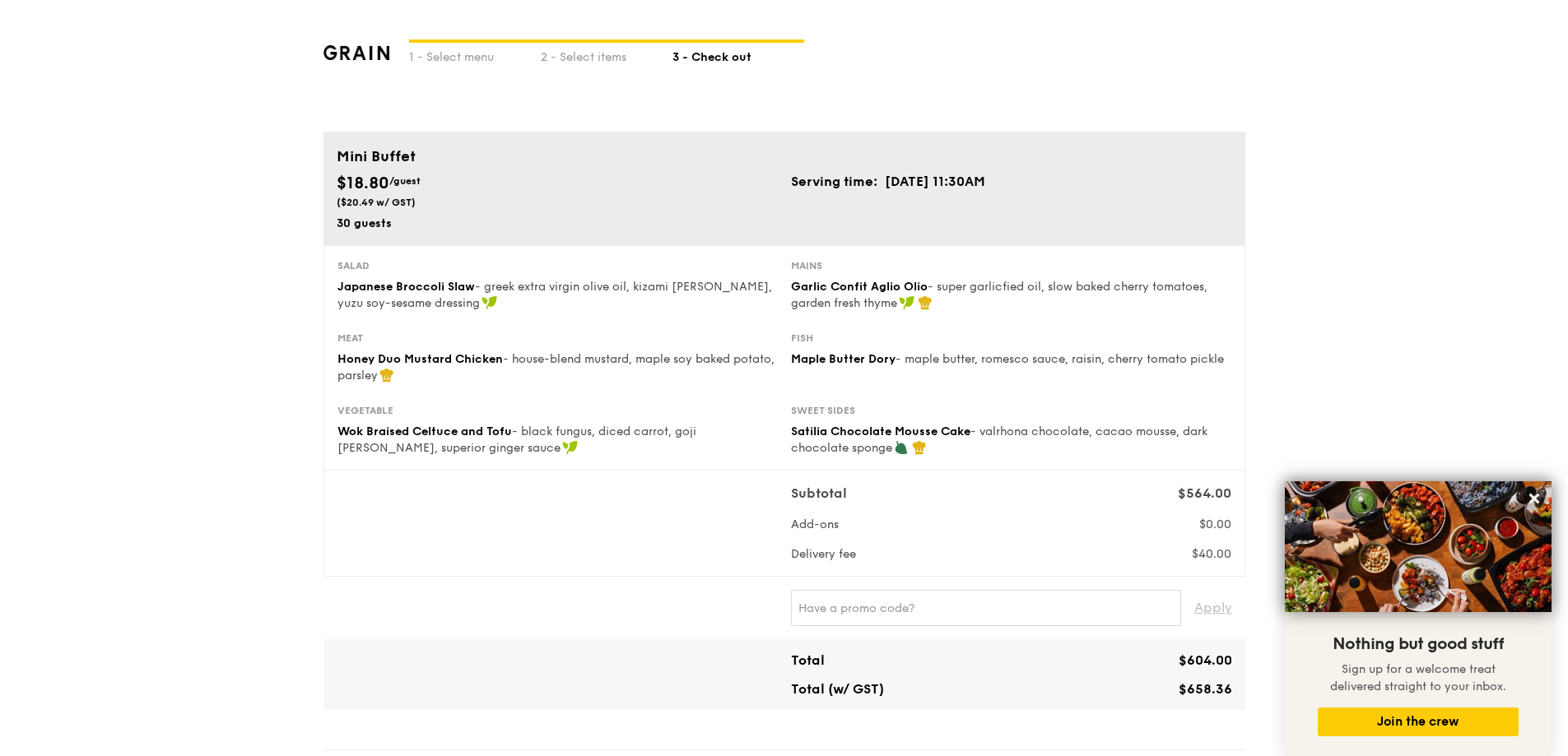
scroll to position [185, 0]
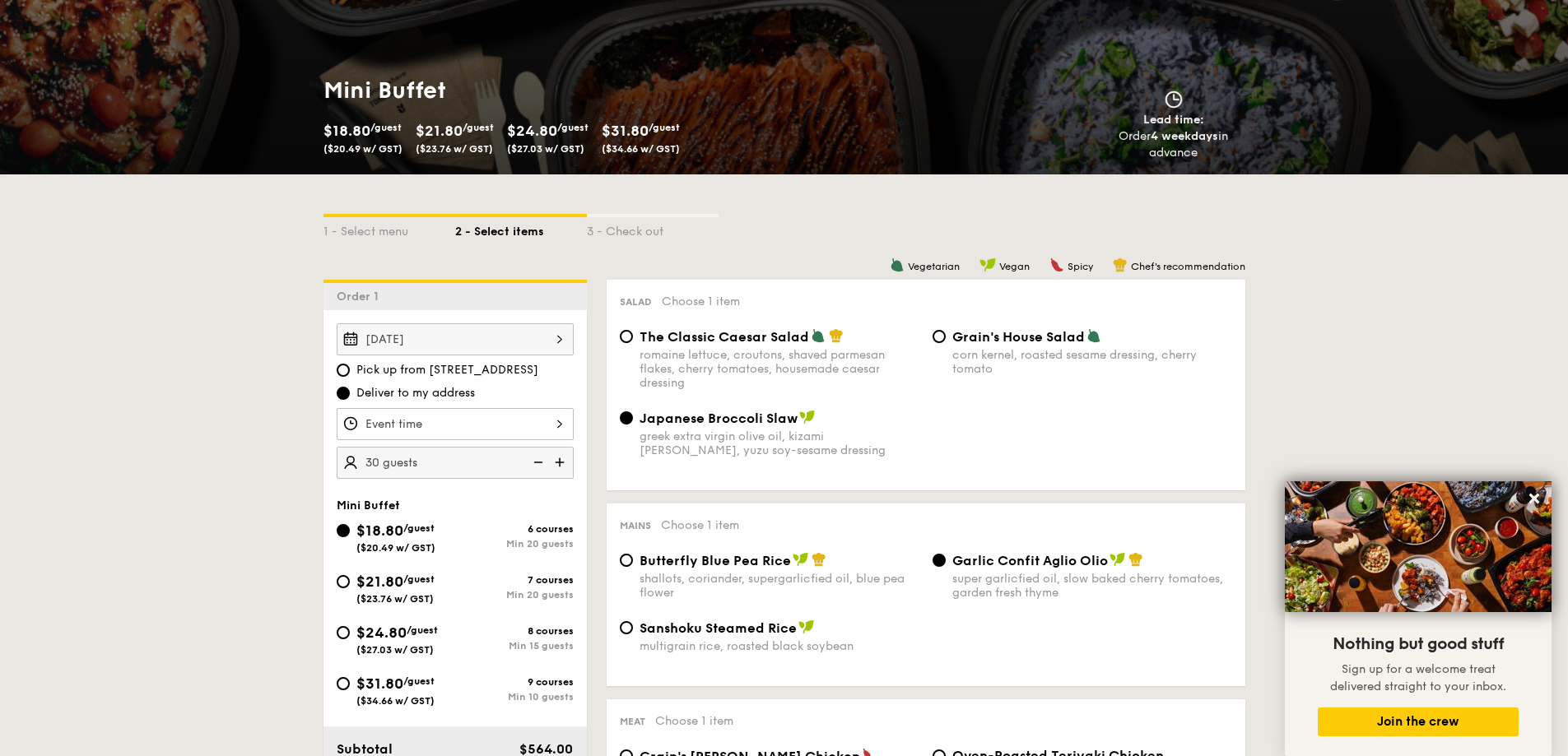
click at [471, 429] on div "12 1 2 3 4 5 6 7 8 9 10 11 00 15 30 45 am pm Cancel OK" at bounding box center [455, 423] width 237 height 32
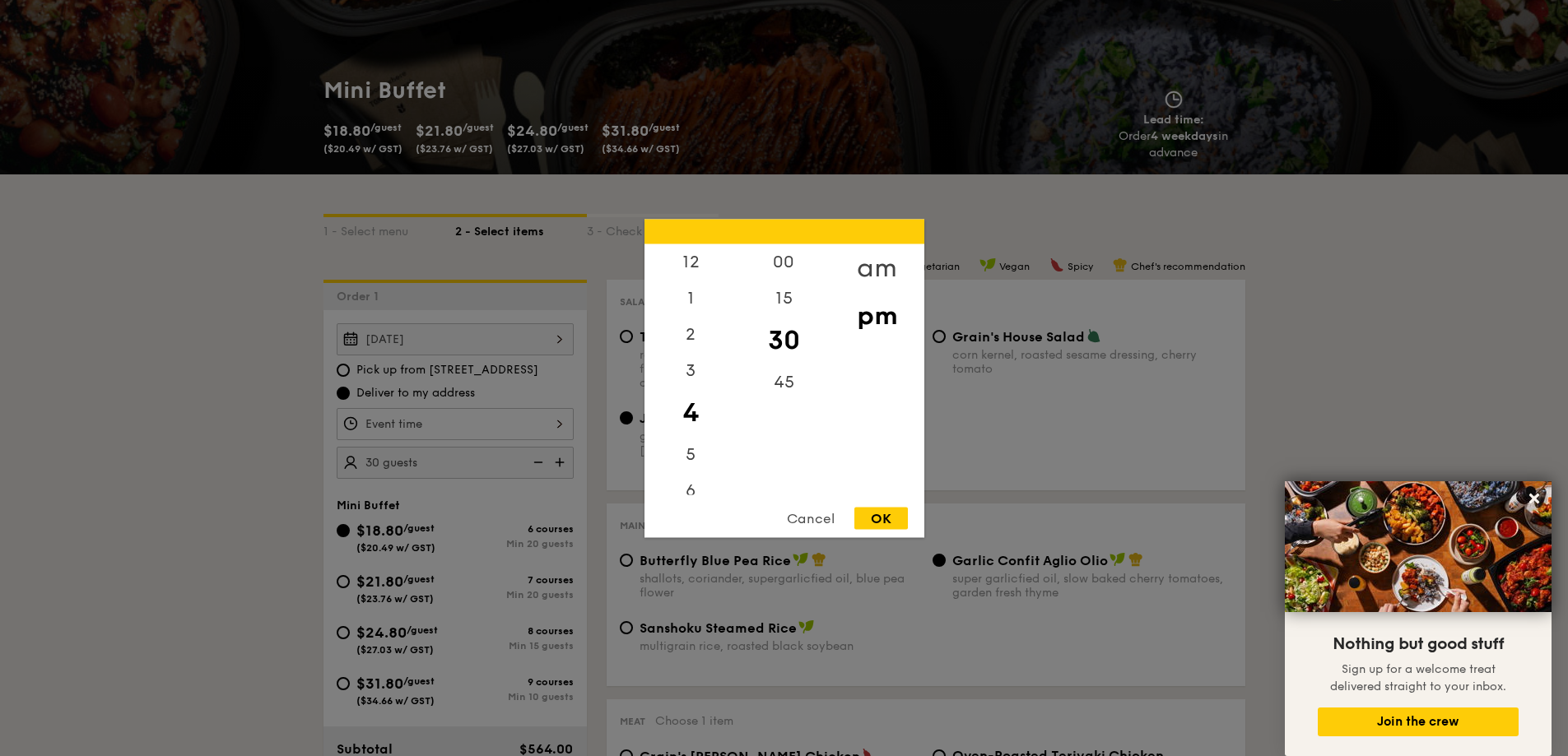
click at [881, 266] on div "am" at bounding box center [876, 267] width 93 height 48
click at [694, 482] on div "11" at bounding box center [690, 482] width 93 height 48
click at [797, 385] on div "45" at bounding box center [784, 388] width 93 height 48
click at [890, 516] on div "OK" at bounding box center [881, 518] width 53 height 22
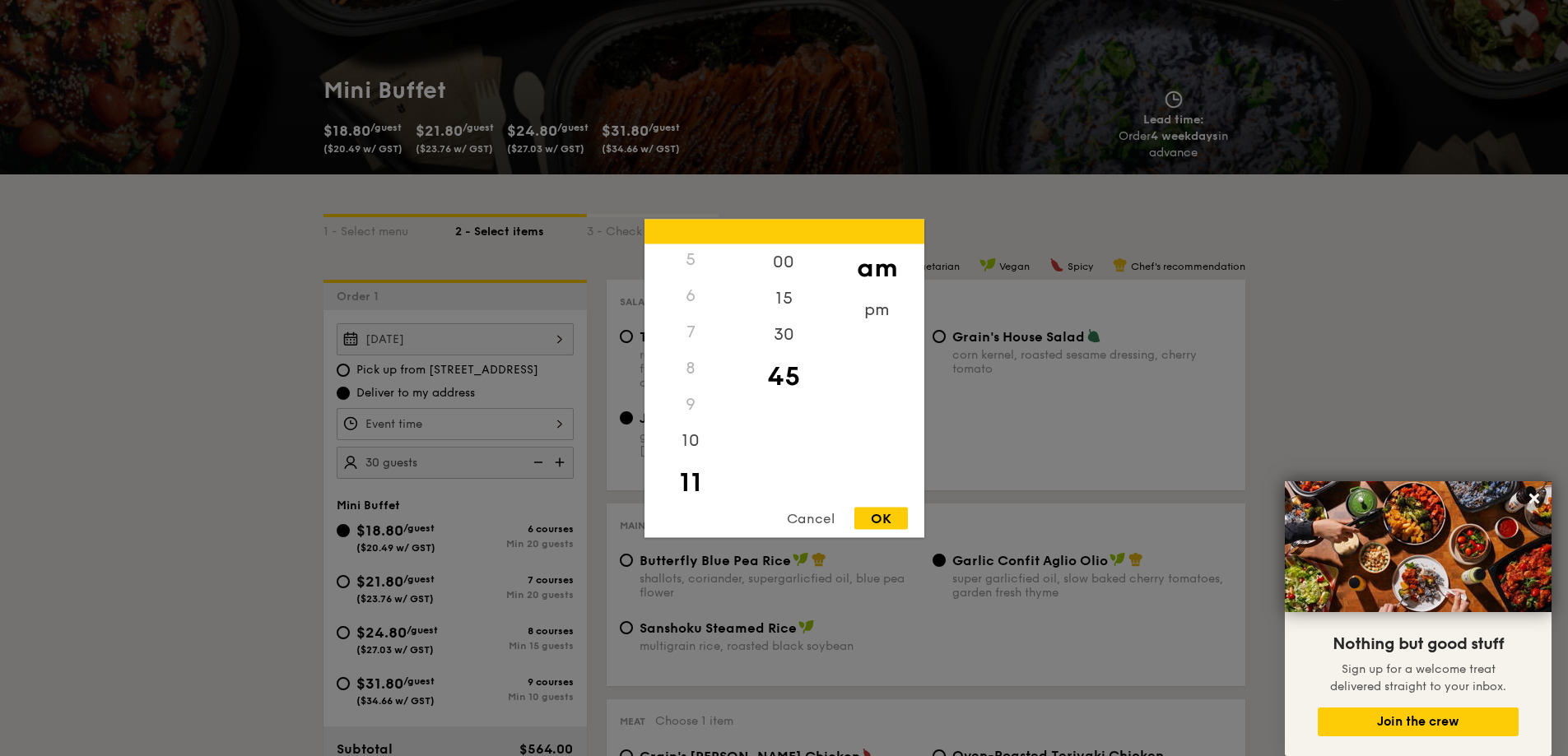
type input "11:45AM"
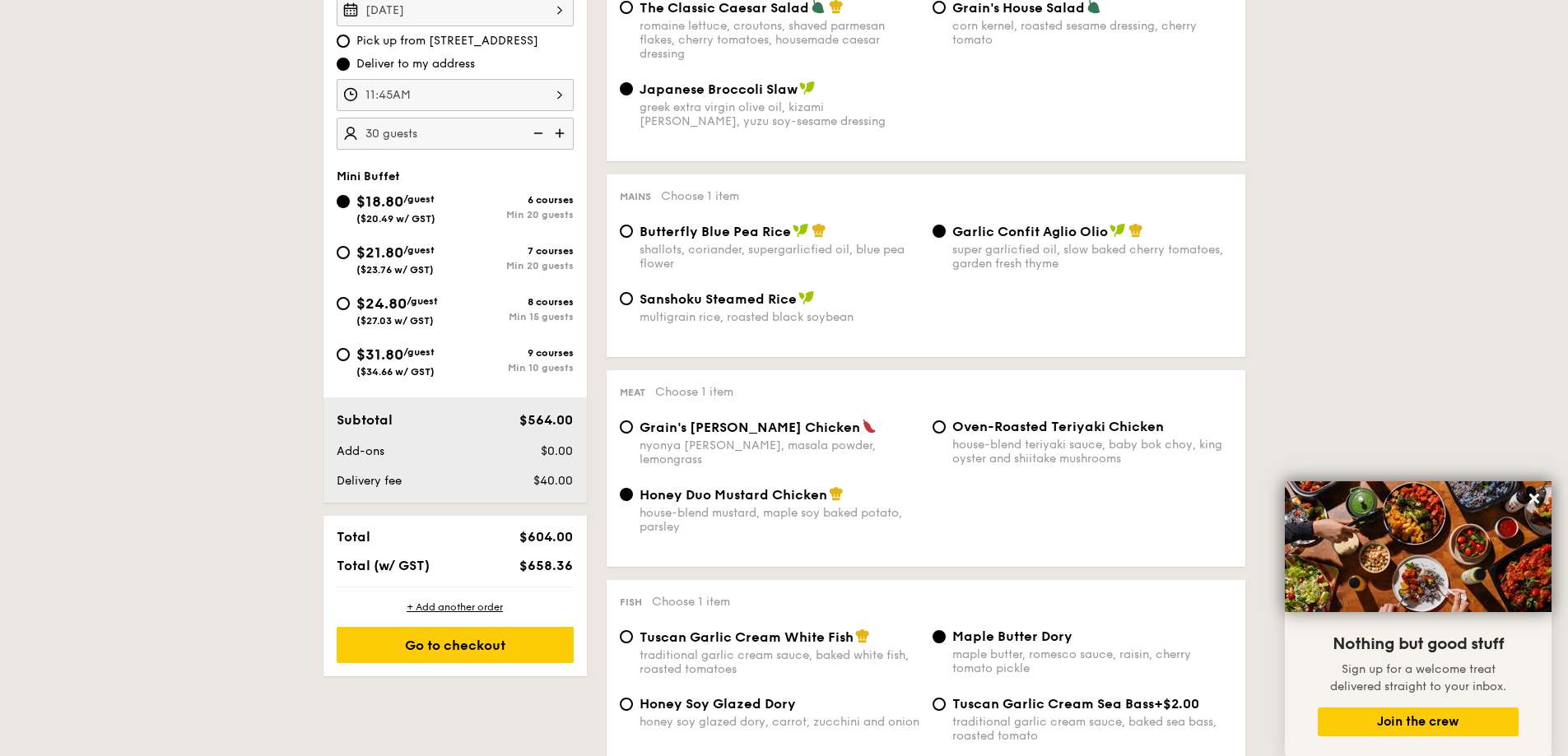
scroll to position [761, 0]
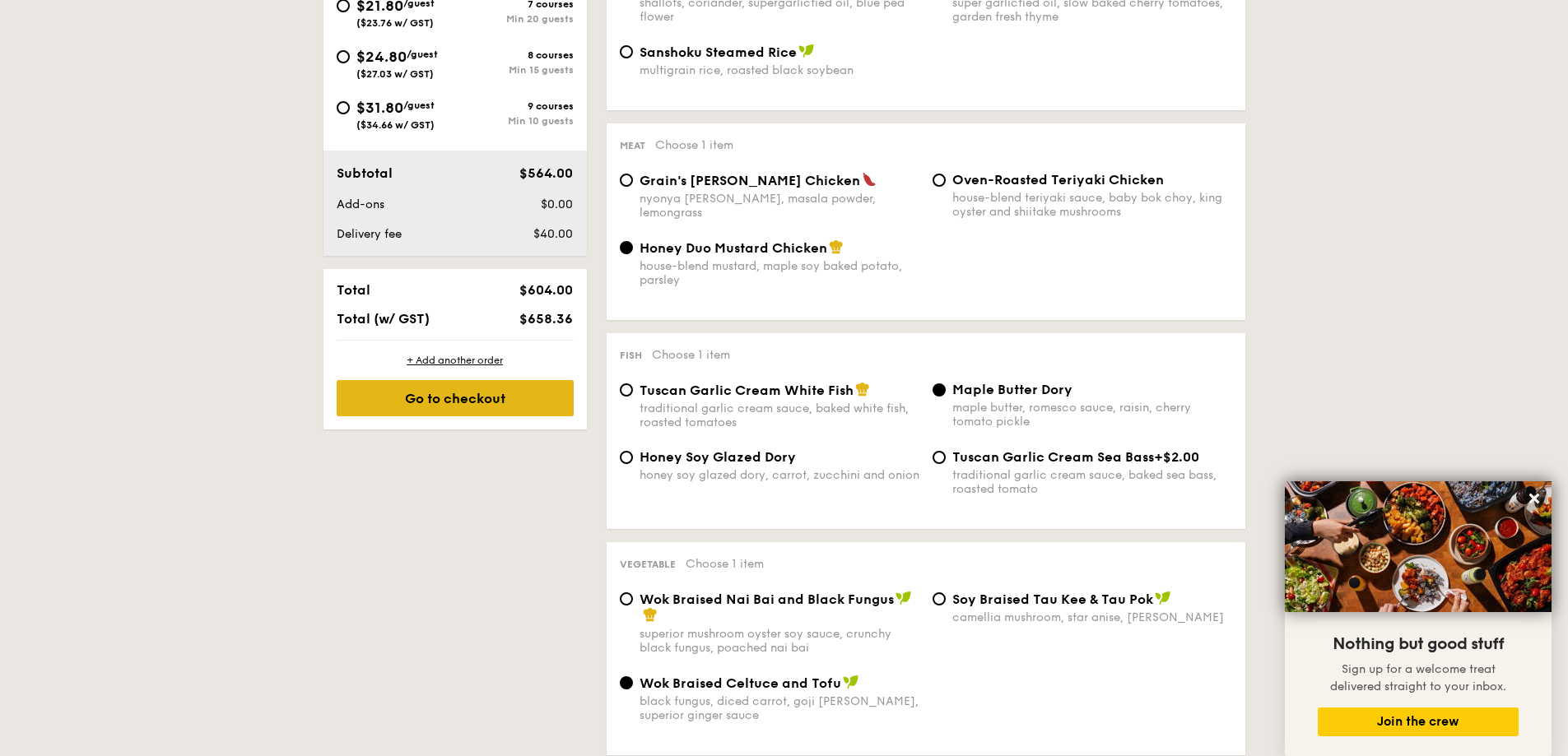
click at [465, 404] on div "Go to checkout" at bounding box center [455, 398] width 237 height 36
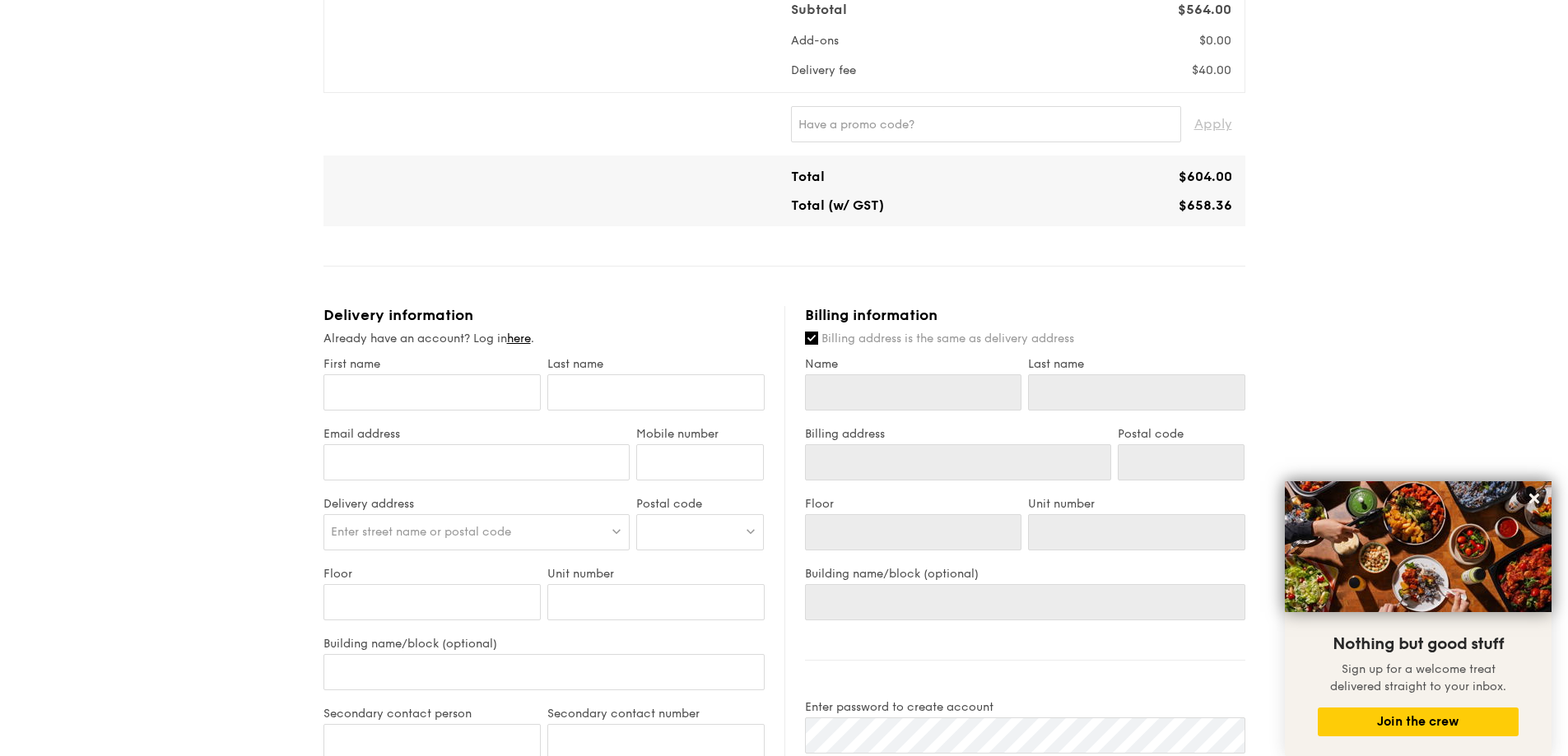
scroll to position [494, 0]
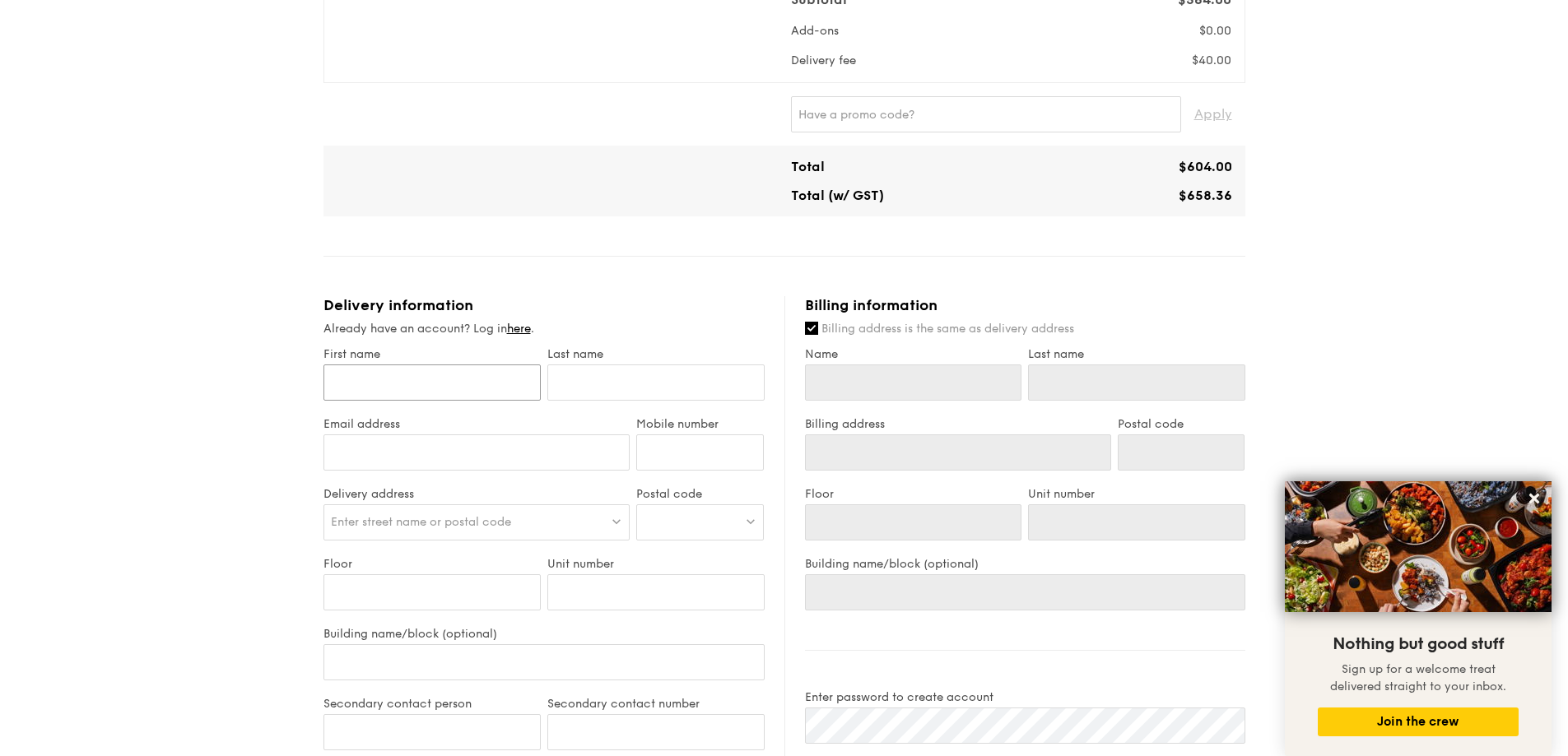
click at [487, 367] on input "First name" at bounding box center [432, 382] width 218 height 36
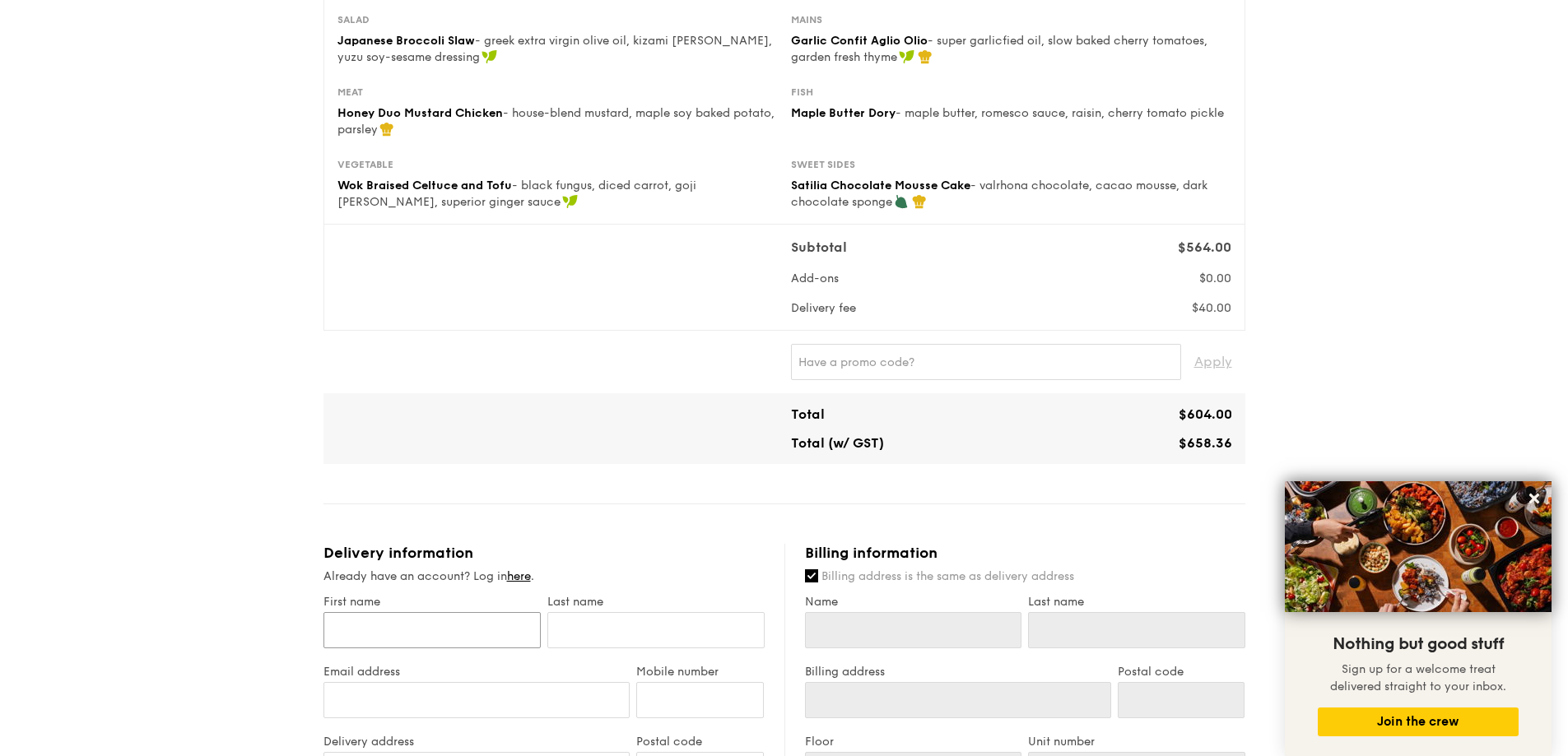
scroll to position [0, 0]
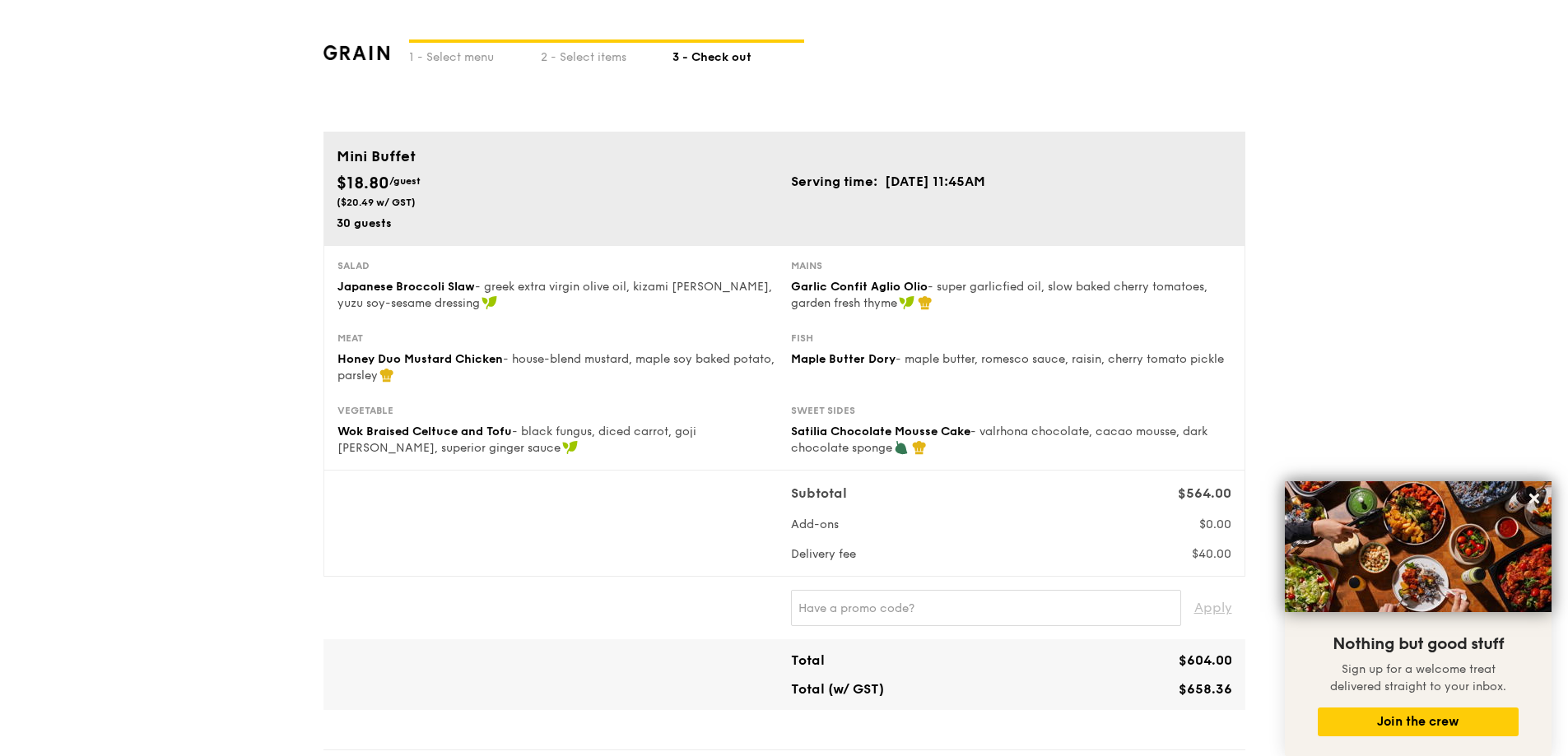
click at [1244, 63] on div "1 - Select menu 2 - Select items 3 - Check out" at bounding box center [784, 65] width 921 height 131
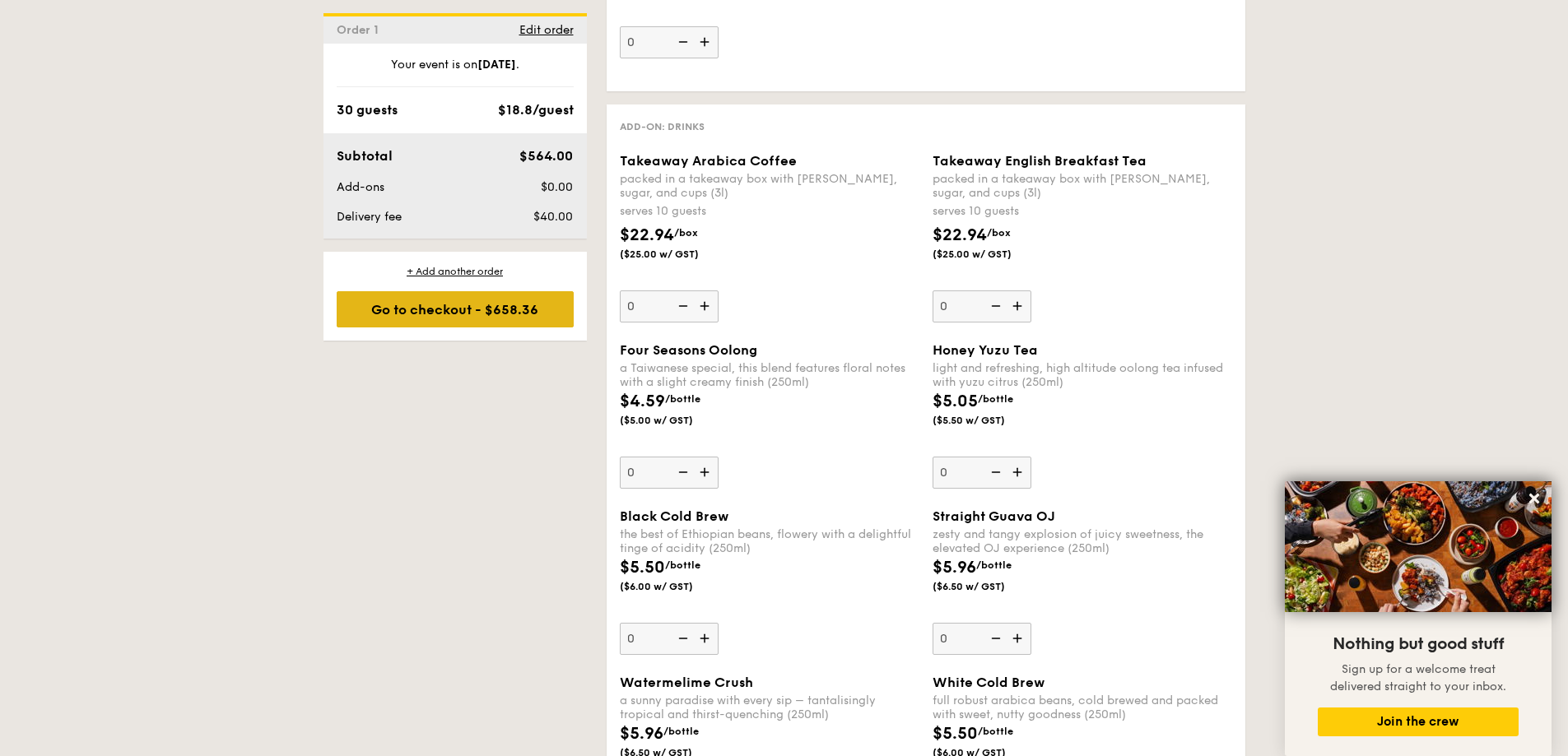
click at [501, 298] on div "Go to checkout - $658.36" at bounding box center [455, 309] width 237 height 36
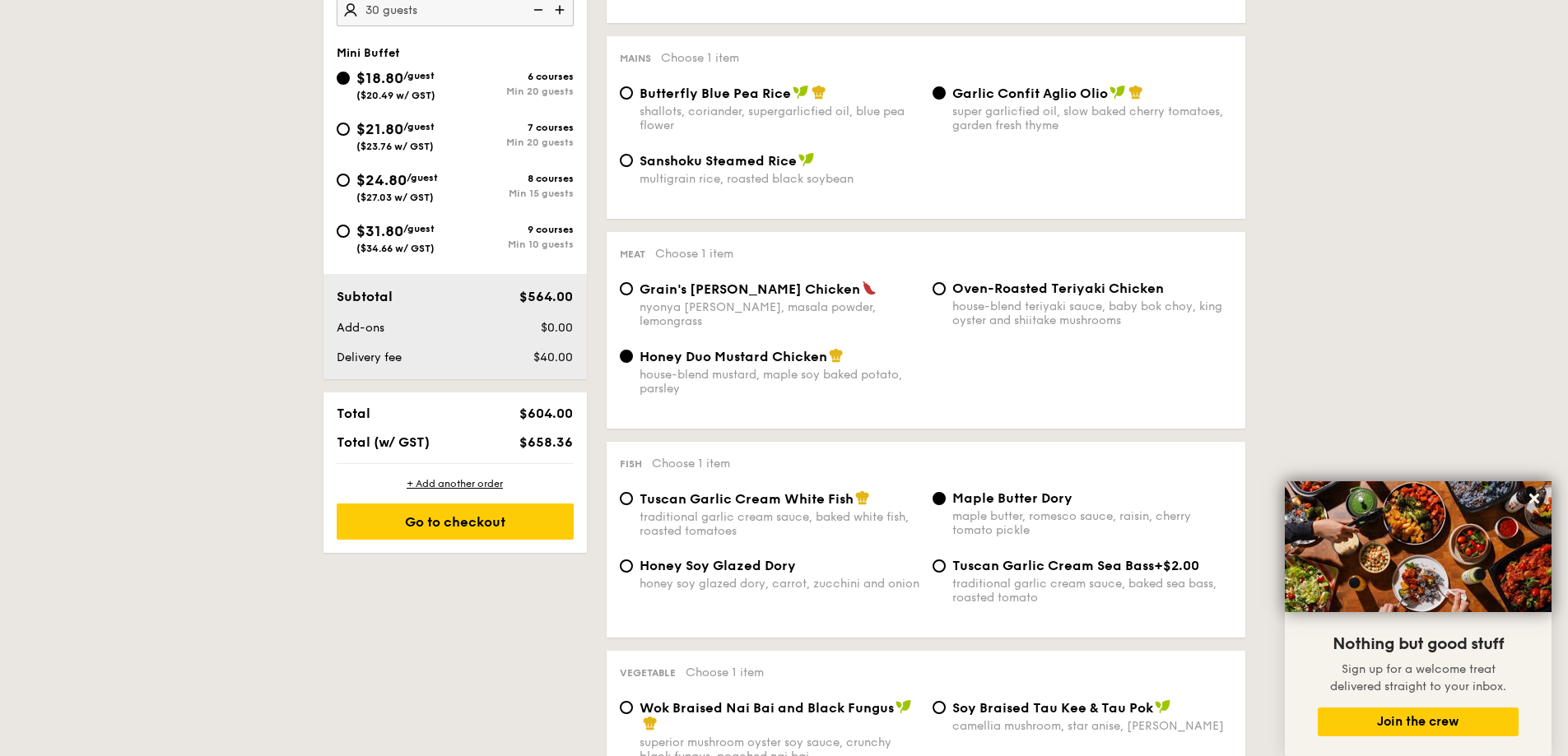
scroll to position [439, 0]
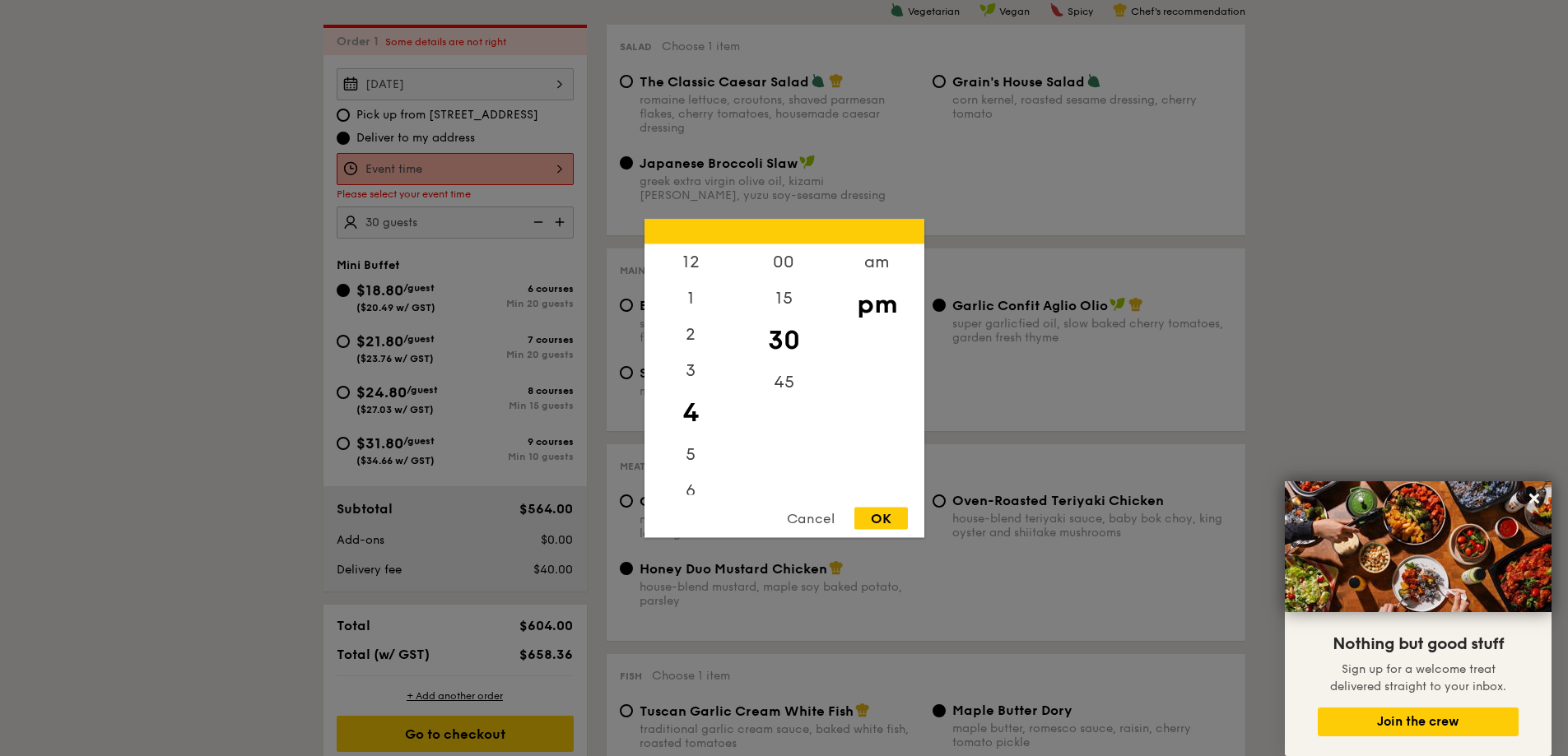
click at [400, 176] on div "12 1 2 3 4 5 6 7 8 9 10 11 00 15 30 45 am pm Cancel OK" at bounding box center [455, 169] width 237 height 32
click at [890, 273] on div "am" at bounding box center [876, 267] width 93 height 48
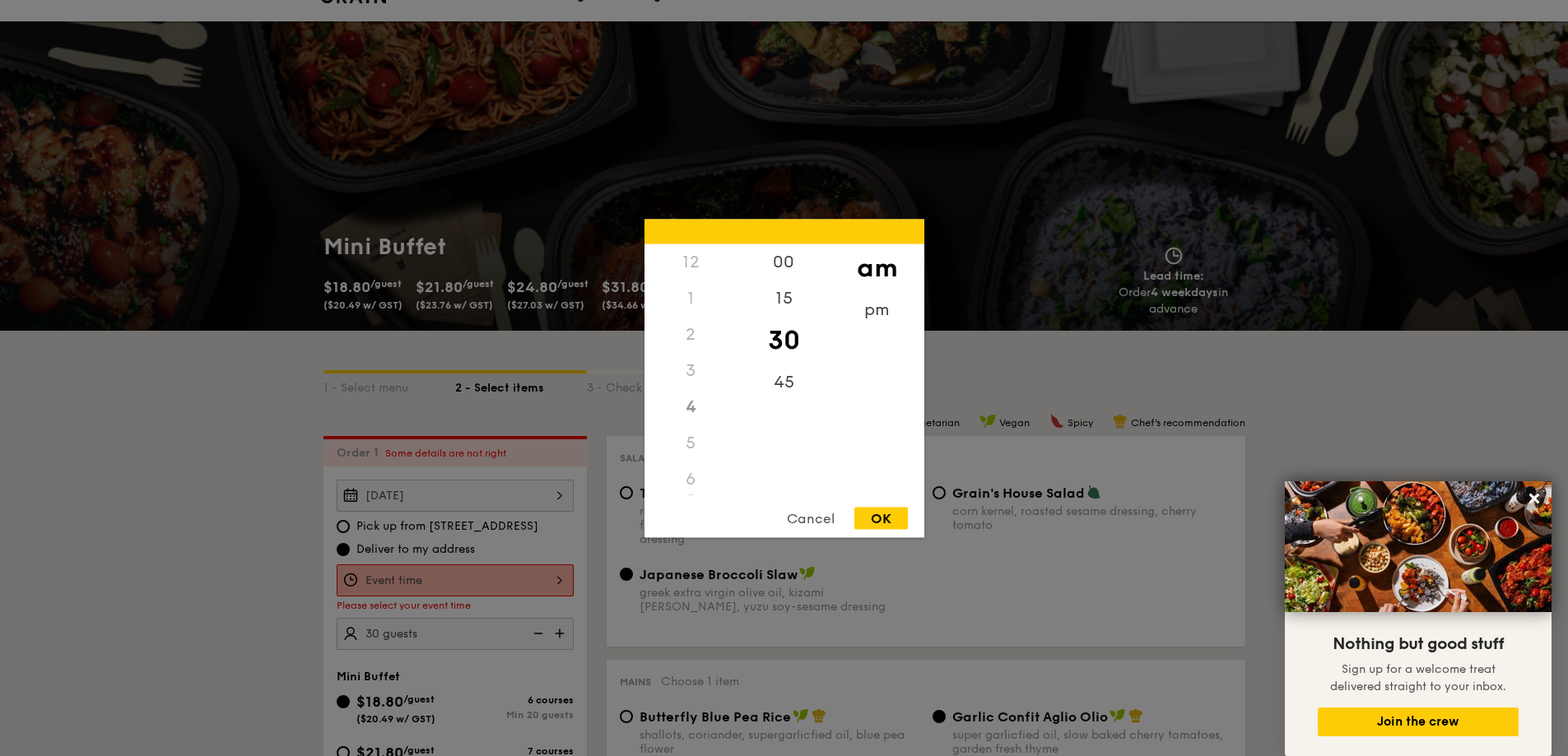
scroll to position [0, 0]
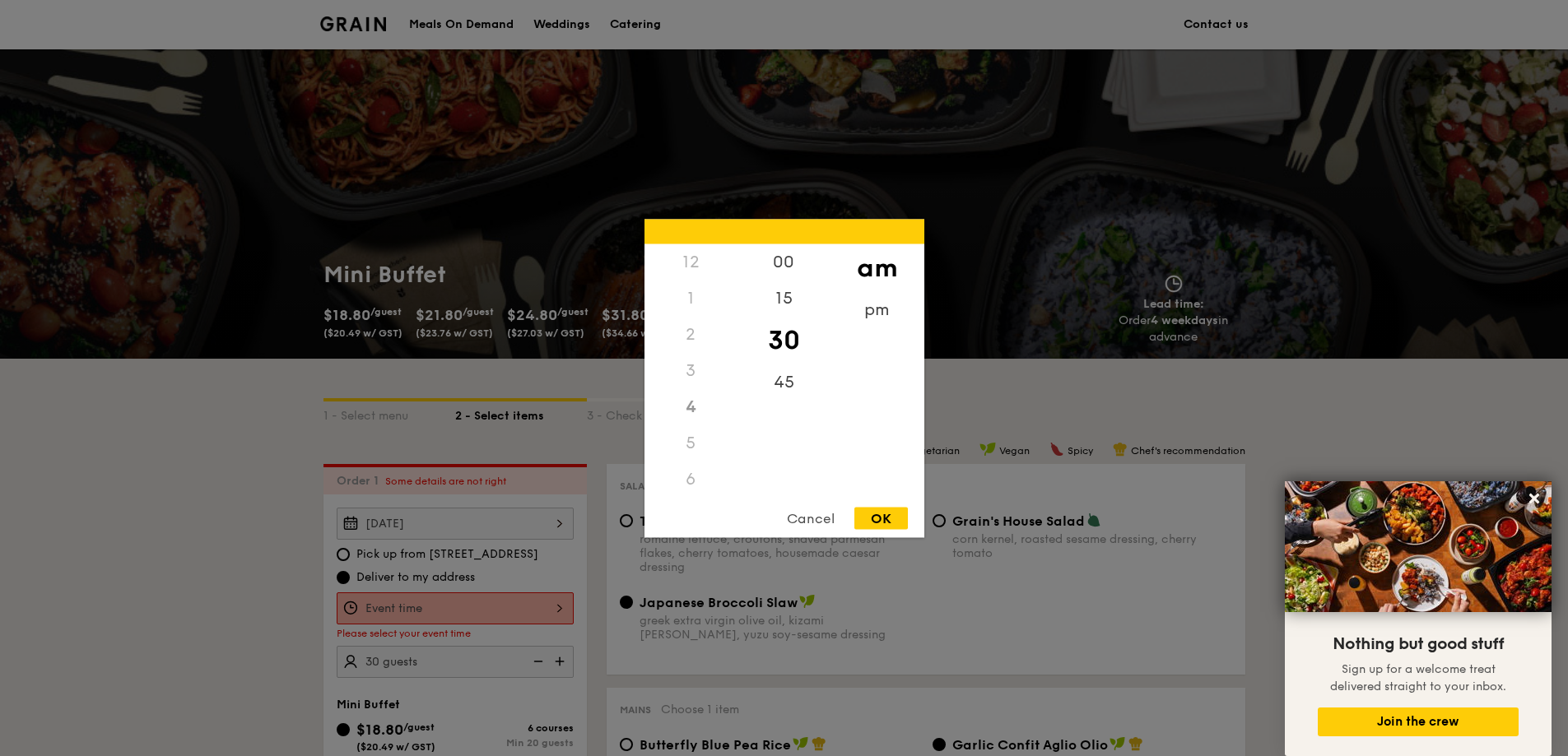
click at [357, 20] on div at bounding box center [784, 378] width 1568 height 756
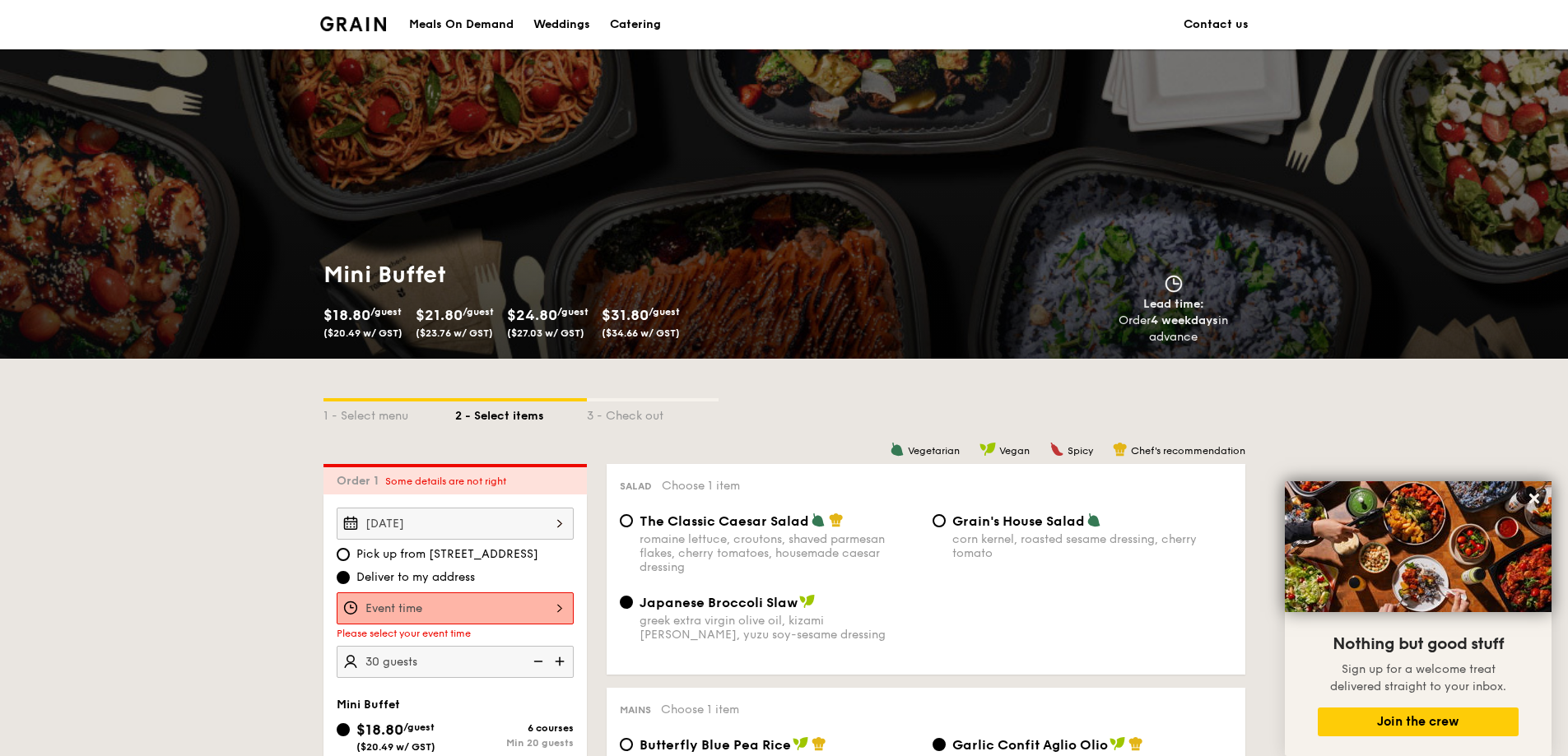
click at [376, 33] on li at bounding box center [359, 25] width 80 height 50
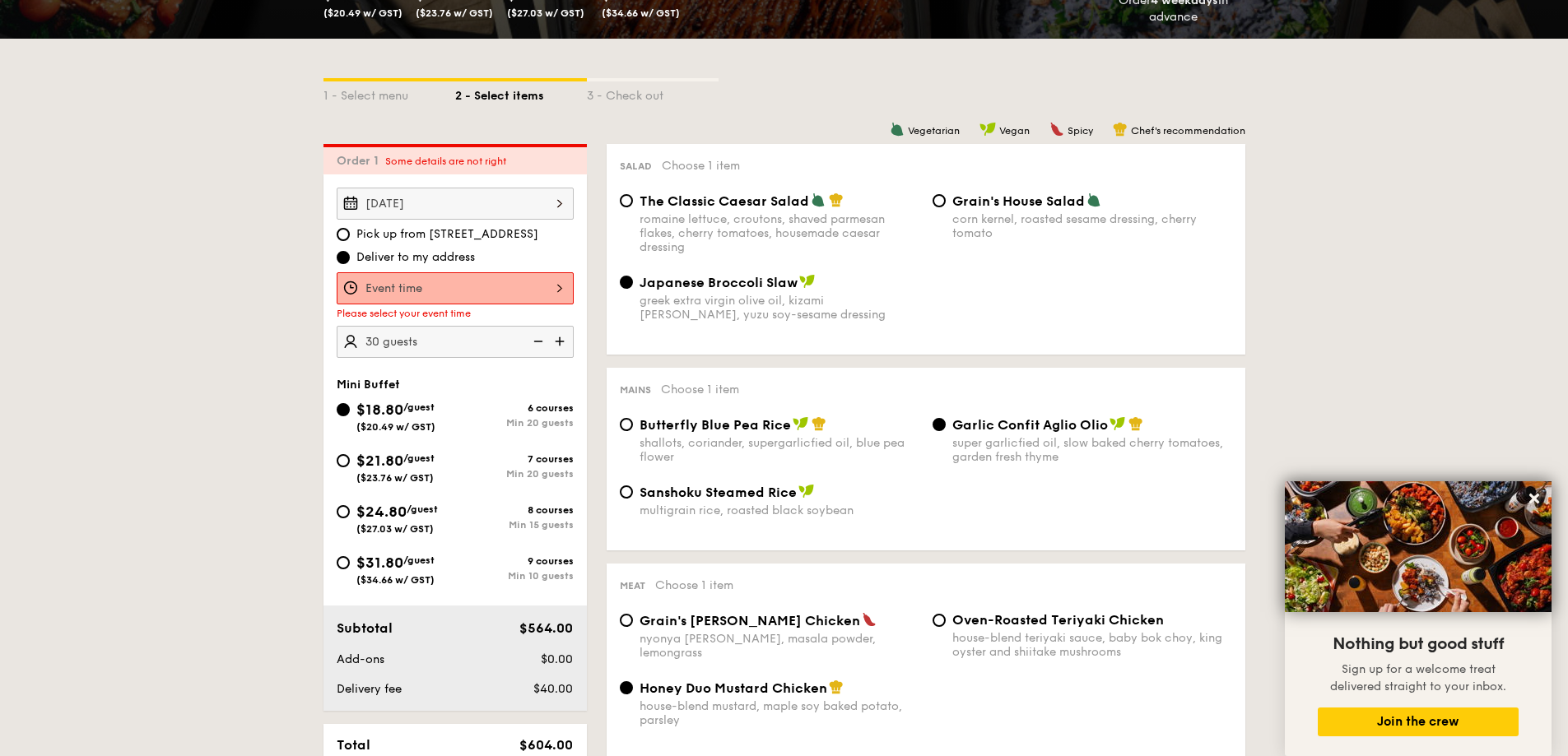
scroll to position [329, 0]
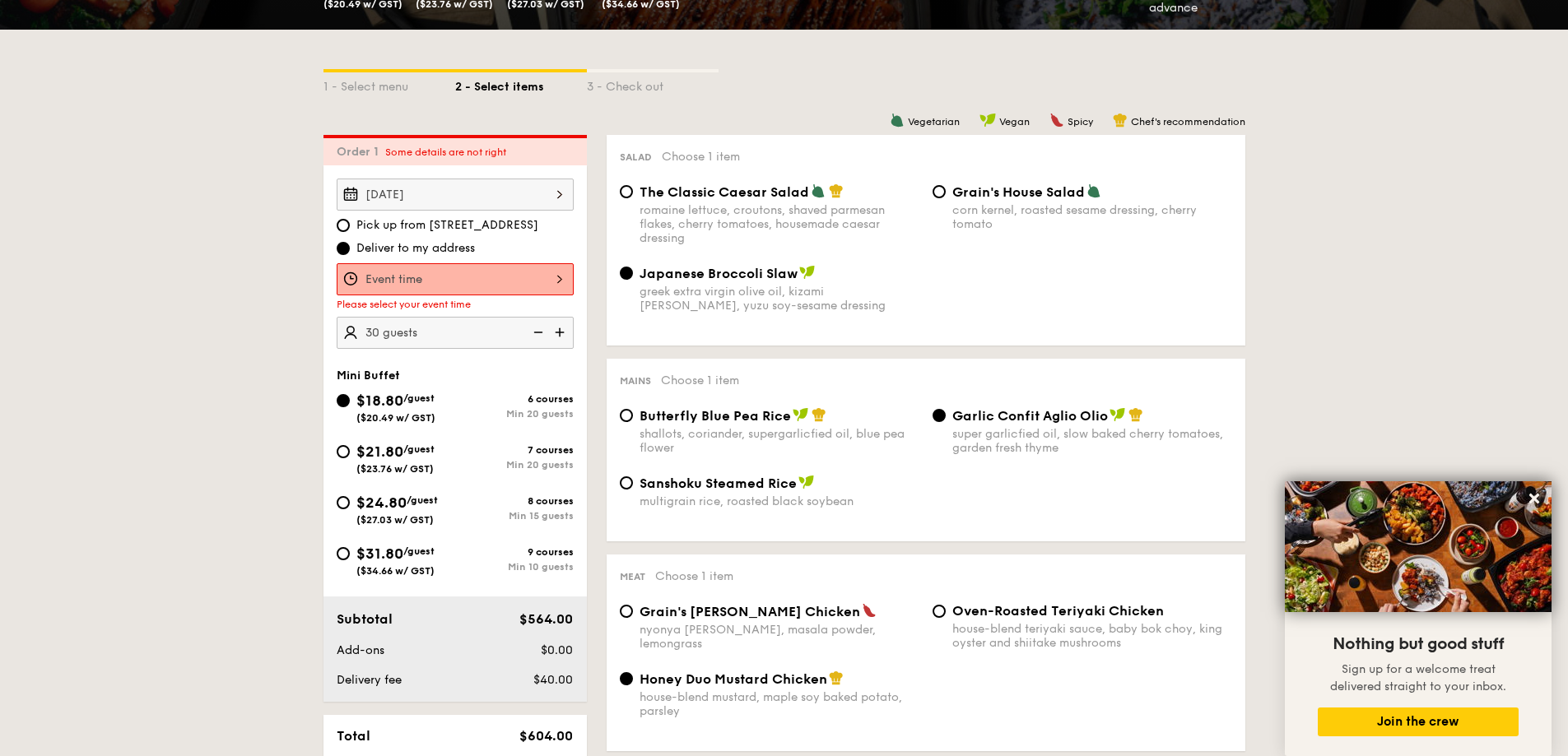
click at [389, 278] on div at bounding box center [455, 279] width 237 height 32
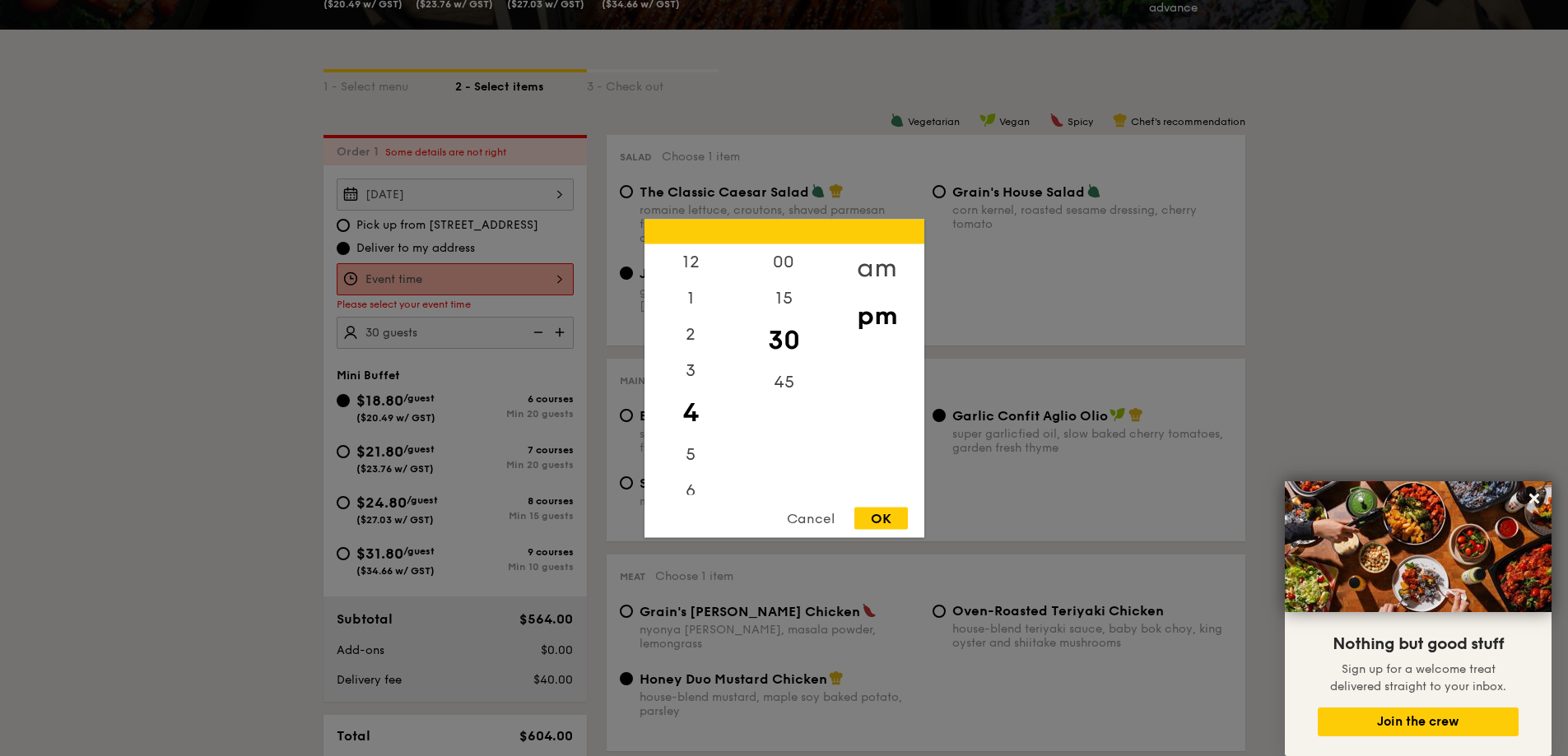
click at [860, 268] on div "am" at bounding box center [876, 267] width 93 height 48
click at [700, 475] on div "11" at bounding box center [690, 482] width 93 height 48
click at [789, 376] on div "45" at bounding box center [784, 388] width 93 height 48
click at [874, 519] on div "OK" at bounding box center [881, 518] width 53 height 22
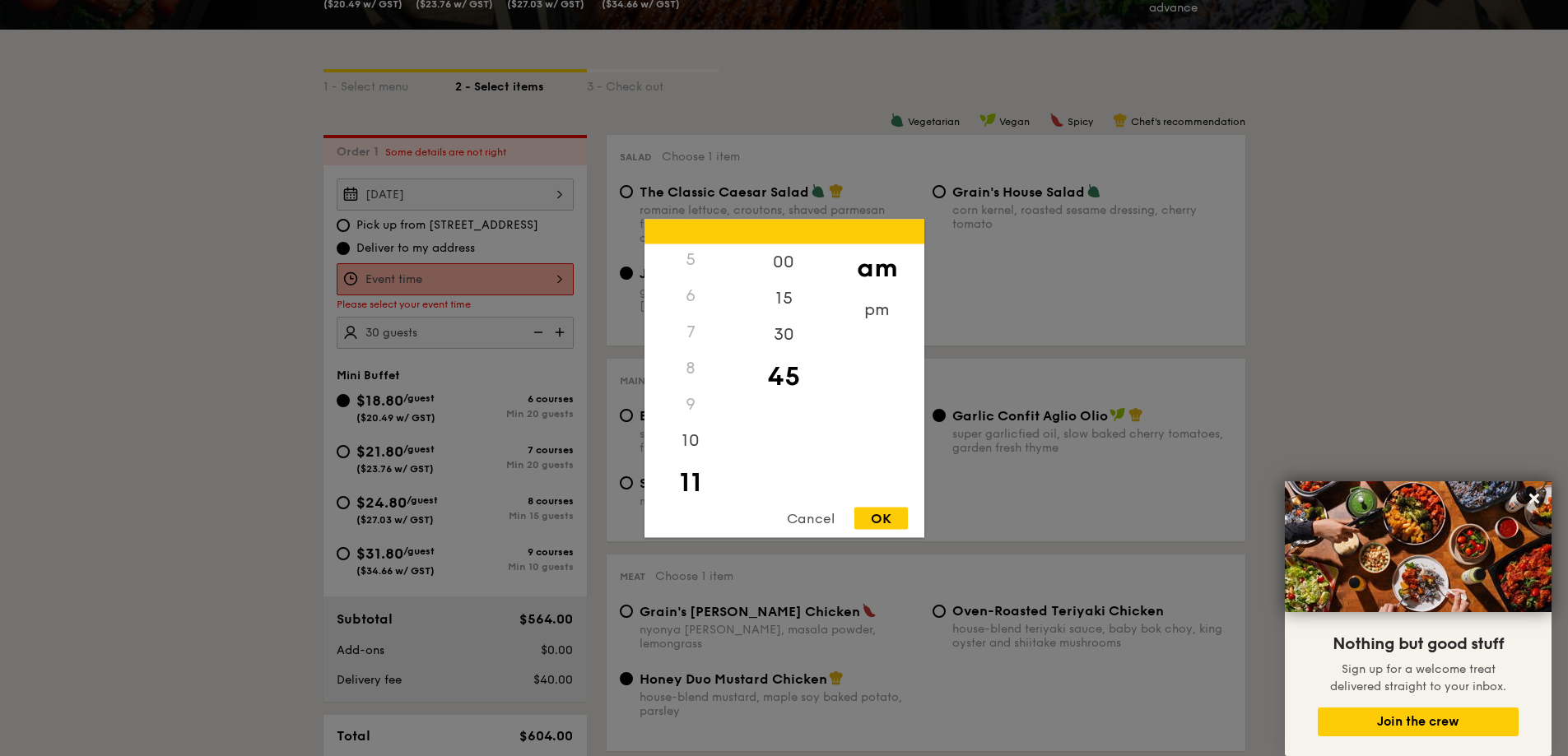
type input "11:45AM"
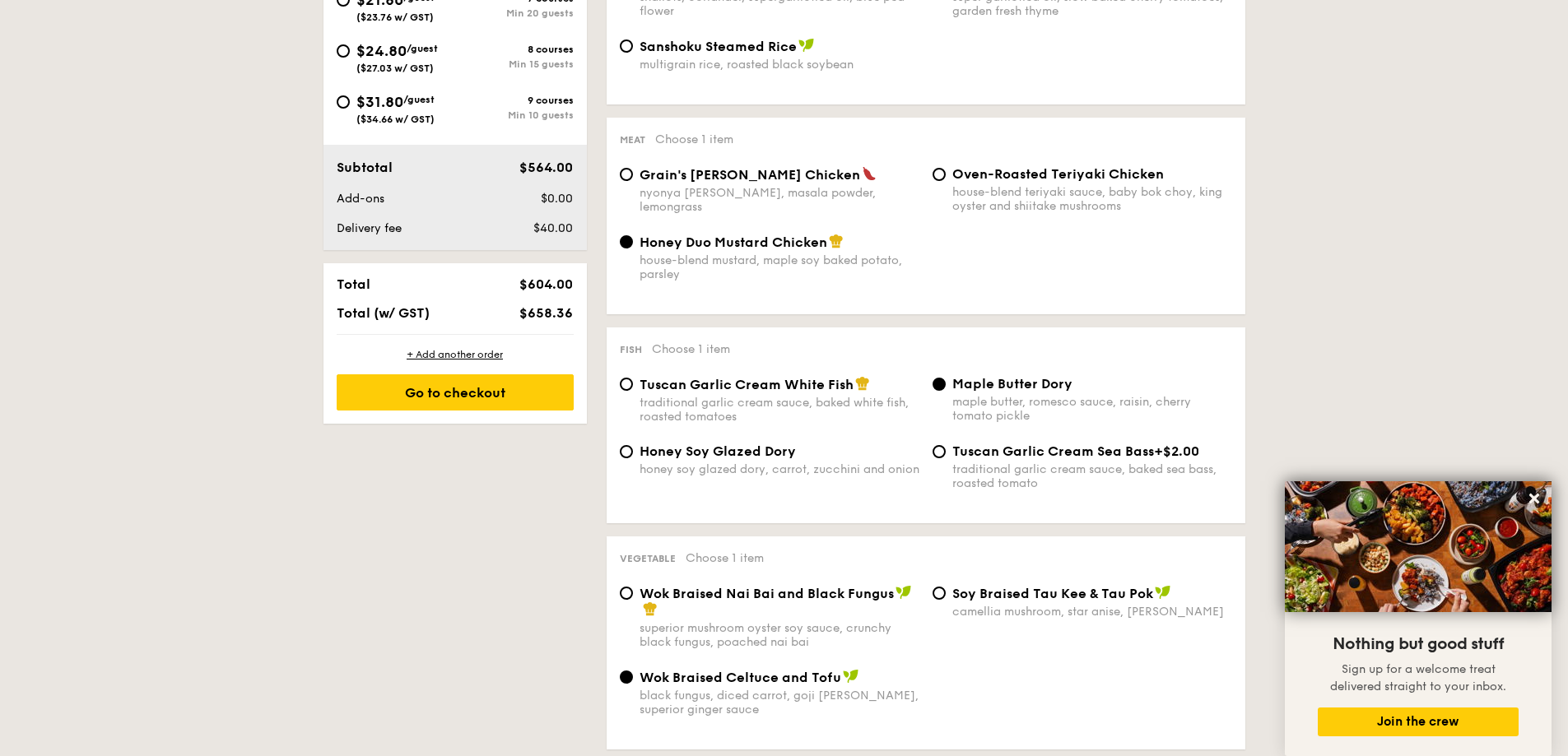
scroll to position [905, 0]
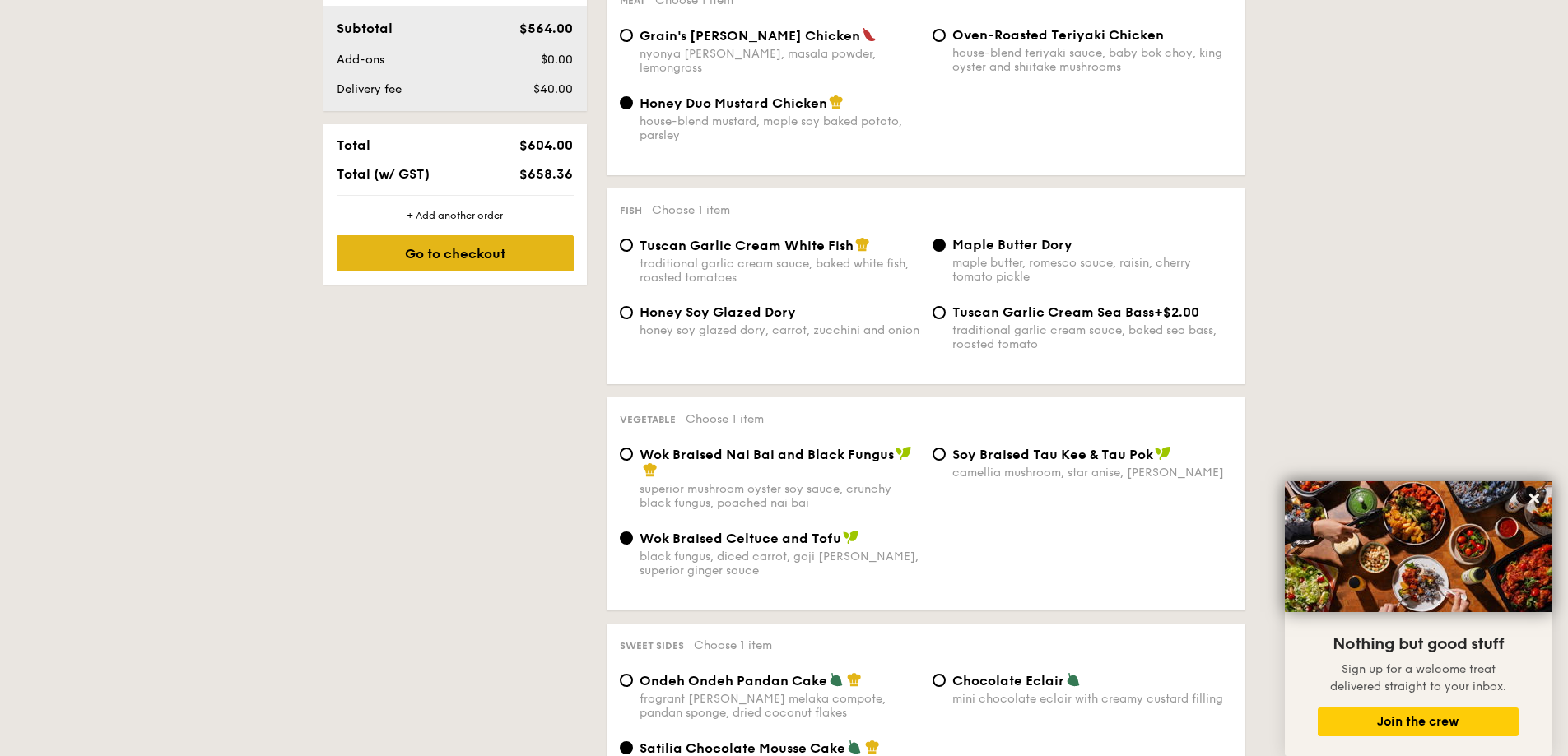
click at [382, 249] on div "Go to checkout" at bounding box center [455, 253] width 237 height 36
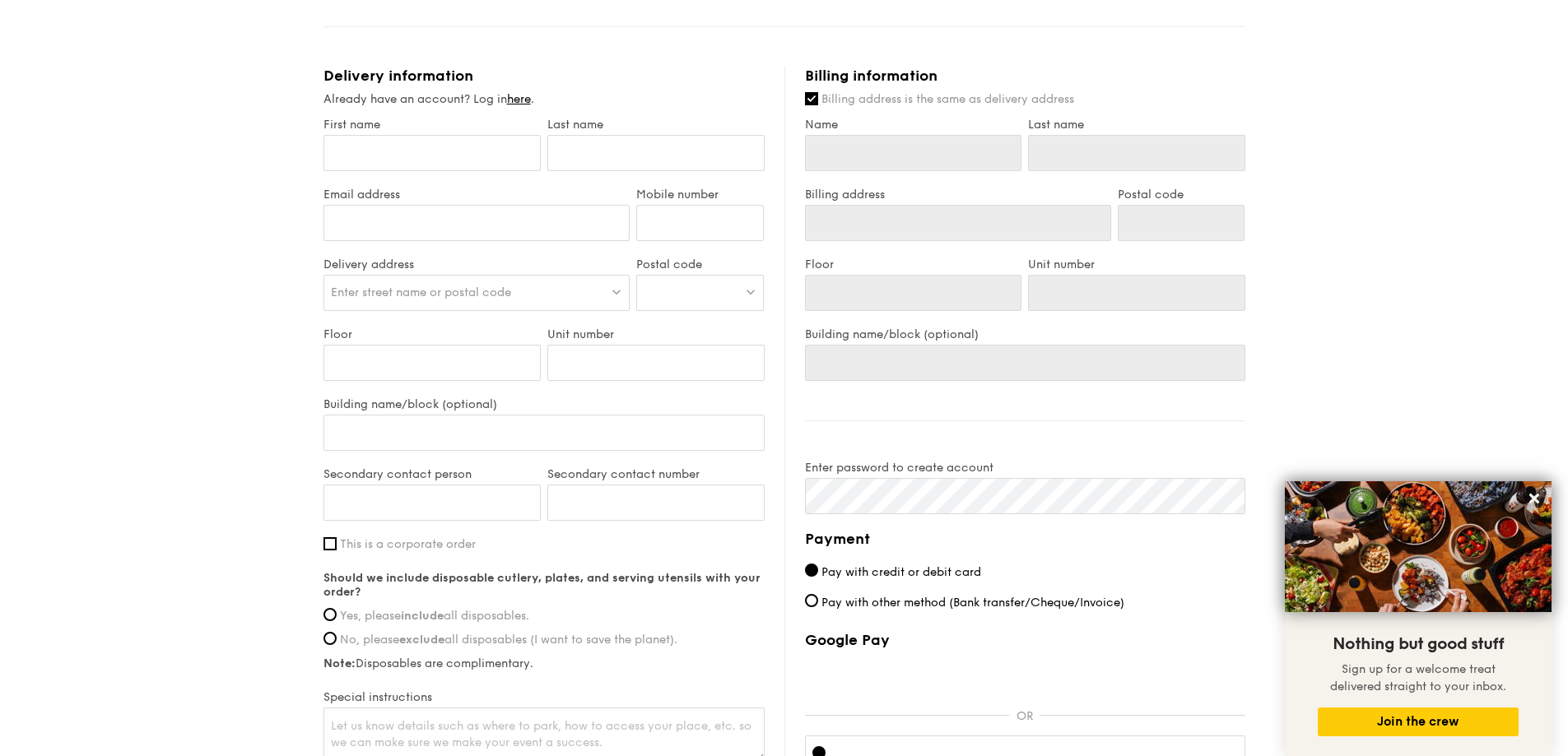
scroll to position [740, 0]
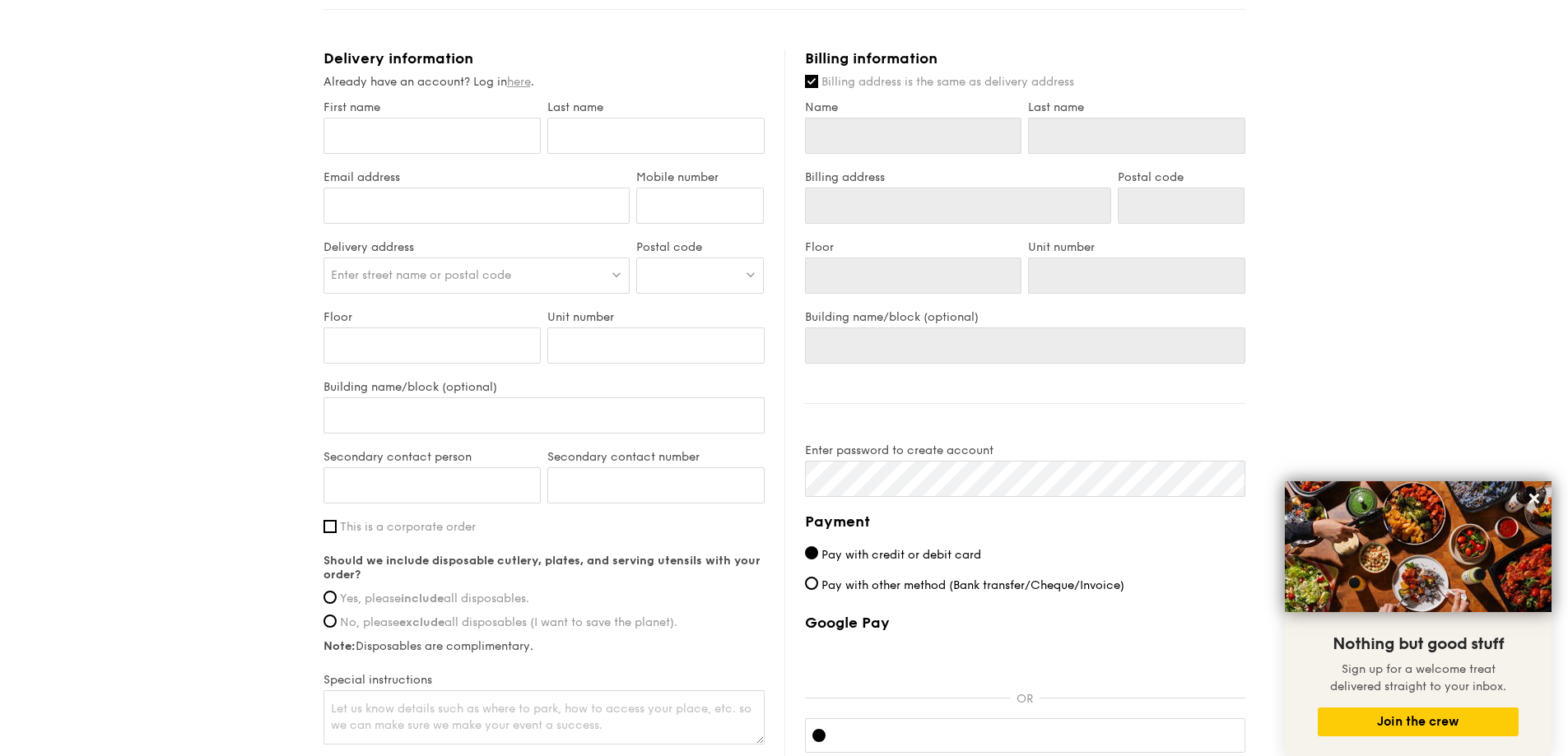
click at [525, 85] on link "here" at bounding box center [519, 82] width 24 height 14
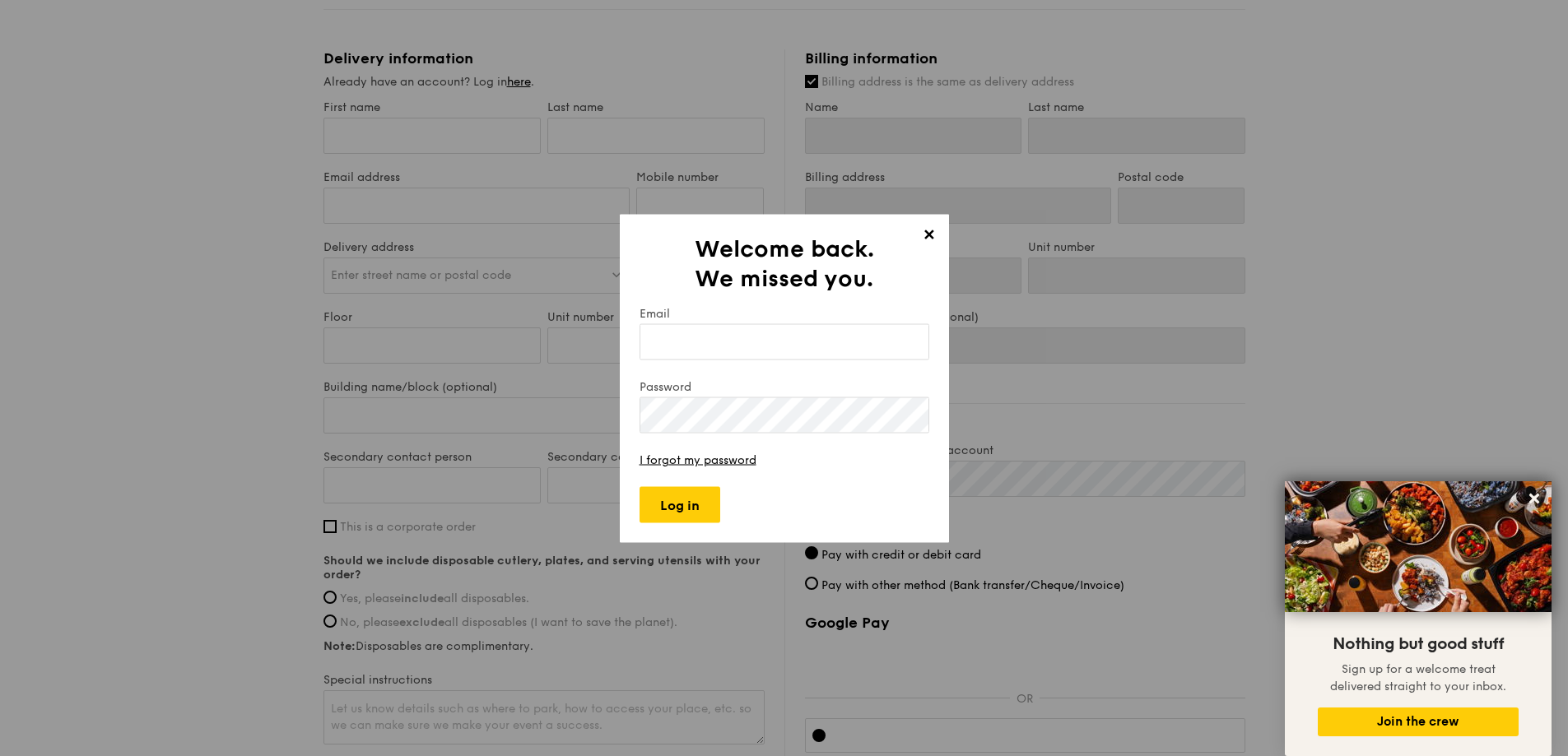
click at [791, 342] on input "Email" at bounding box center [784, 341] width 289 height 36
type input "bb_joyce.loy@braddellbrothers.com"
click at [686, 515] on input "Log in" at bounding box center [680, 503] width 81 height 36
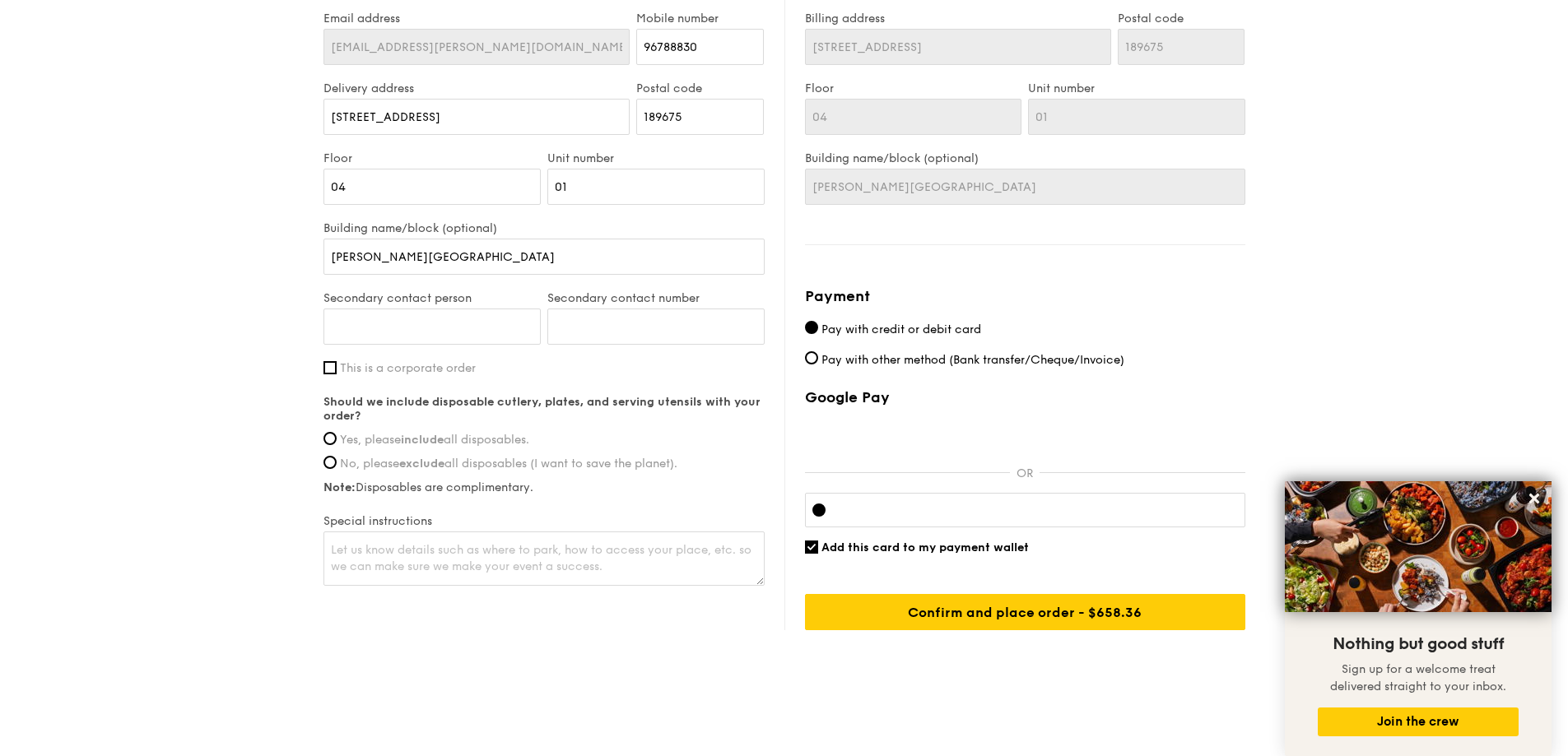
scroll to position [905, 0]
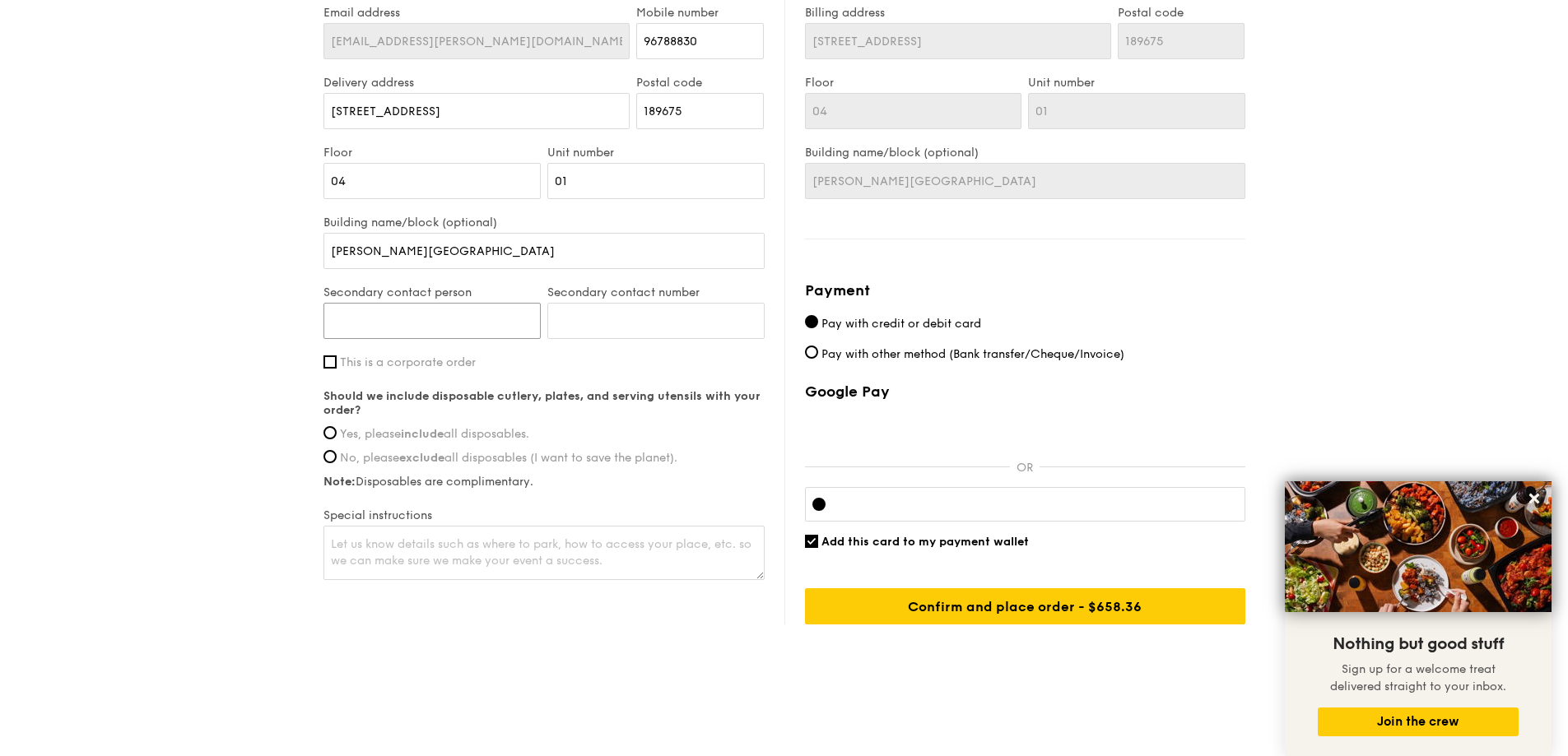
click at [431, 326] on input "Secondary contact person" at bounding box center [432, 321] width 218 height 36
drag, startPoint x: 417, startPoint y: 313, endPoint x: 441, endPoint y: 320, distance: 25.0
click at [419, 313] on input "Vivian Lim" at bounding box center [432, 321] width 218 height 36
type input "Vivian Lau"
click at [645, 328] on input "Secondary contact number" at bounding box center [656, 321] width 218 height 36
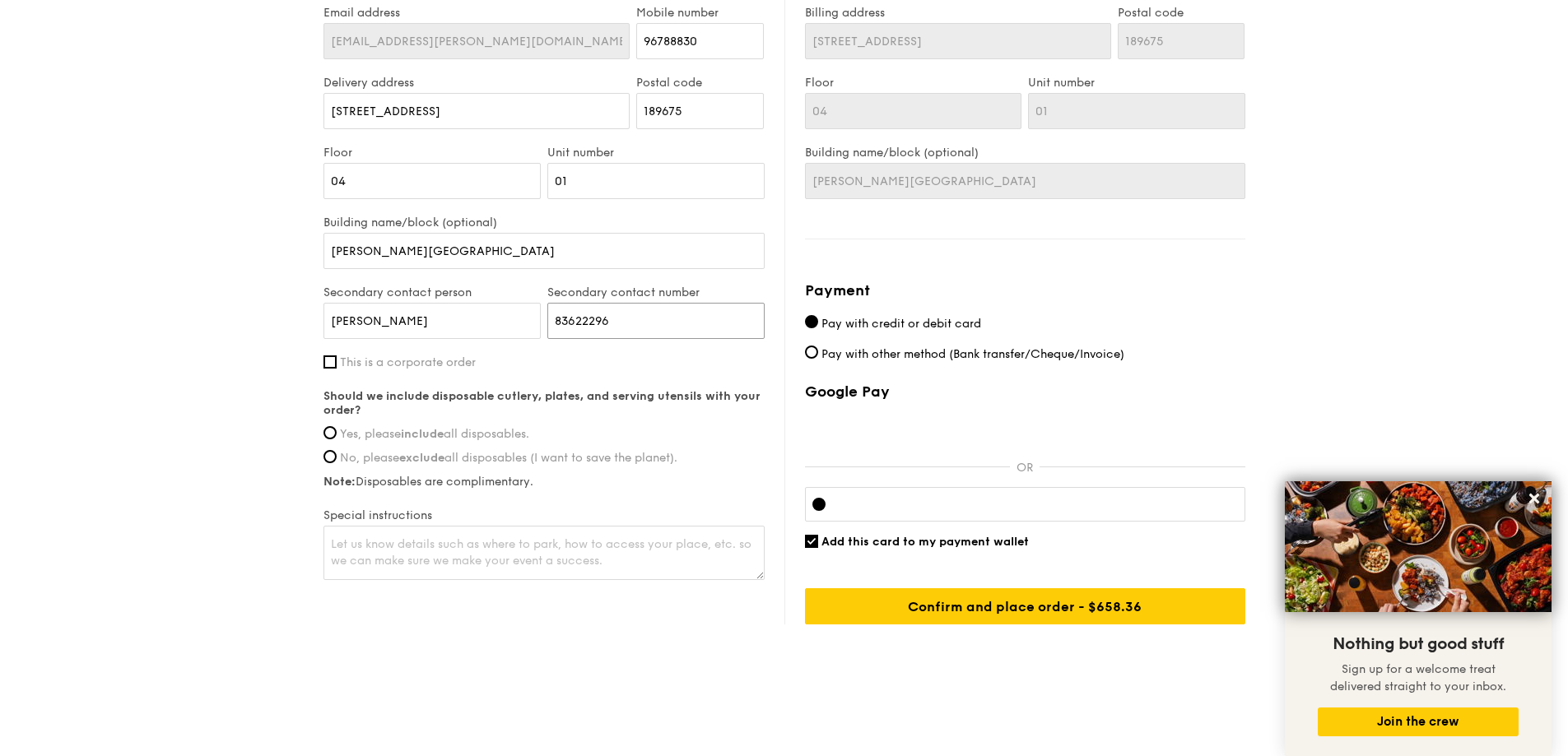
type input "83622296"
drag, startPoint x: 557, startPoint y: 639, endPoint x: 427, endPoint y: 542, distance: 162.2
click at [331, 434] on input "Yes, please include all disposables." at bounding box center [330, 433] width 13 height 13
radio input "true"
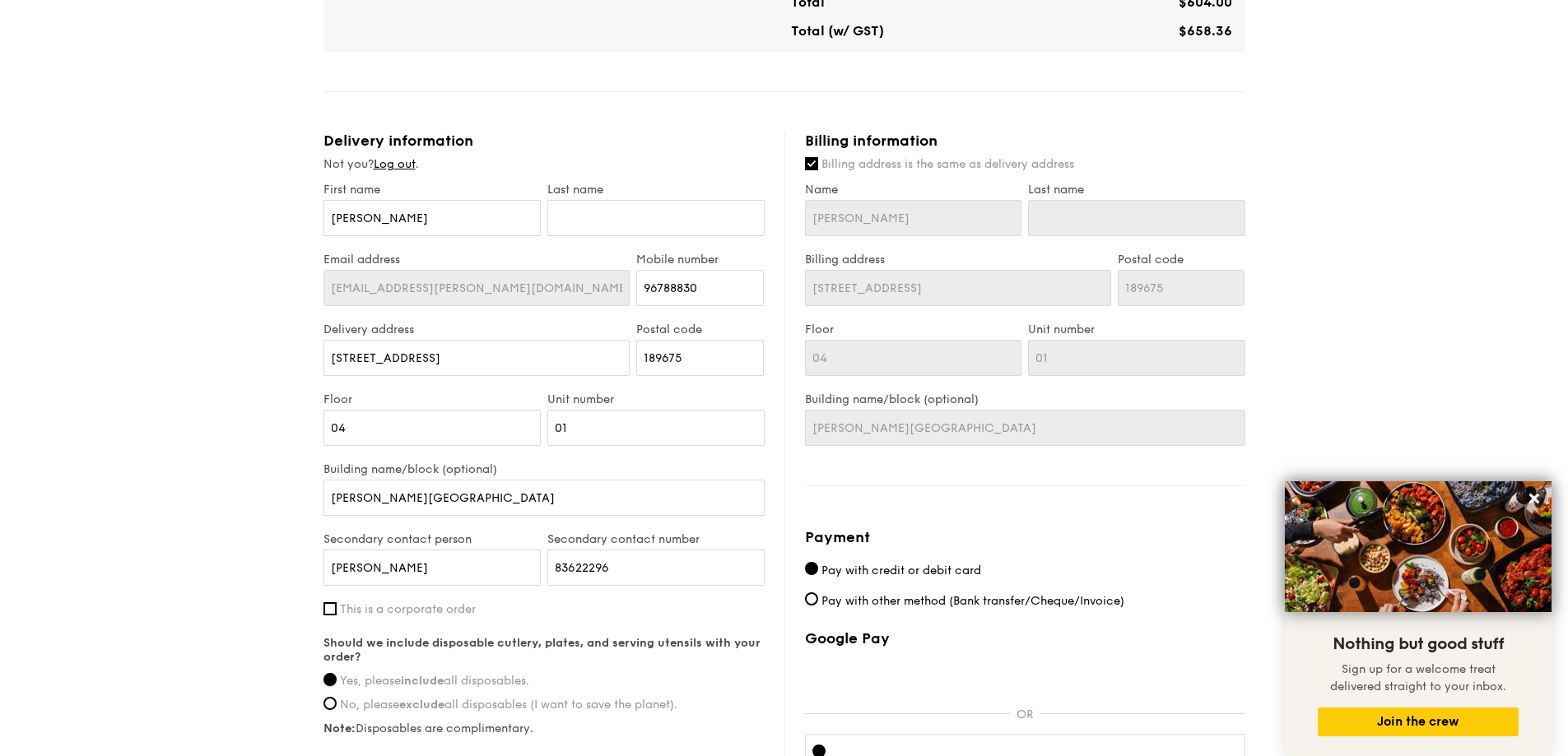
scroll to position [576, 0]
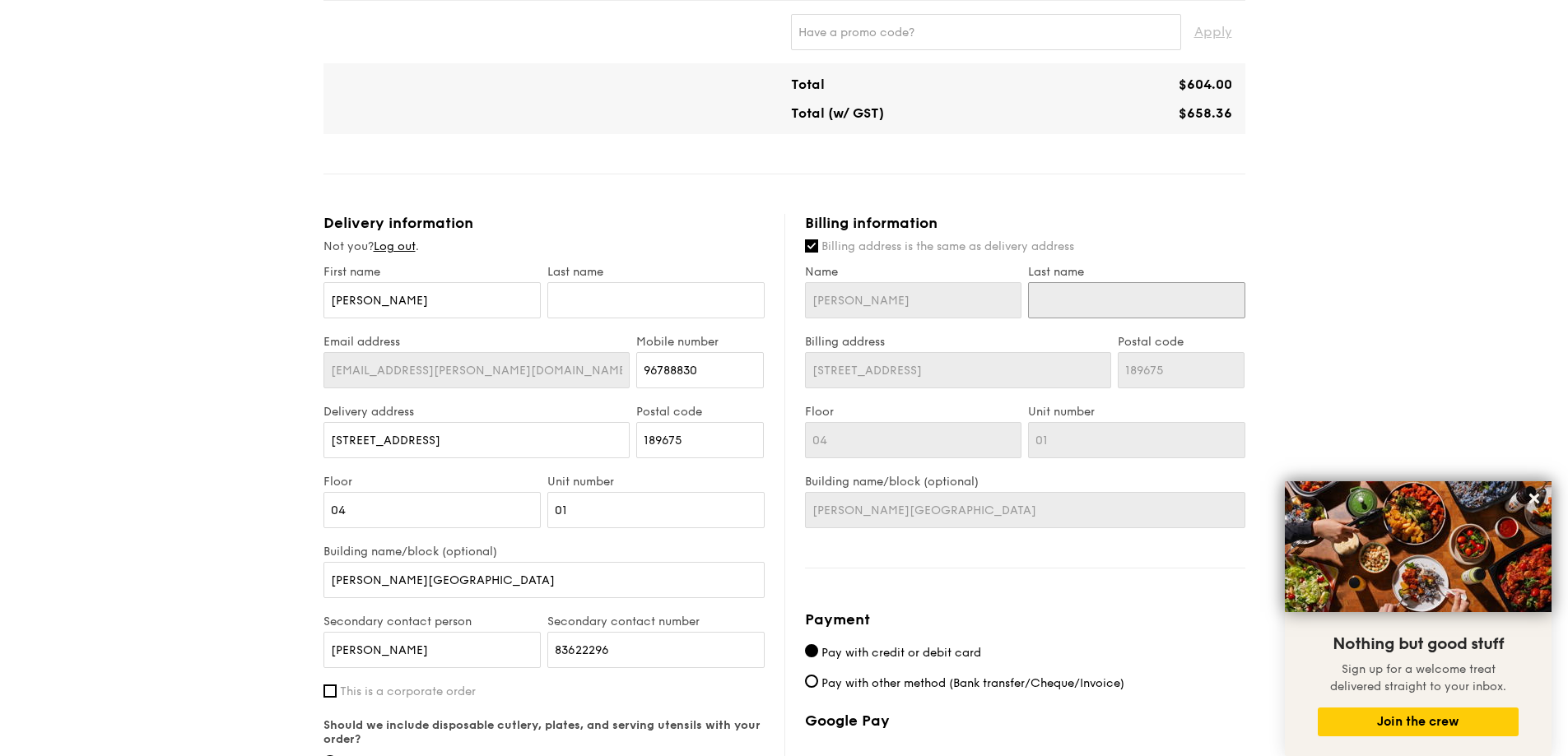
click at [1184, 297] on input "Last name" at bounding box center [1136, 299] width 218 height 36
click at [1216, 291] on input "Last name" at bounding box center [1136, 299] width 218 height 36
click at [802, 246] on div "Billing information Billing address is the same as delivery address Name Joyce …" at bounding box center [1015, 583] width 461 height 739
click at [810, 246] on input "Billing address is the same as delivery address" at bounding box center [811, 246] width 13 height 13
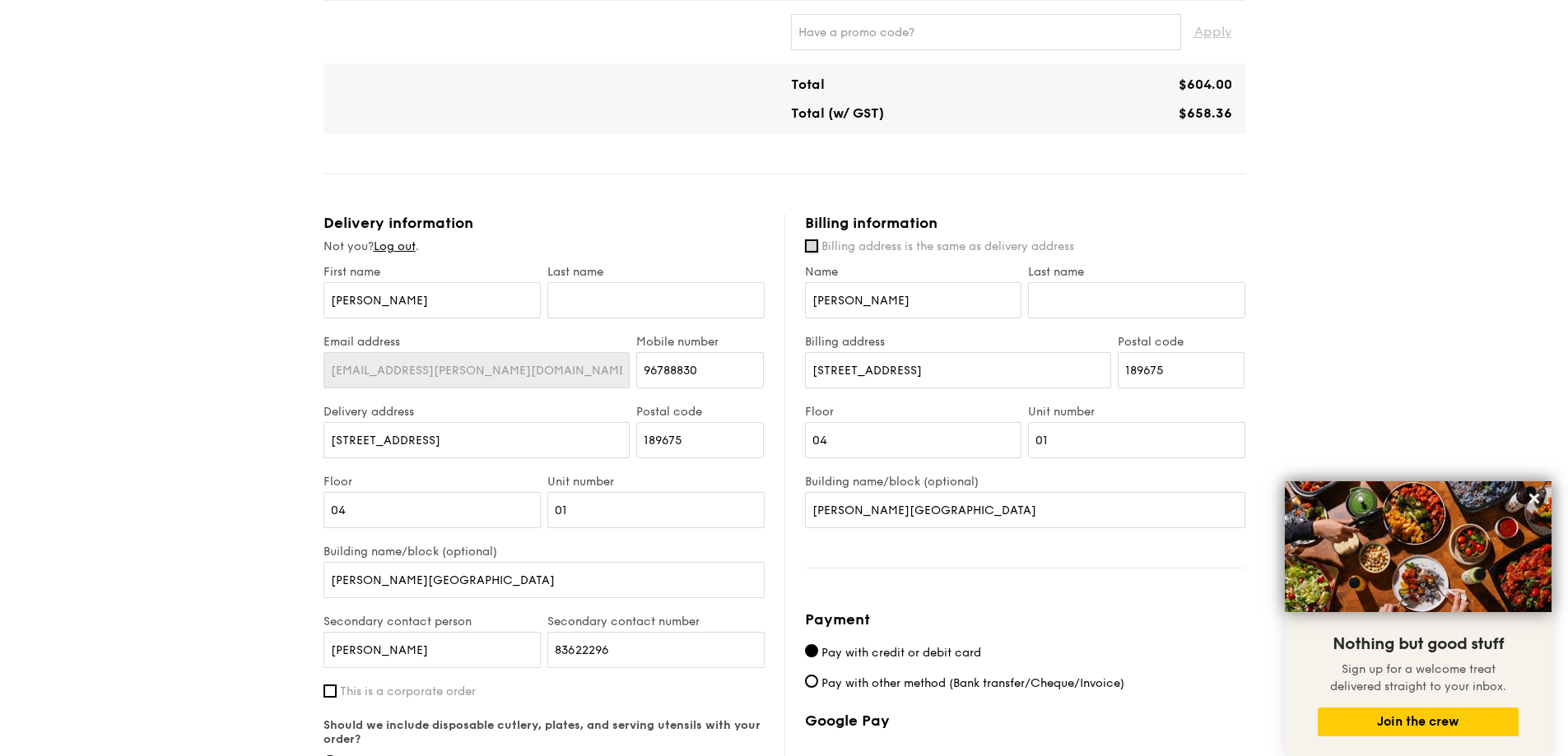
click at [810, 246] on input "Billing address is the same as delivery address" at bounding box center [811, 246] width 13 height 13
checkbox input "true"
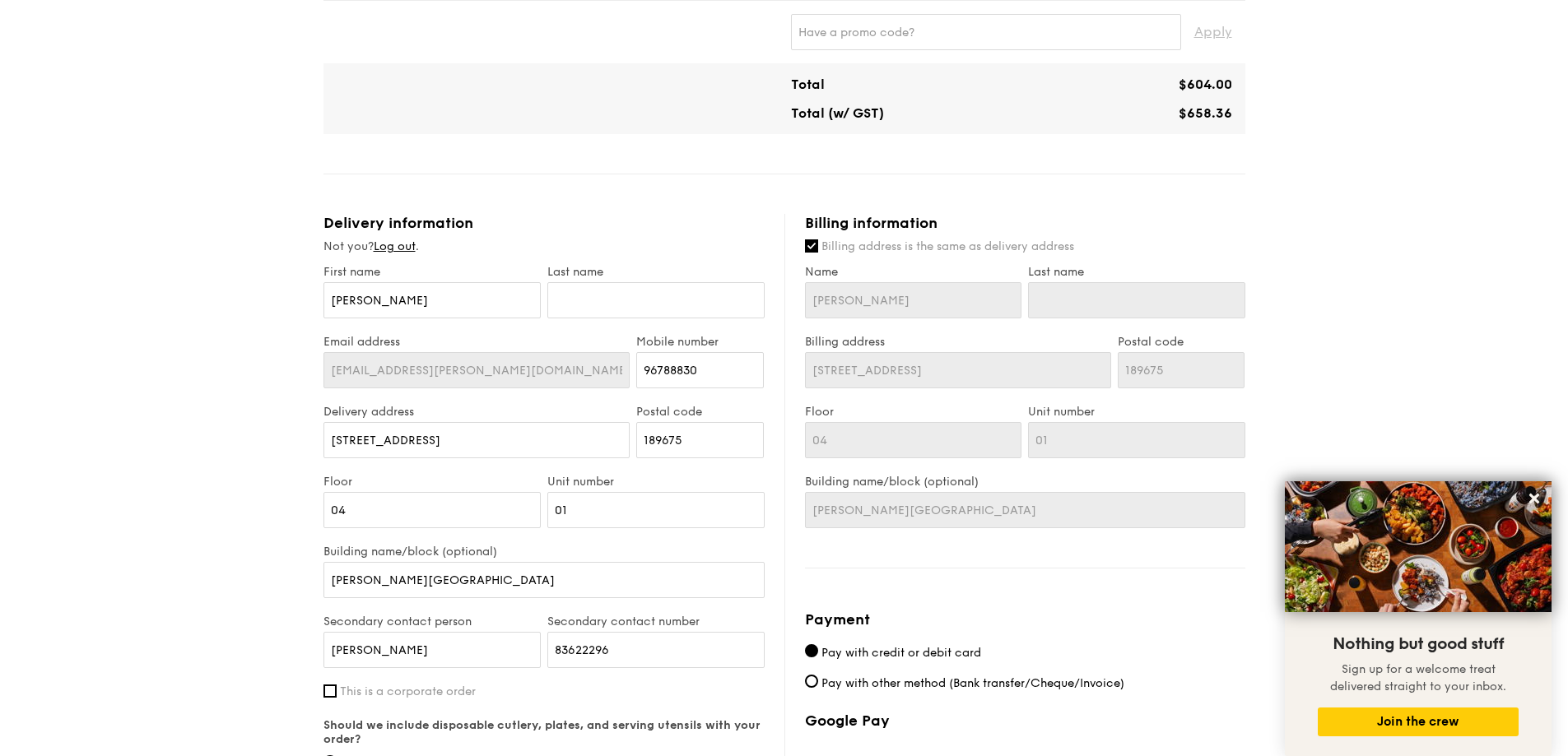
click at [700, 280] on div "Last name" at bounding box center [656, 299] width 224 height 70
click at [707, 299] on input "text" at bounding box center [656, 299] width 218 height 36
type input "L"
type input "Lo"
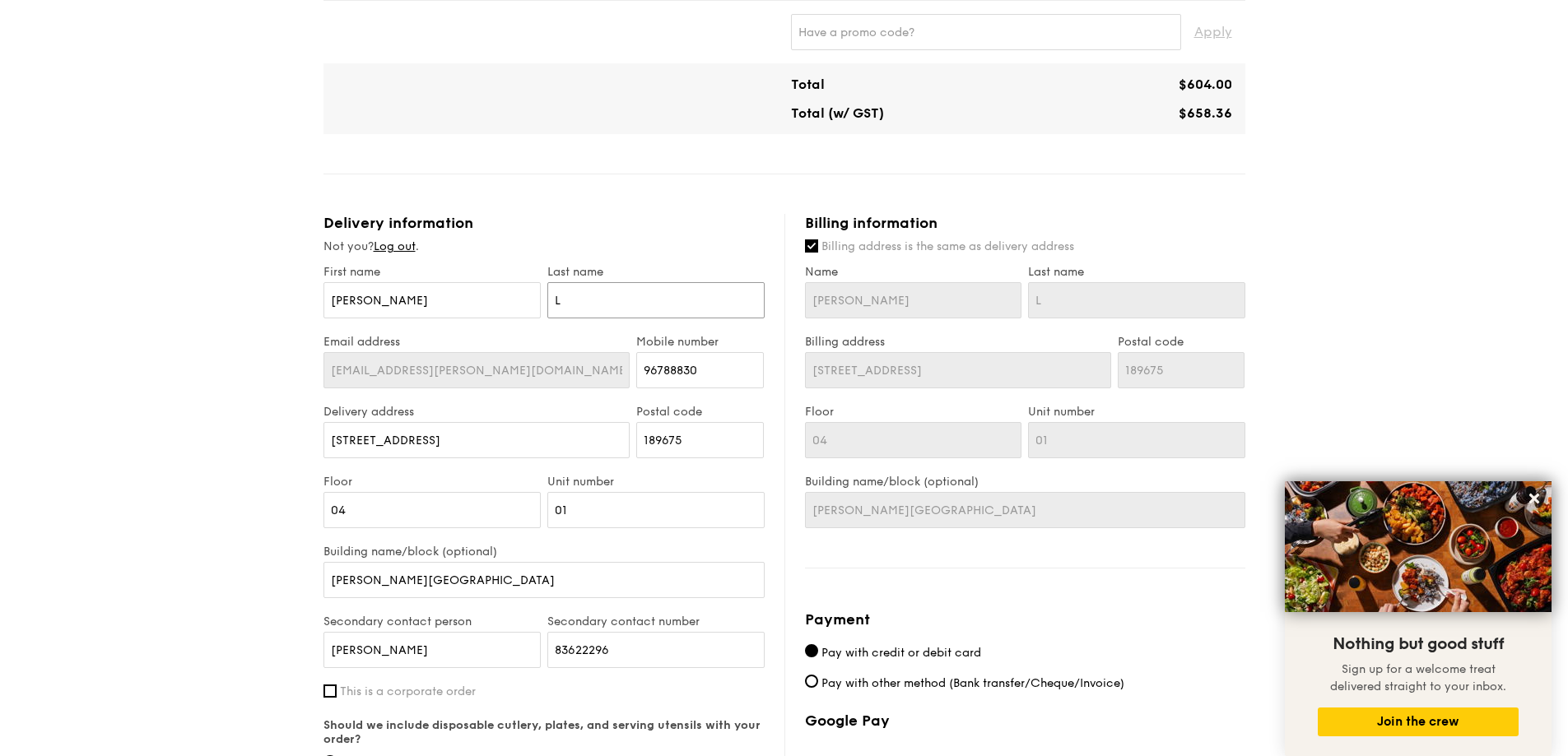
type input "Lo"
type input "Loy"
click at [1466, 254] on div "1 - Select menu 2 - Select items 3 - Check out Mini Buffet $18.80 /guest ($20.4…" at bounding box center [784, 221] width 1568 height 1596
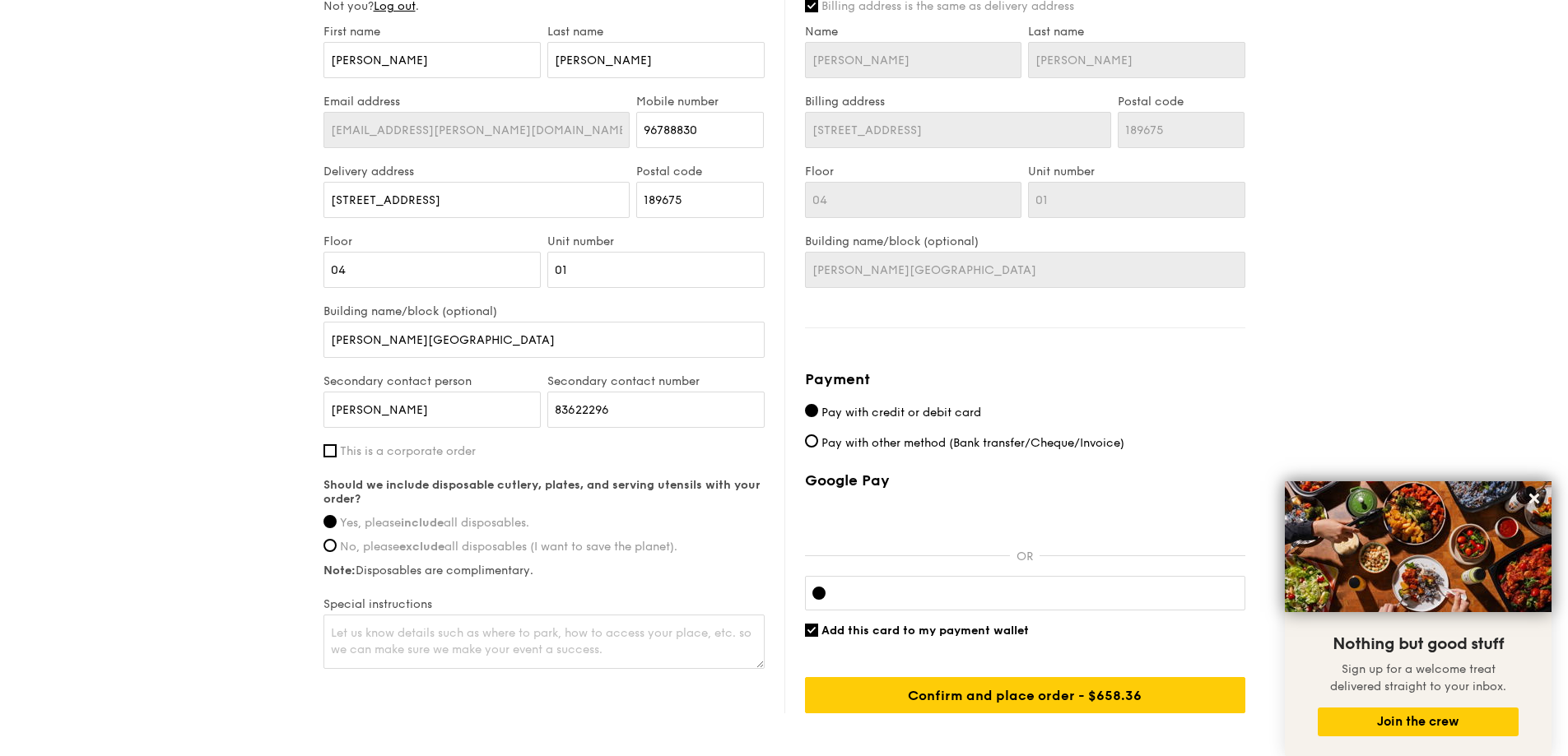
scroll to position [823, 0]
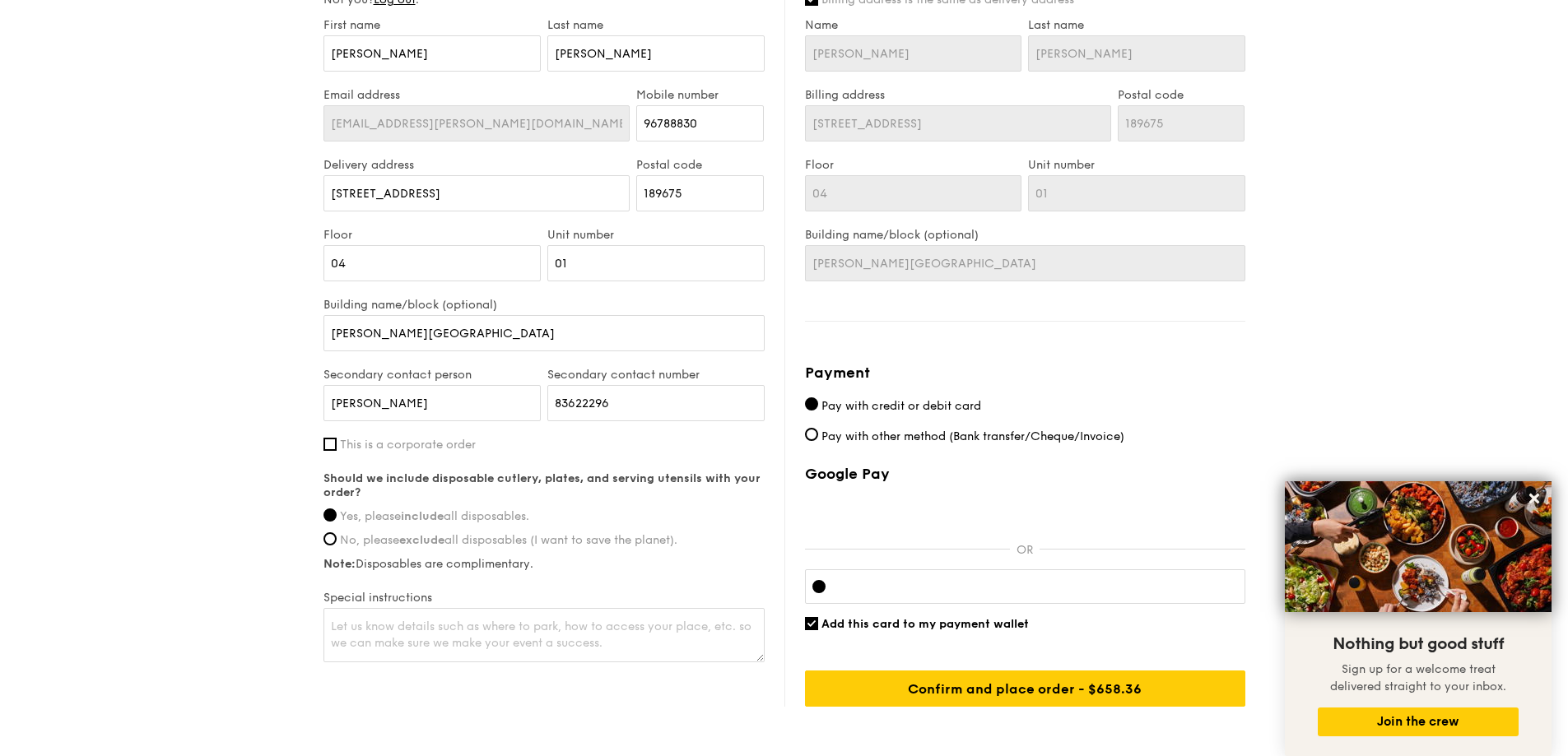
click at [336, 445] on label "This is a corporate order" at bounding box center [544, 445] width 441 height 14
click at [336, 445] on input "This is a corporate order" at bounding box center [330, 445] width 13 height 13
checkbox input "true"
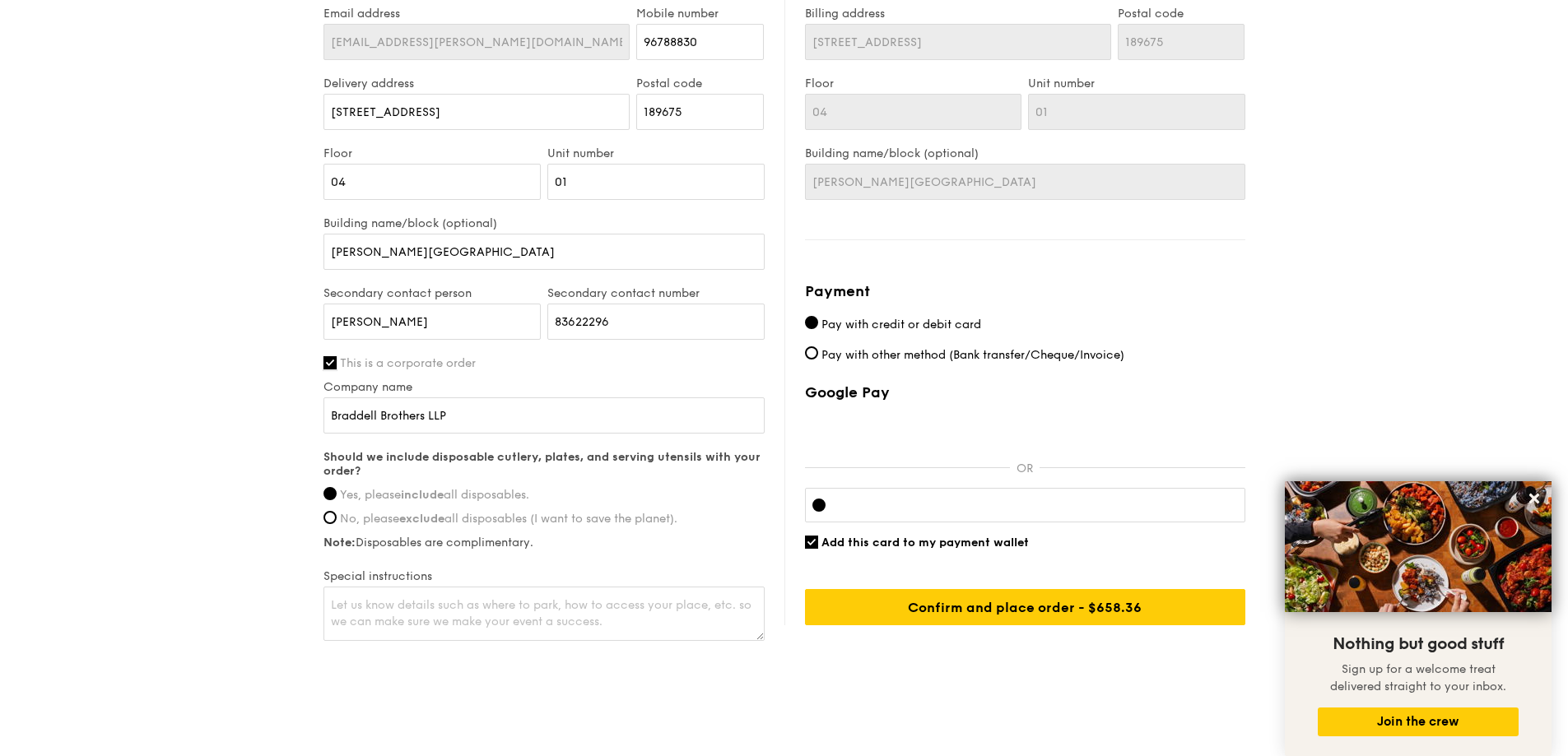
scroll to position [924, 0]
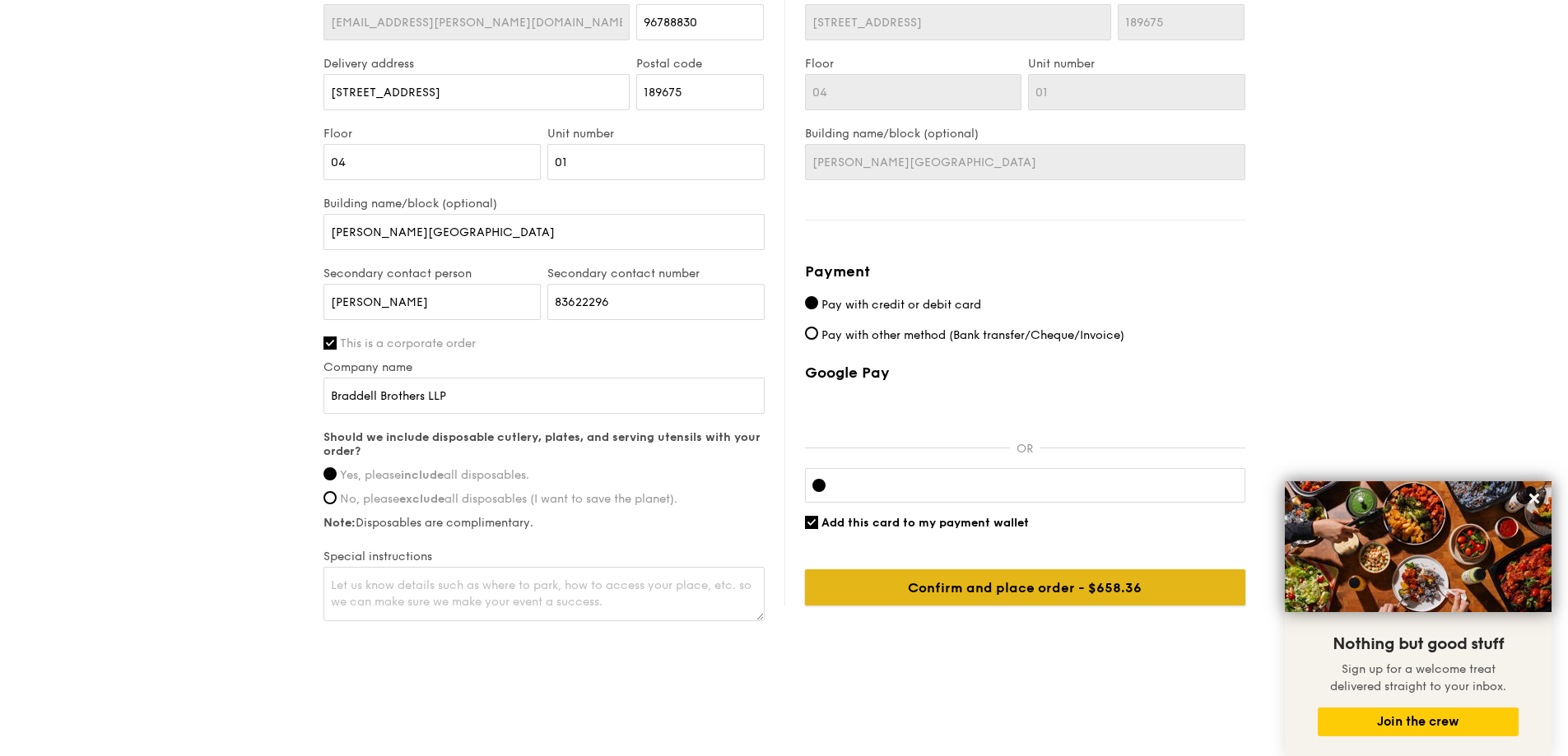
click at [1099, 595] on input "Confirm and place order - $658.36" at bounding box center [1024, 587] width 440 height 36
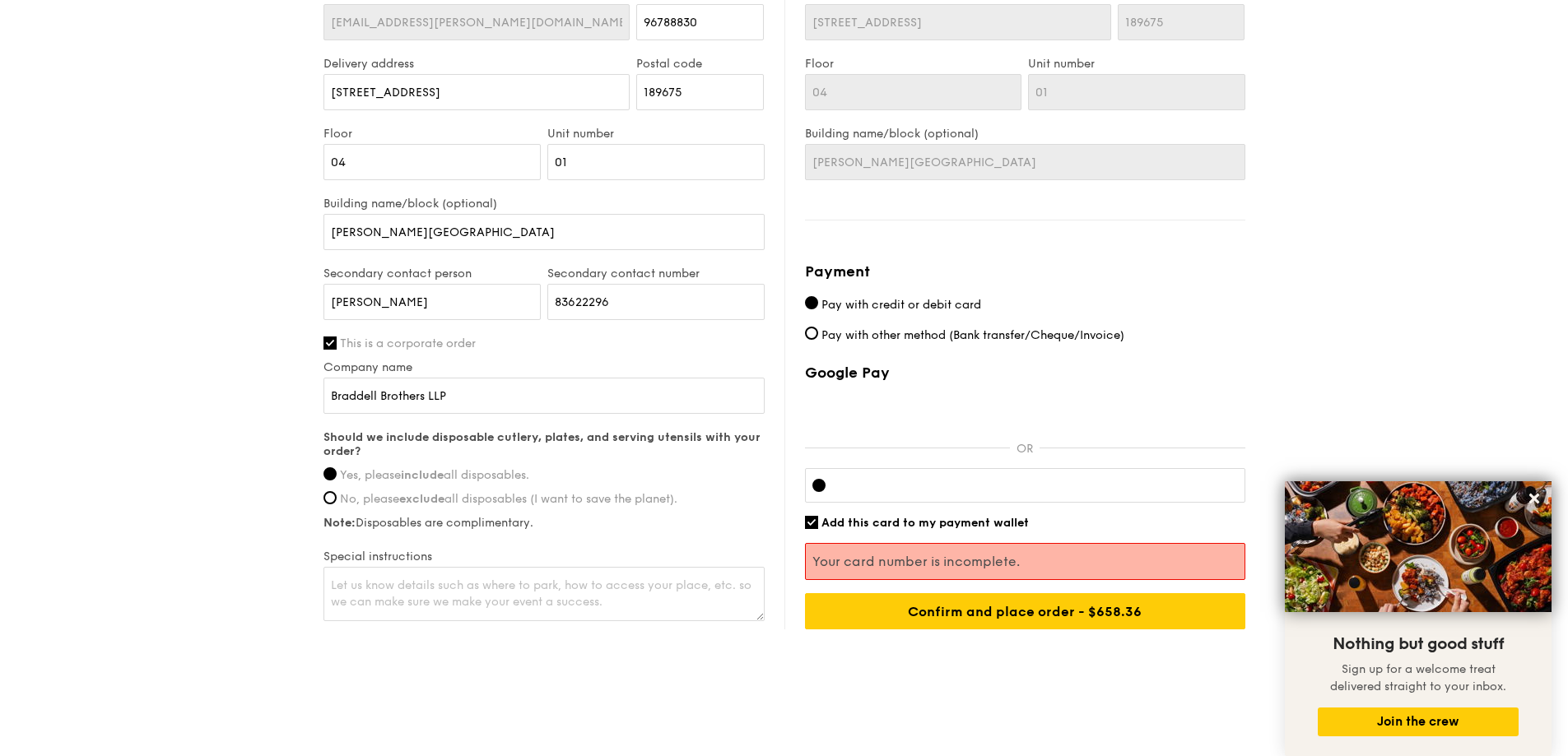
click at [906, 499] on div at bounding box center [1024, 486] width 440 height 35
click at [810, 524] on input "Add this card to my payment wallet" at bounding box center [811, 523] width 13 height 13
checkbox input "false"
click at [1024, 493] on div at bounding box center [1024, 486] width 440 height 35
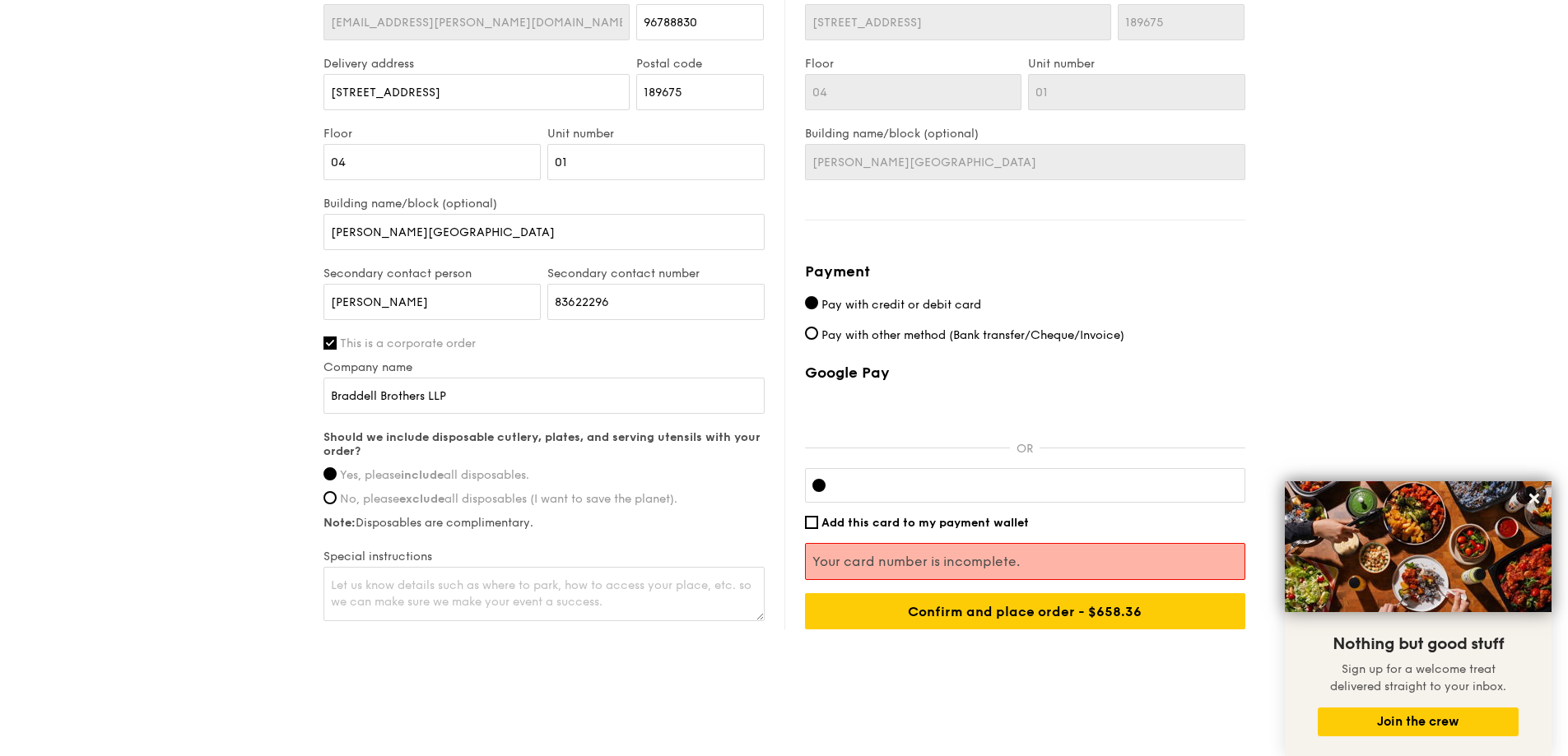
drag, startPoint x: 935, startPoint y: 565, endPoint x: 977, endPoint y: 574, distance: 43.0
click at [939, 566] on p "Your card number is incomplete." at bounding box center [1024, 561] width 425 height 16
click at [1079, 492] on iframe at bounding box center [1038, 485] width 400 height 13
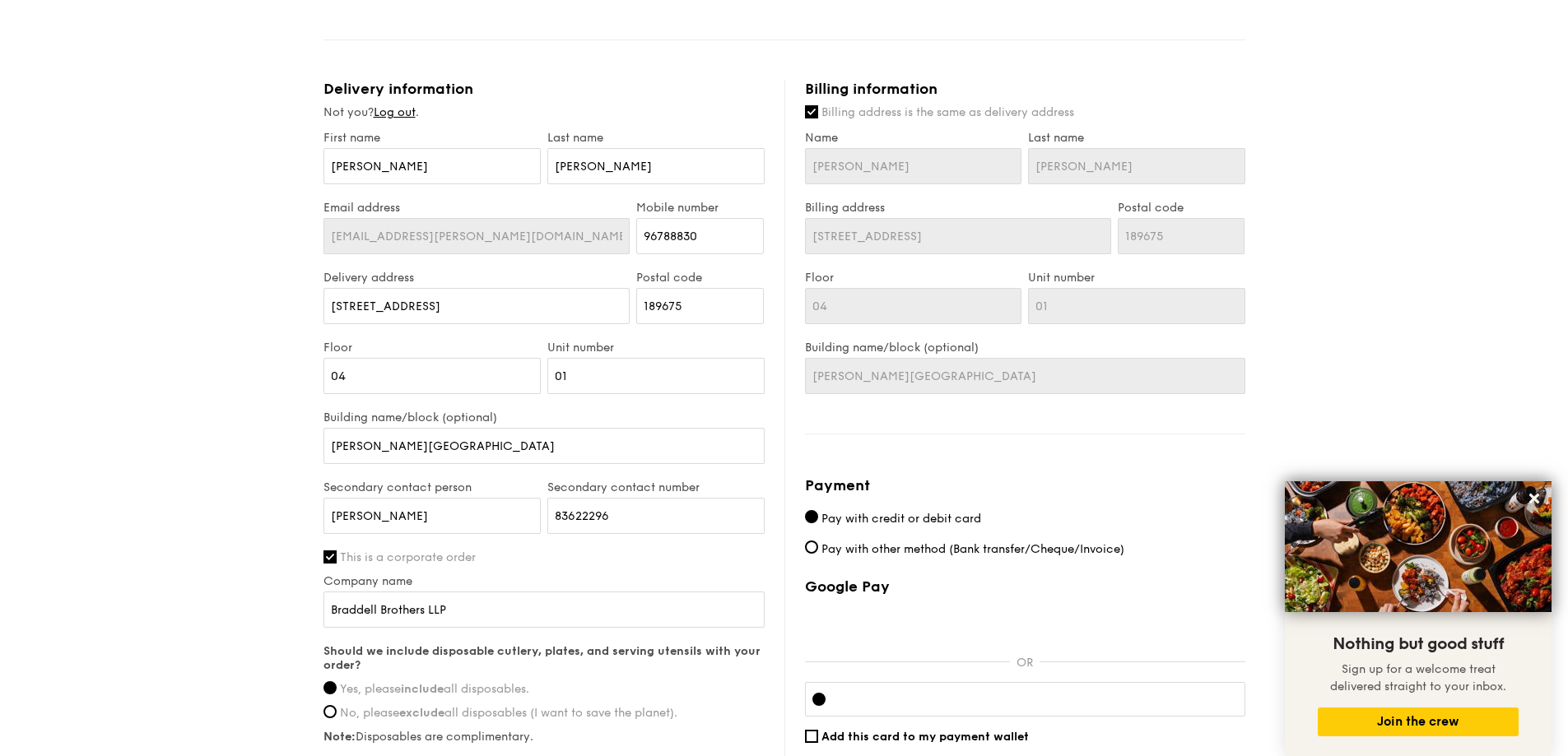
scroll to position [677, 0]
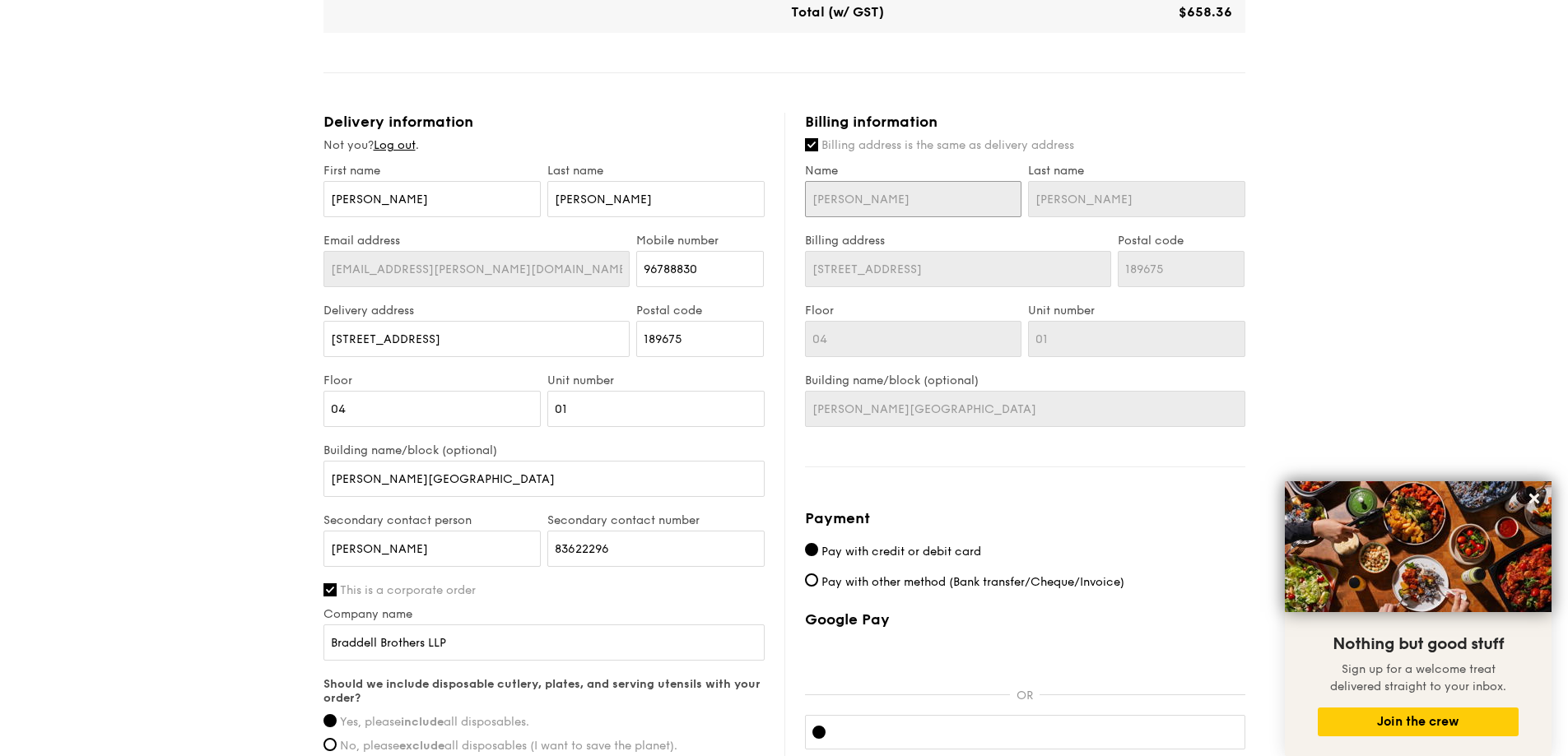
click at [914, 204] on input "Joyce" at bounding box center [913, 198] width 218 height 36
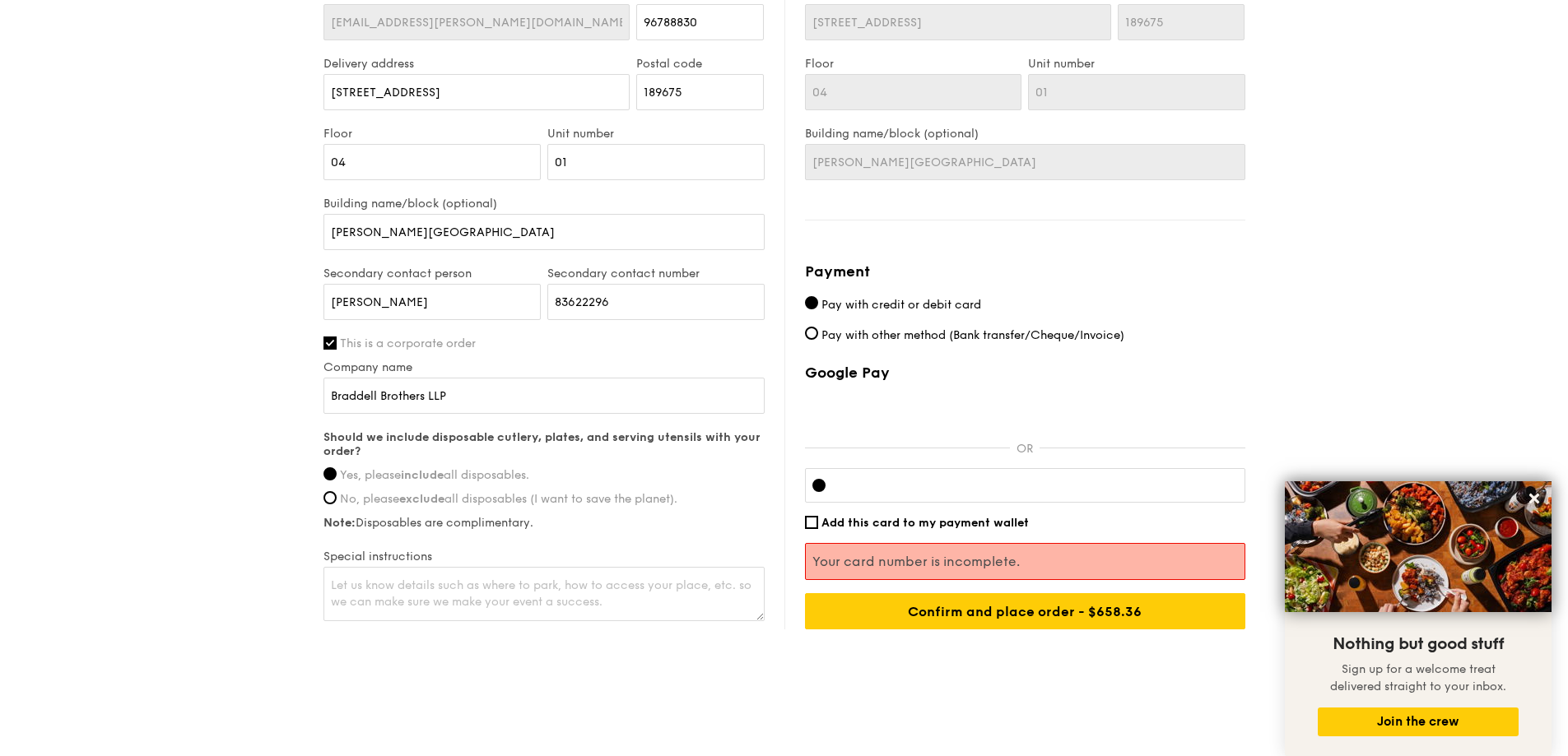
scroll to position [929, 0]
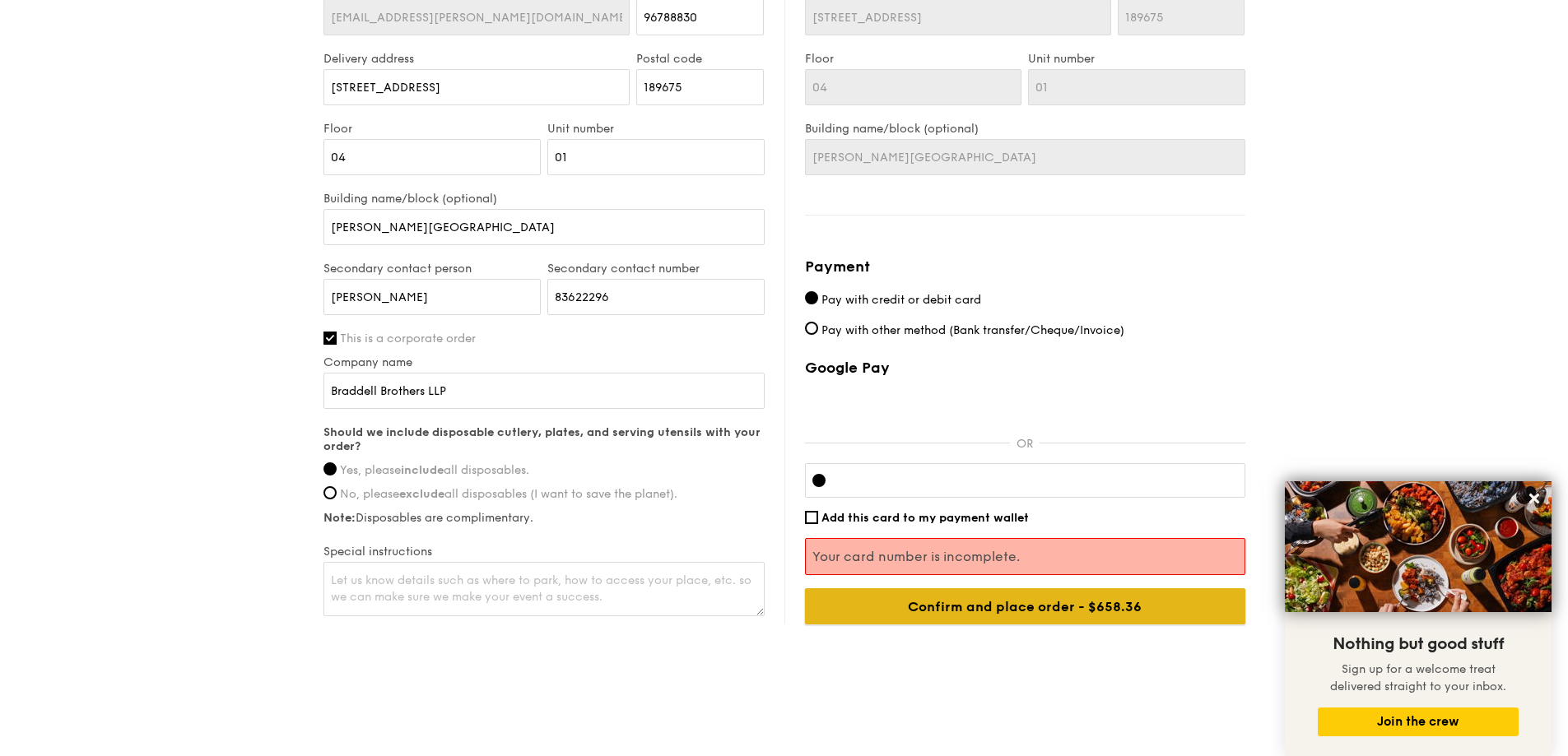
click at [974, 610] on input "Confirm and place order - $658.36" at bounding box center [1024, 606] width 440 height 36
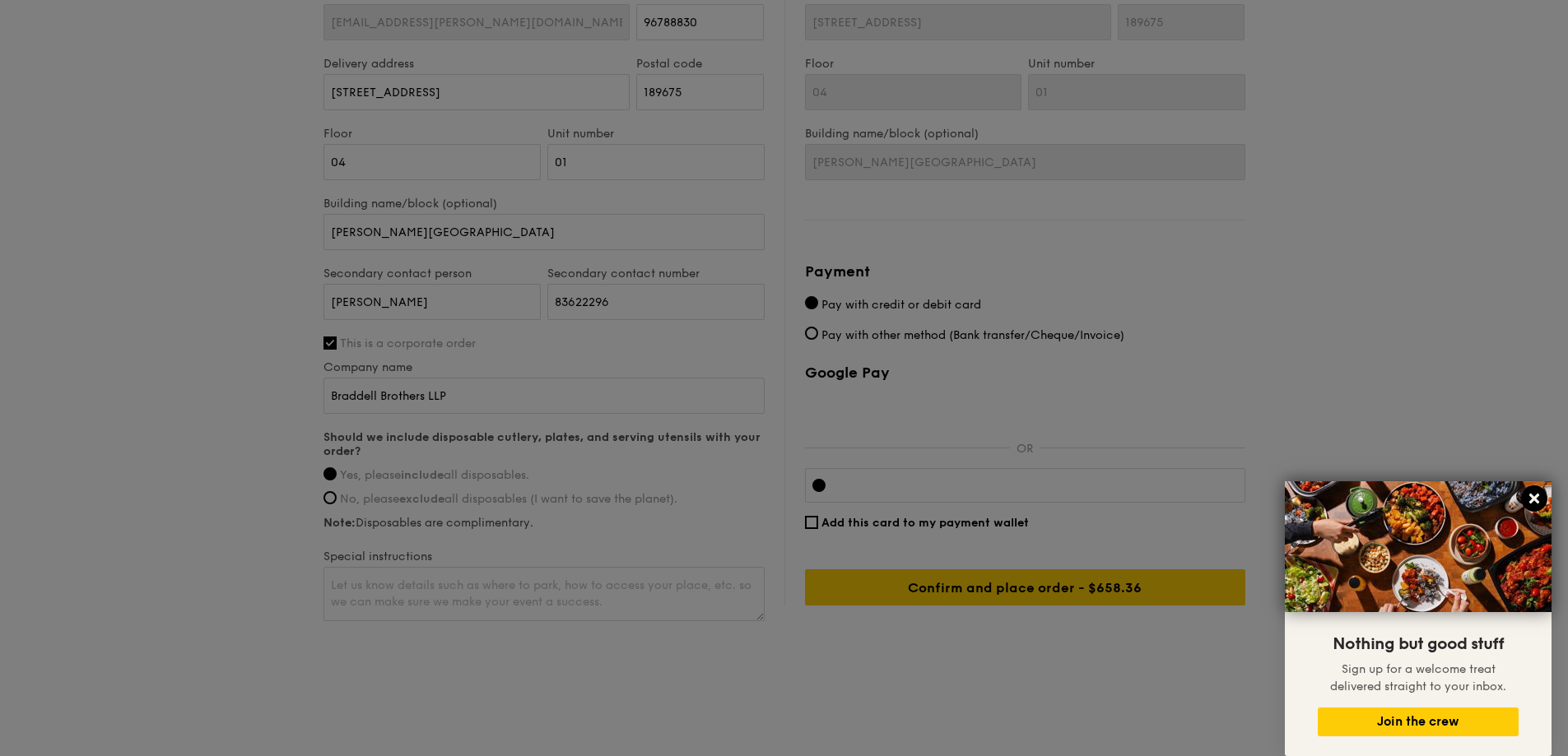
click at [1540, 499] on icon at bounding box center [1534, 499] width 15 height 15
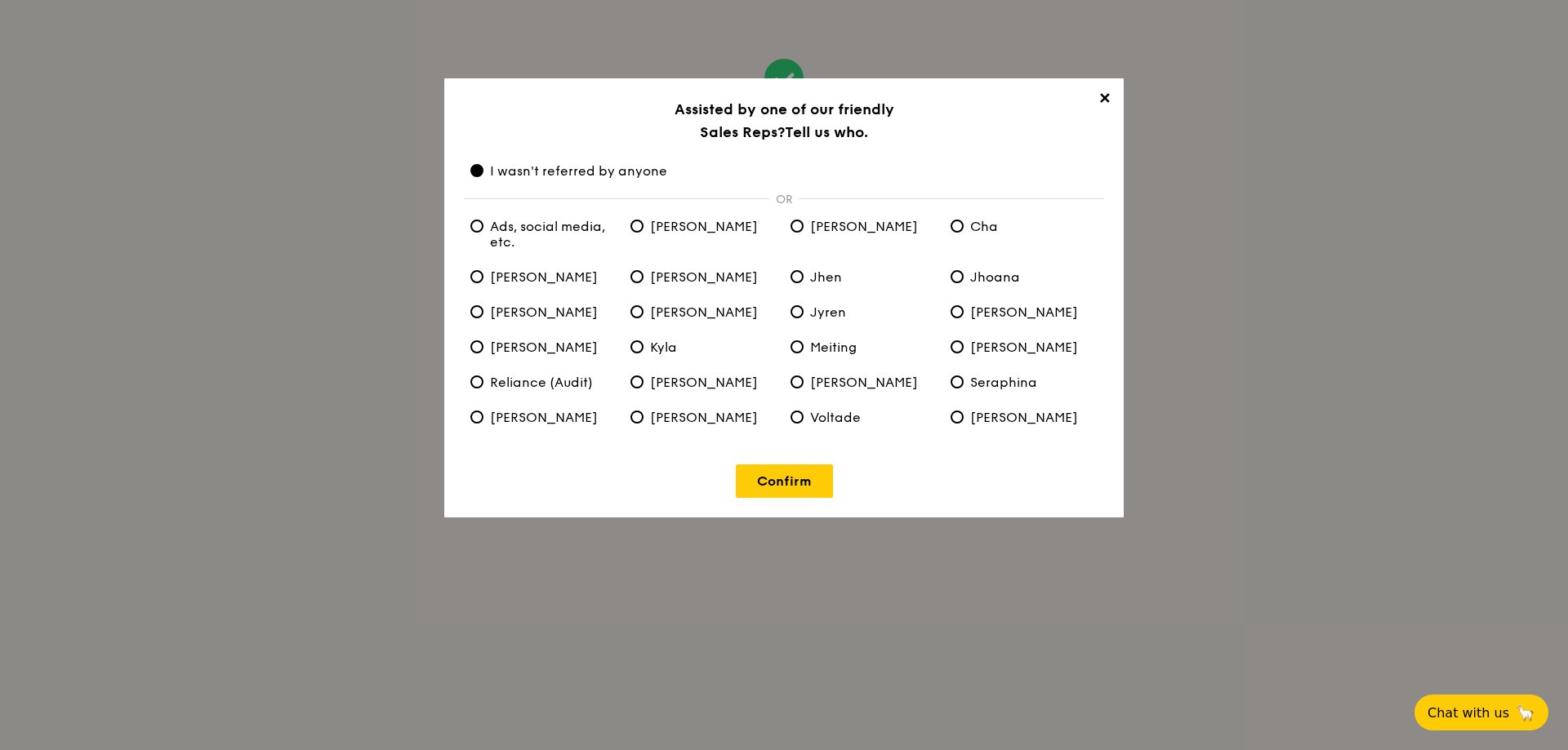
click at [1108, 100] on span "✕" at bounding box center [1104, 101] width 23 height 23
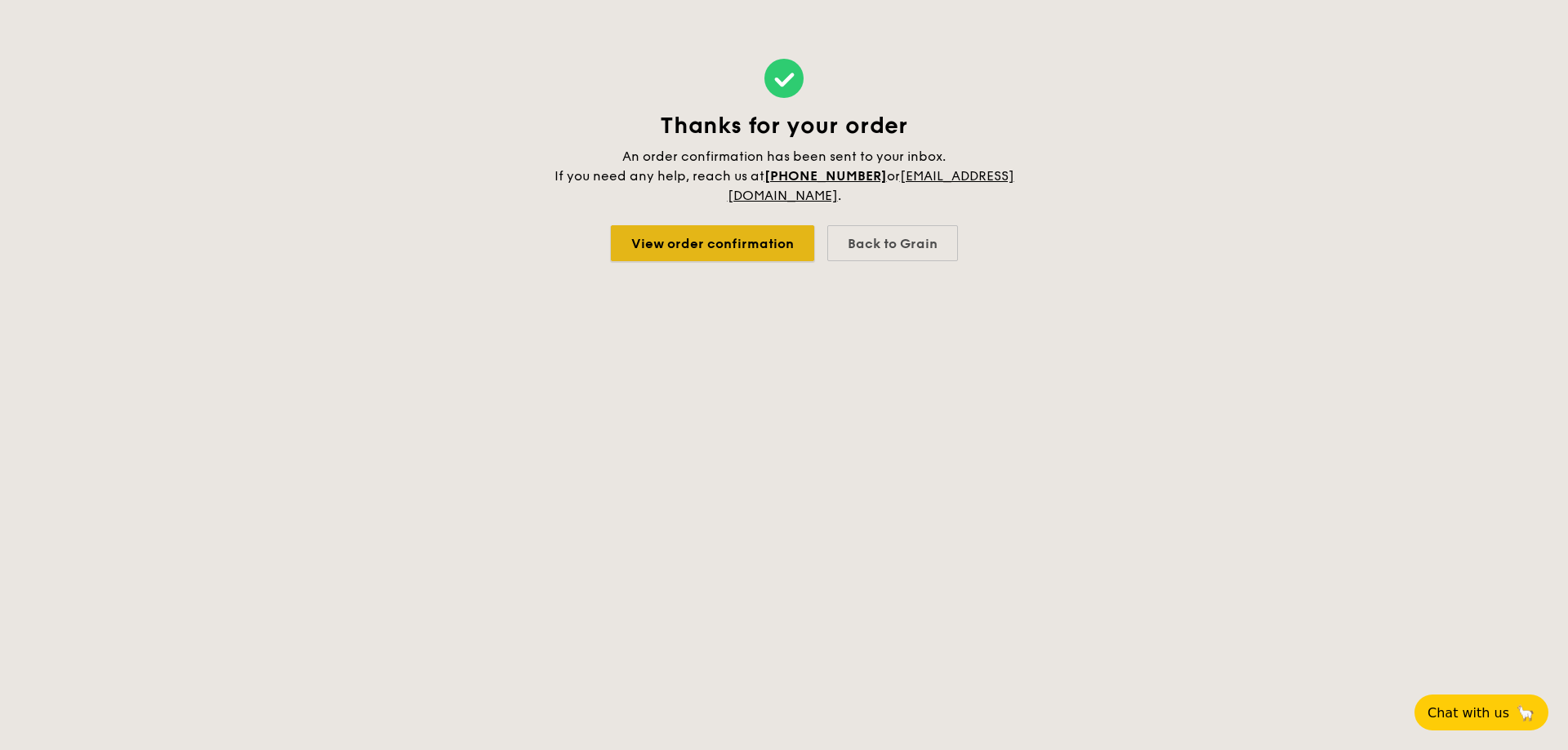
click at [721, 236] on link "View order confirmation" at bounding box center [712, 242] width 203 height 36
